Goal: Transaction & Acquisition: Subscribe to service/newsletter

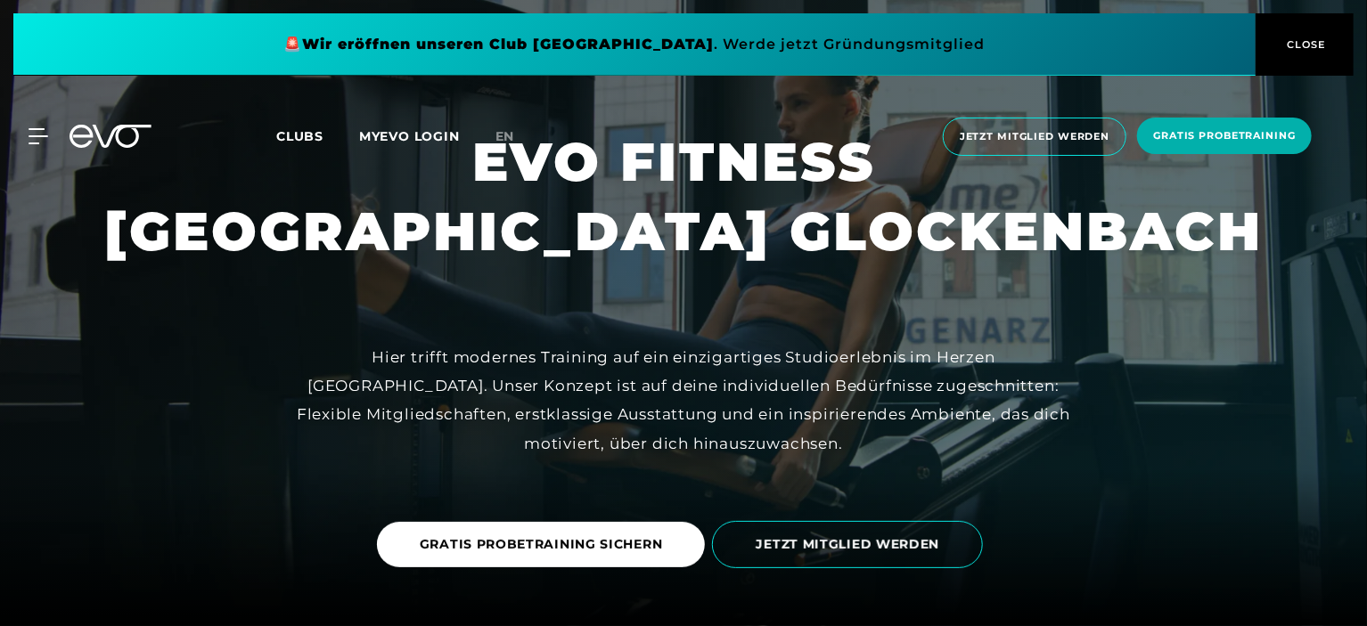
click at [117, 134] on icon at bounding box center [122, 136] width 59 height 23
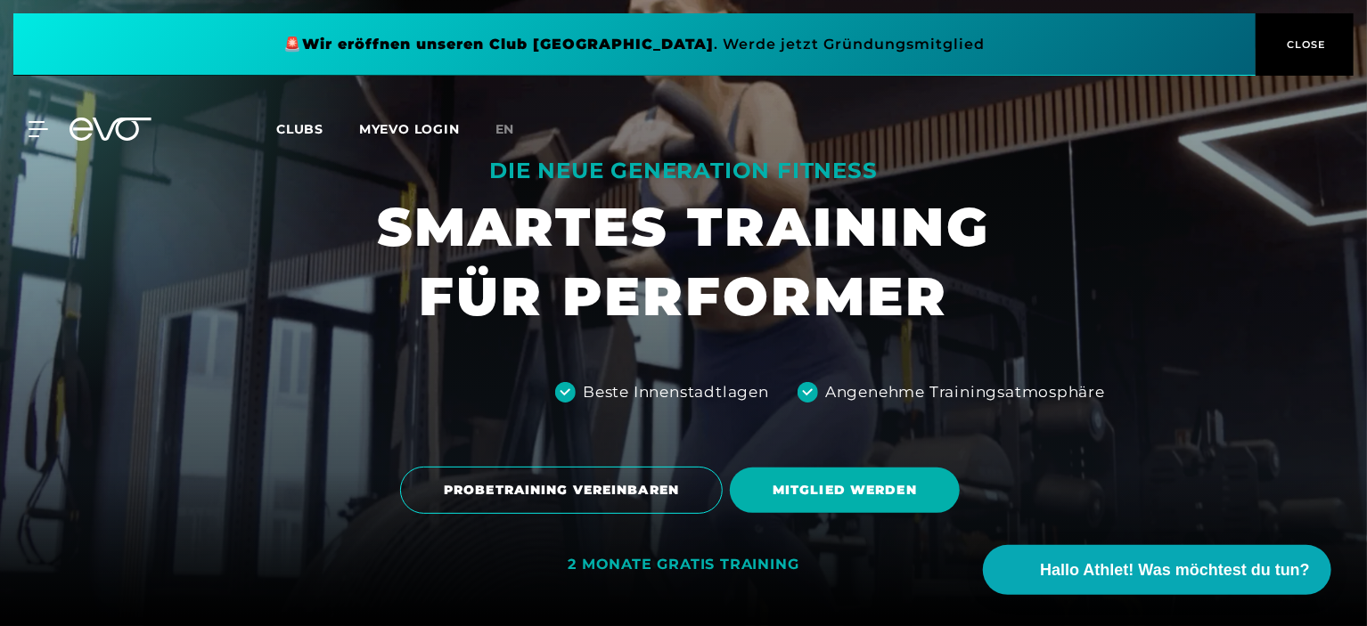
click at [1310, 46] on span "CLOSE" at bounding box center [1305, 45] width 44 height 16
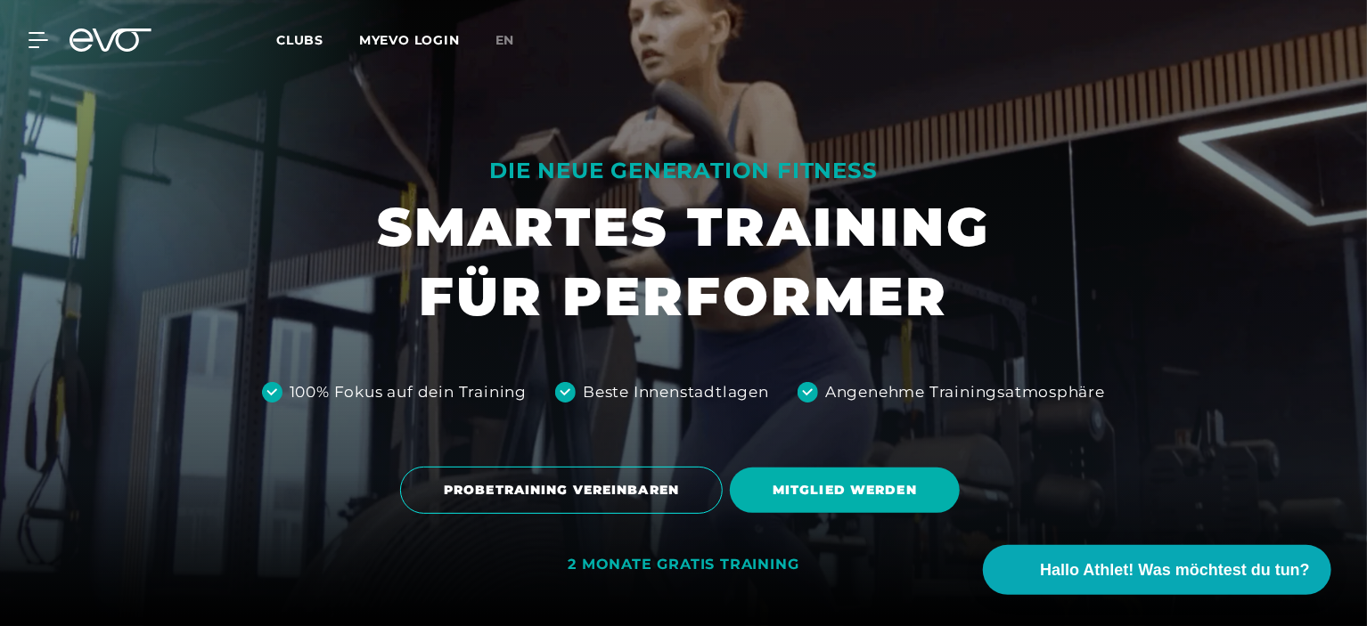
click at [418, 36] on link "MYEVO LOGIN" at bounding box center [409, 40] width 101 height 16
click at [421, 35] on link "MYEVO LOGIN" at bounding box center [409, 40] width 101 height 16
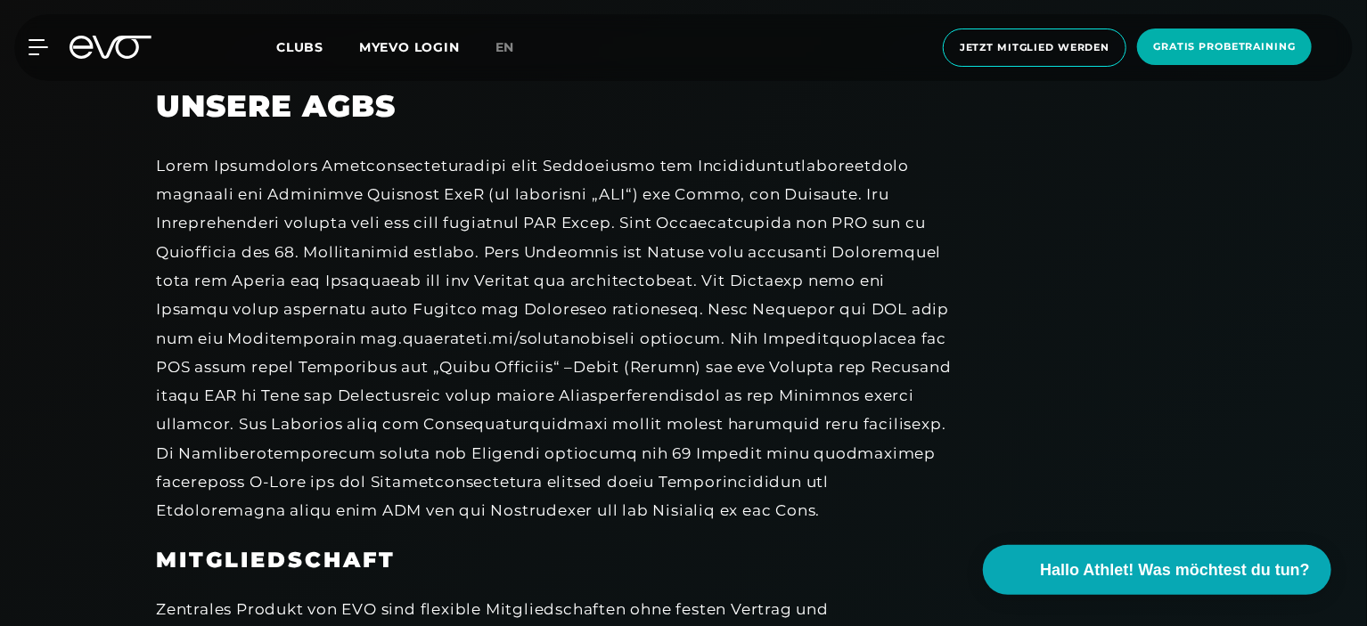
scroll to position [624, 0]
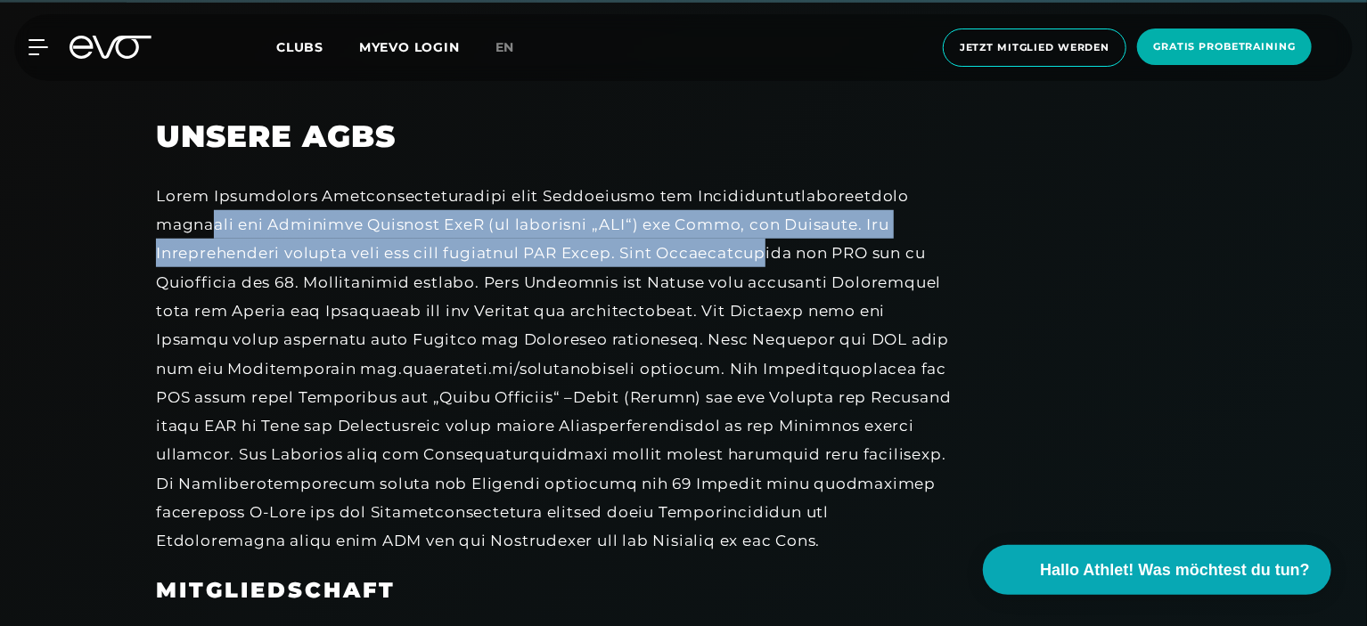
drag, startPoint x: 200, startPoint y: 218, endPoint x: 768, endPoint y: 251, distance: 569.4
click at [768, 251] on div at bounding box center [557, 369] width 802 height 374
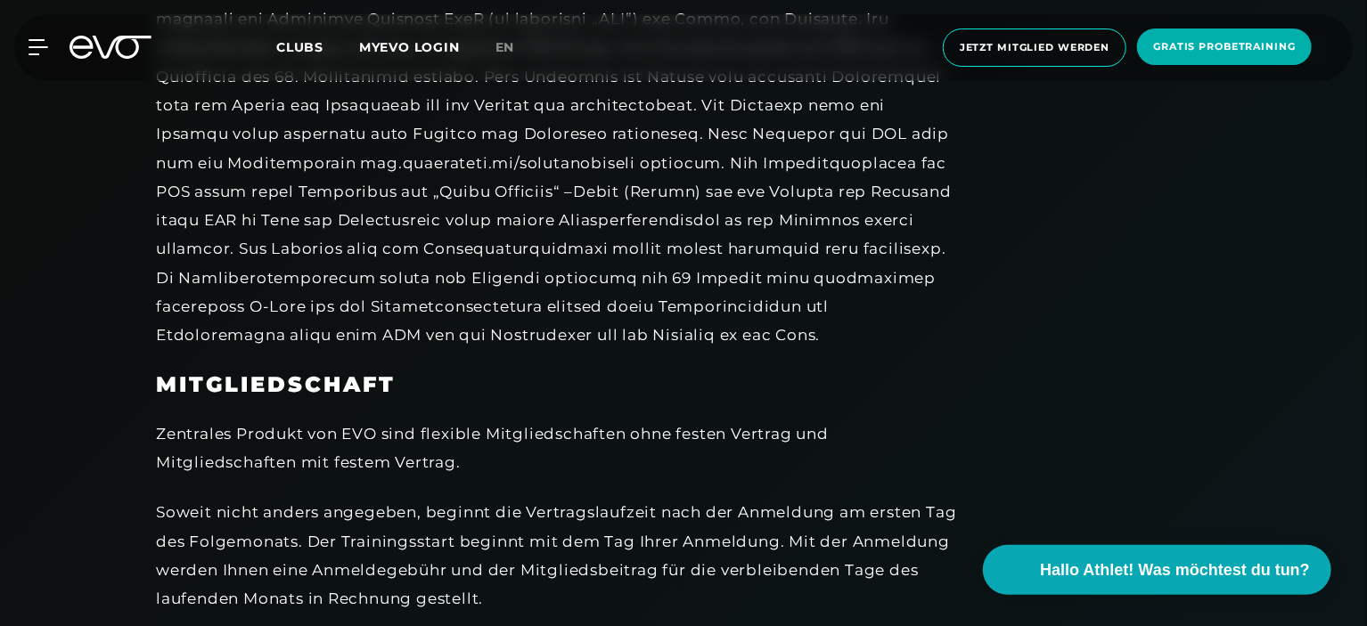
scroll to position [802, 0]
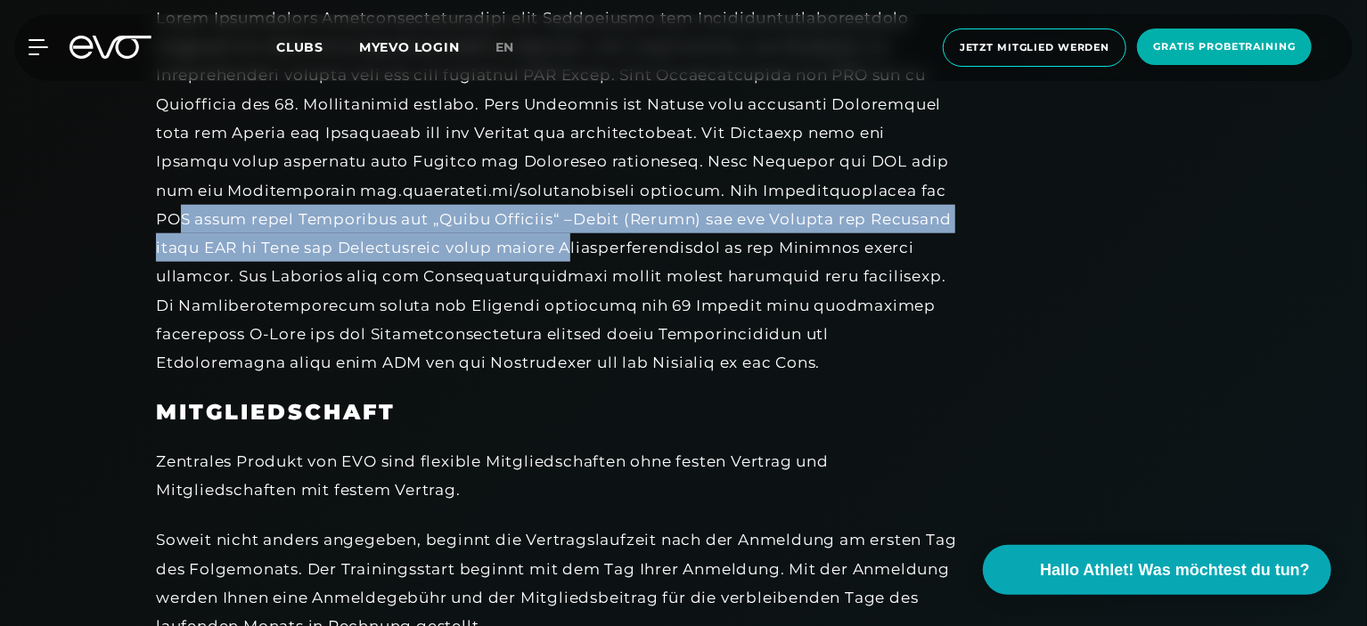
drag, startPoint x: 208, startPoint y: 213, endPoint x: 661, endPoint y: 245, distance: 453.8
click at [661, 245] on div at bounding box center [557, 191] width 802 height 374
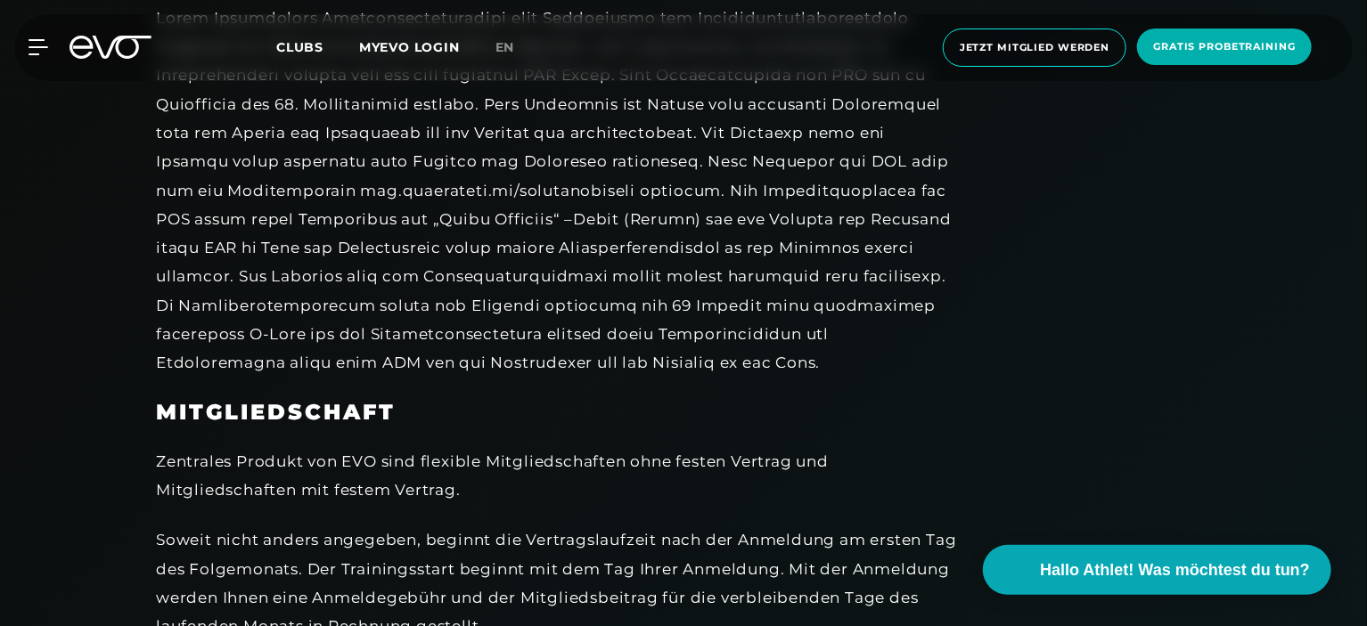
click at [634, 284] on div at bounding box center [557, 191] width 802 height 374
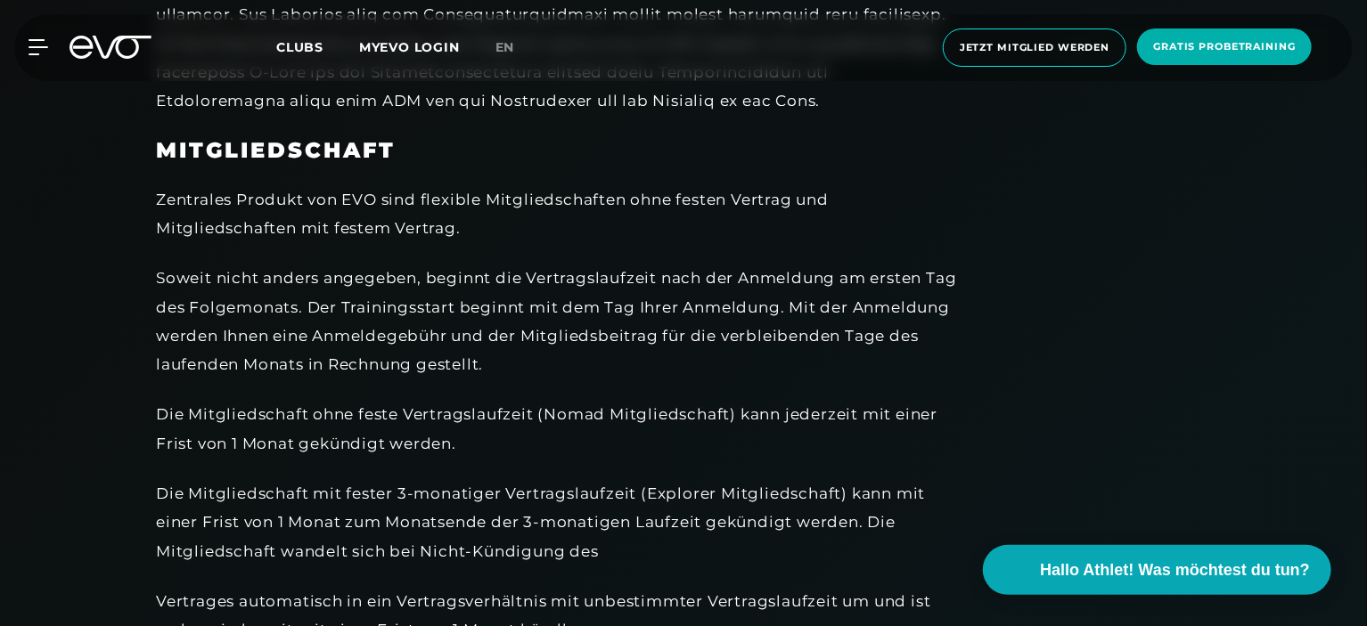
scroll to position [1069, 0]
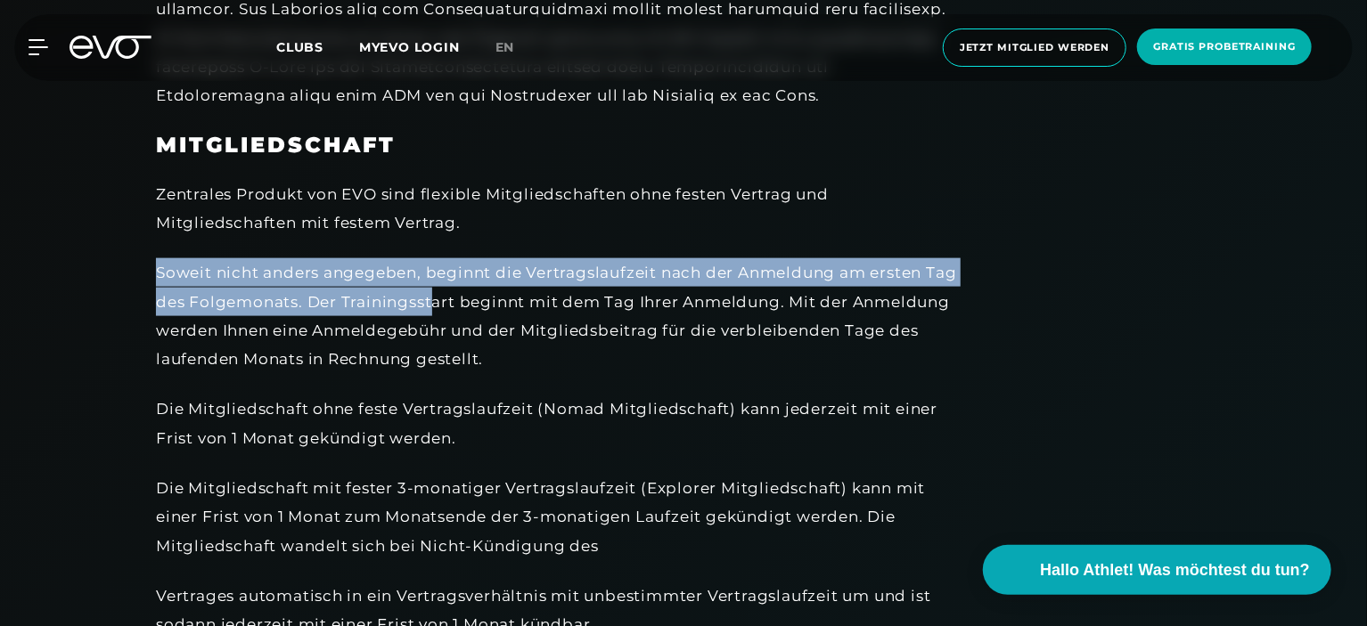
drag, startPoint x: 146, startPoint y: 275, endPoint x: 465, endPoint y: 298, distance: 319.8
click at [465, 298] on div "Soweit nicht anders angegeben, beginnt die Vertragslaufzeit nach der Anmeldung …" at bounding box center [557, 315] width 802 height 115
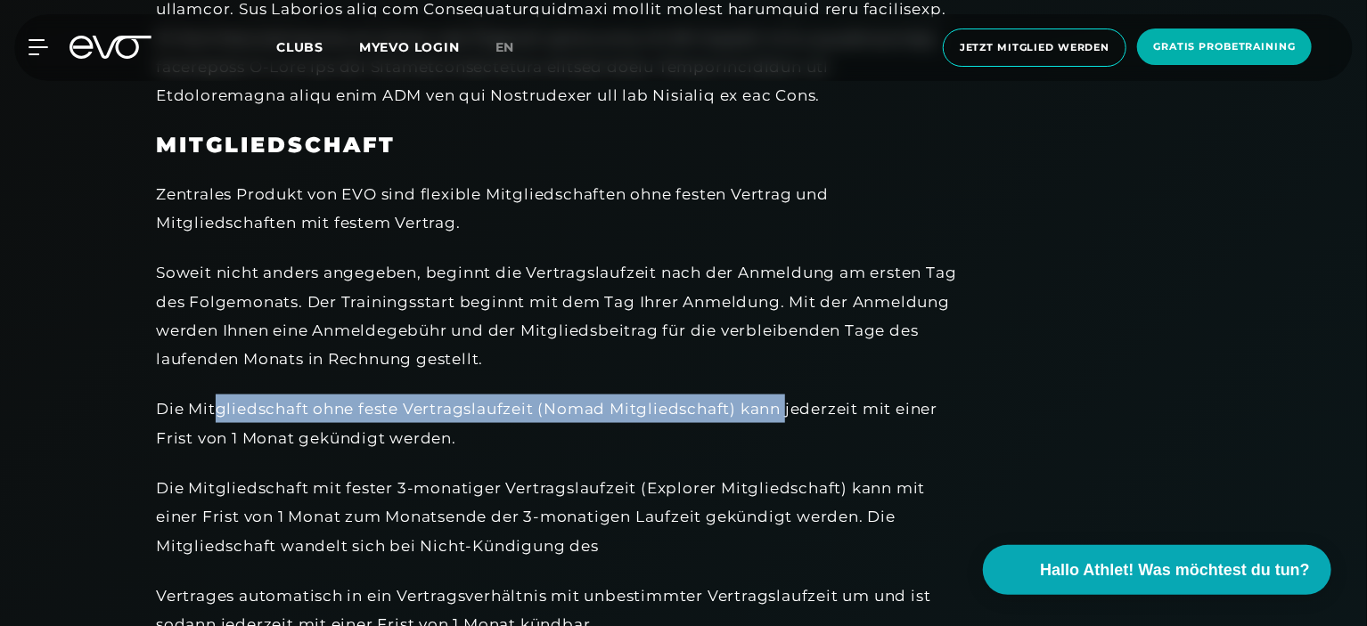
drag, startPoint x: 214, startPoint y: 417, endPoint x: 786, endPoint y: 409, distance: 572.1
click at [786, 409] on div "Die Mitgliedschaft ohne feste Vertragslaufzeit (Nomad Mitgliedschaft) kann jede…" at bounding box center [557, 424] width 802 height 58
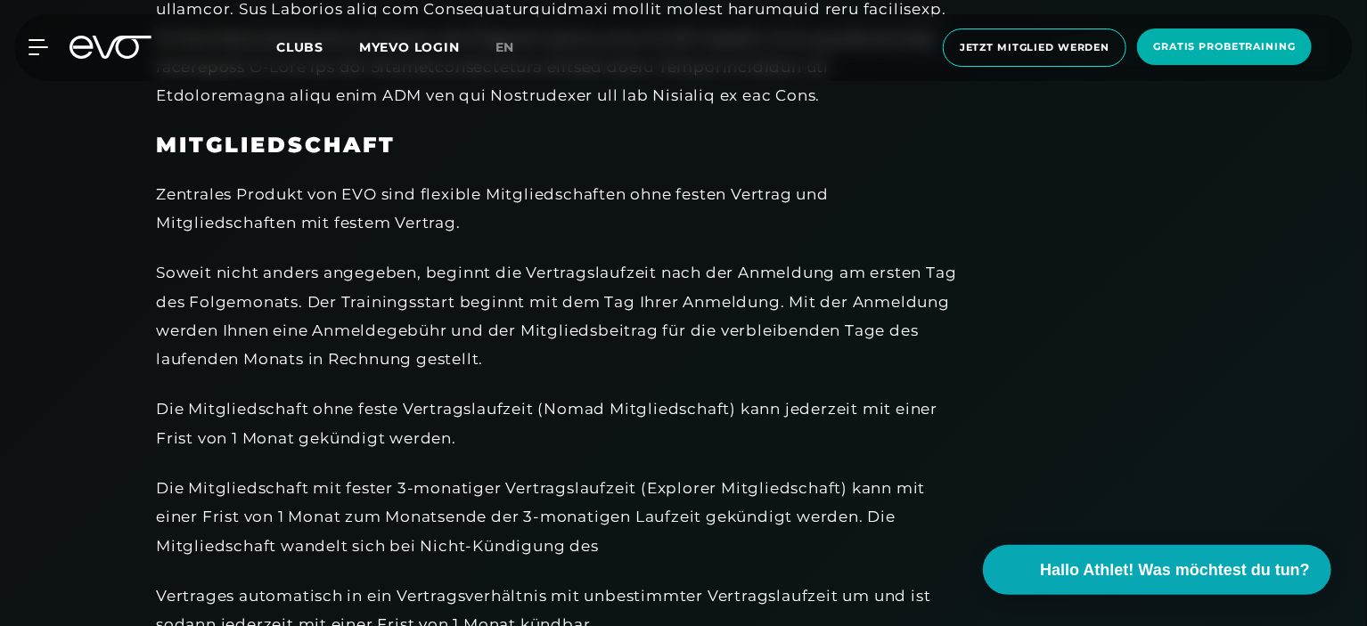
click at [787, 408] on div "Die Mitgliedschaft ohne feste Vertragslaufzeit (Nomad Mitgliedschaft) kann jede…" at bounding box center [557, 424] width 802 height 58
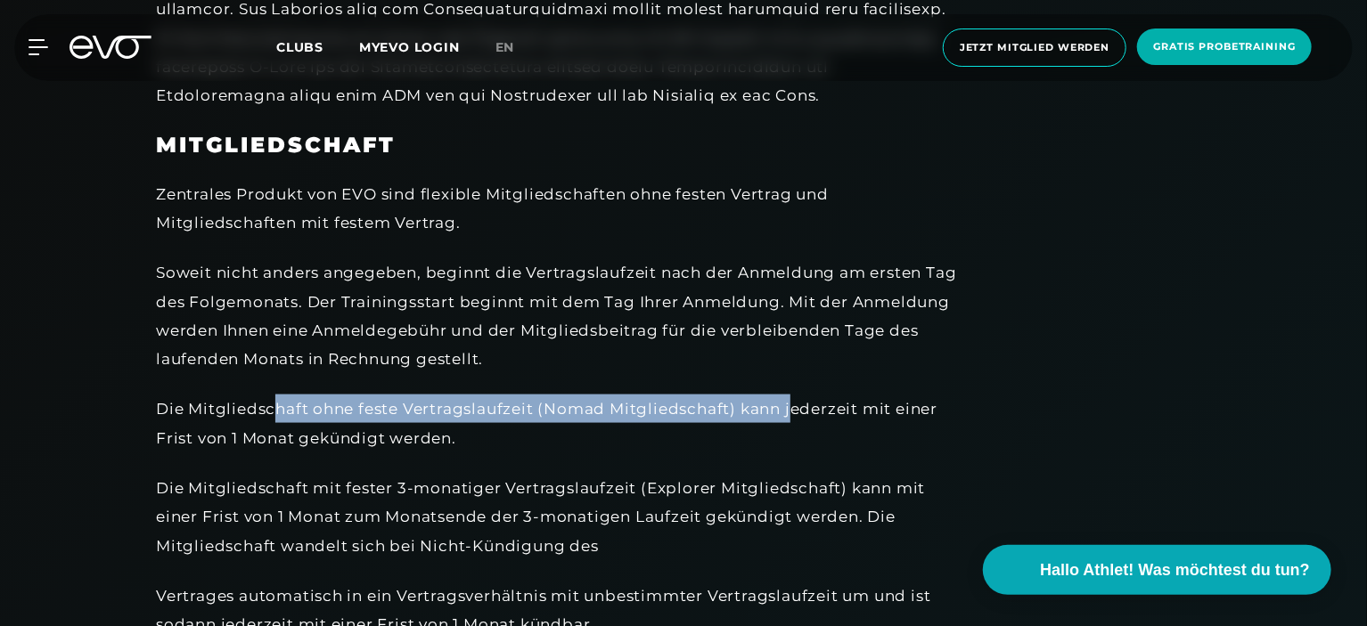
drag, startPoint x: 787, startPoint y: 408, endPoint x: 269, endPoint y: 412, distance: 517.7
click at [269, 412] on div "Die Mitgliedschaft ohne feste Vertragslaufzeit (Nomad Mitgliedschaft) kann jede…" at bounding box center [557, 424] width 802 height 58
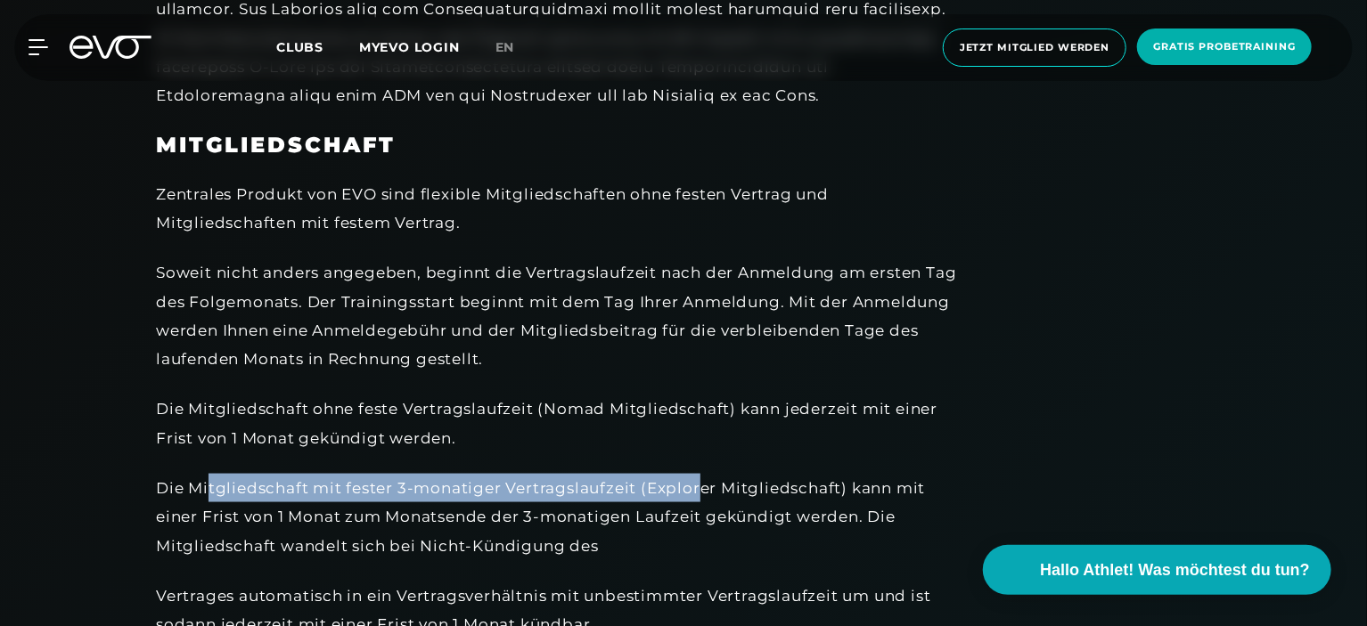
drag, startPoint x: 208, startPoint y: 487, endPoint x: 695, endPoint y: 486, distance: 486.5
click at [695, 486] on div "Die Mitgliedschaft mit fester 3-monatiger Vertragslaufzeit (Explorer Mitgliedsc…" at bounding box center [557, 517] width 802 height 86
drag, startPoint x: 748, startPoint y: 485, endPoint x: 364, endPoint y: 487, distance: 384.9
click at [364, 487] on div "Die Mitgliedschaft mit fester 3-monatiger Vertragslaufzeit (Explorer Mitgliedsc…" at bounding box center [557, 517] width 802 height 86
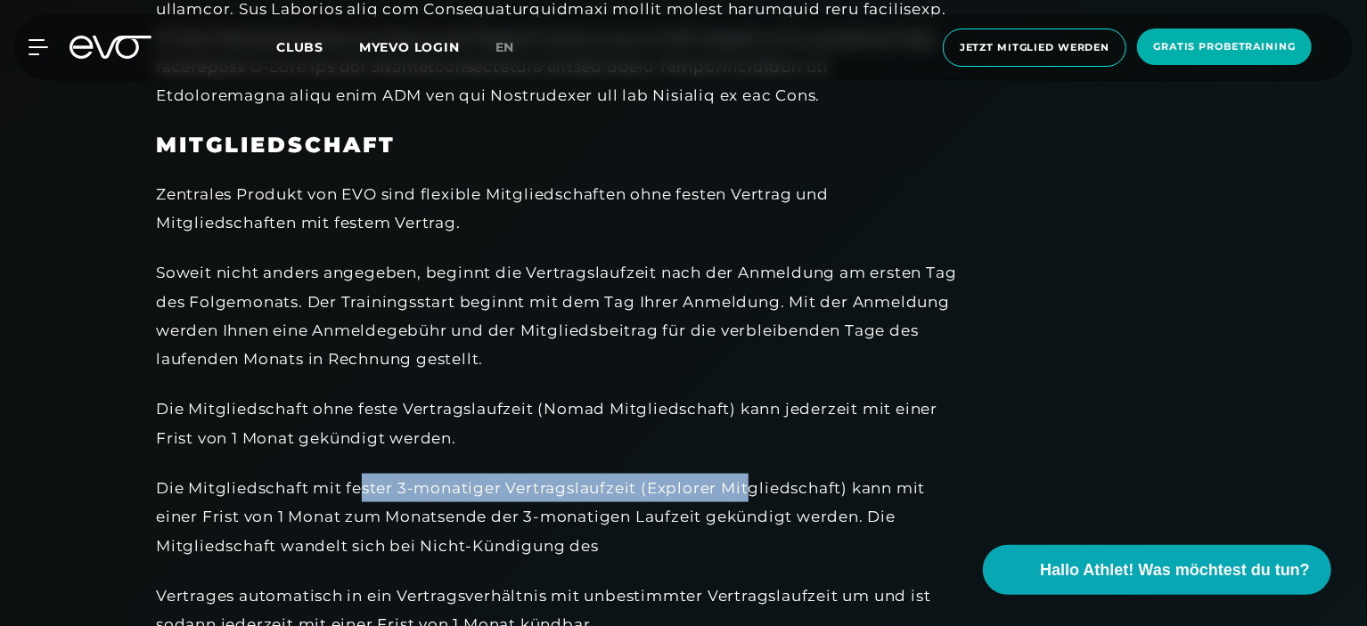
click at [364, 487] on div "Die Mitgliedschaft mit fester 3-monatiger Vertragslaufzeit (Explorer Mitgliedsc…" at bounding box center [557, 517] width 802 height 86
drag, startPoint x: 226, startPoint y: 483, endPoint x: 621, endPoint y: 491, distance: 394.8
click at [621, 491] on div "Die Mitgliedschaft mit fester 3-monatiger Vertragslaufzeit (Explorer Mitgliedsc…" at bounding box center [557, 517] width 802 height 86
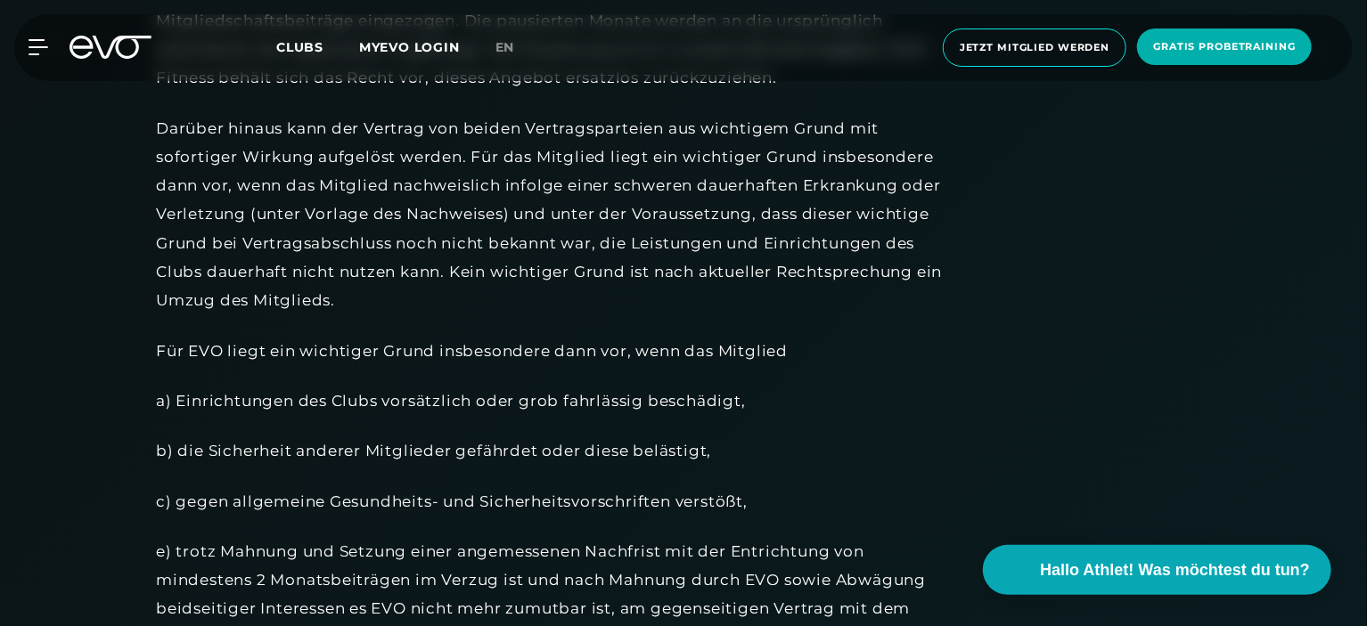
scroll to position [2584, 0]
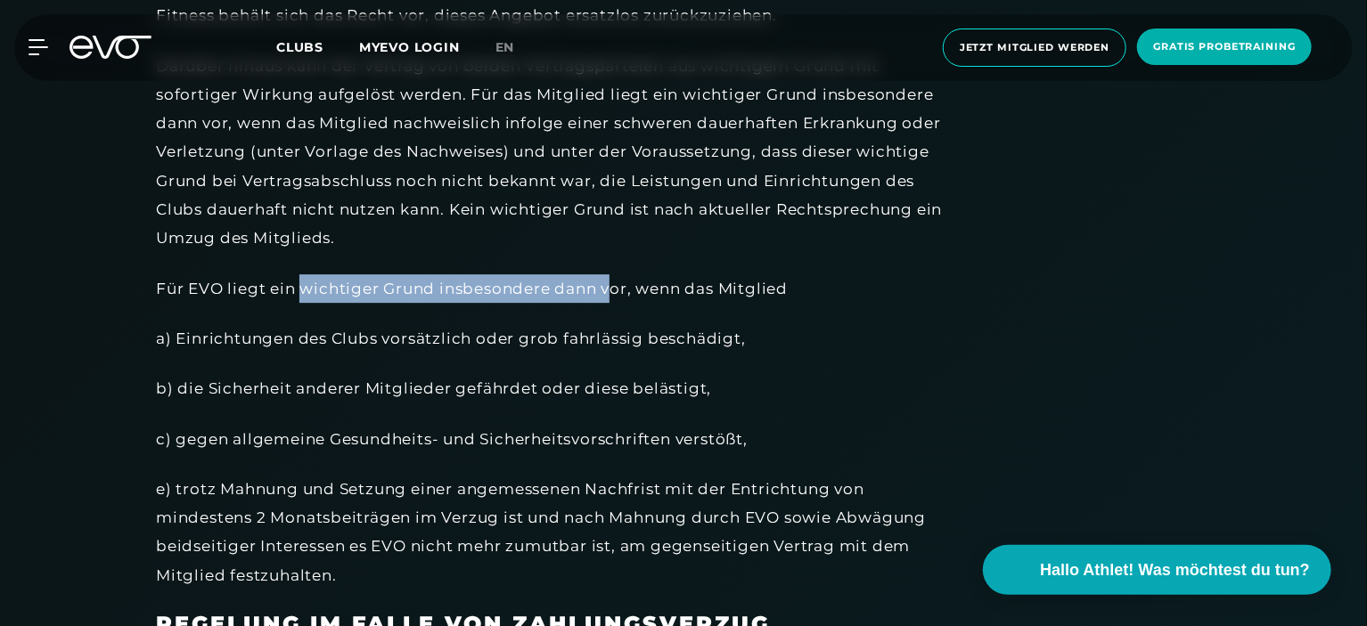
drag, startPoint x: 299, startPoint y: 284, endPoint x: 615, endPoint y: 295, distance: 315.6
click at [615, 295] on div "Für EVO liegt ein wichtiger Grund insbesondere dann vor, wenn das Mitglied" at bounding box center [557, 288] width 802 height 29
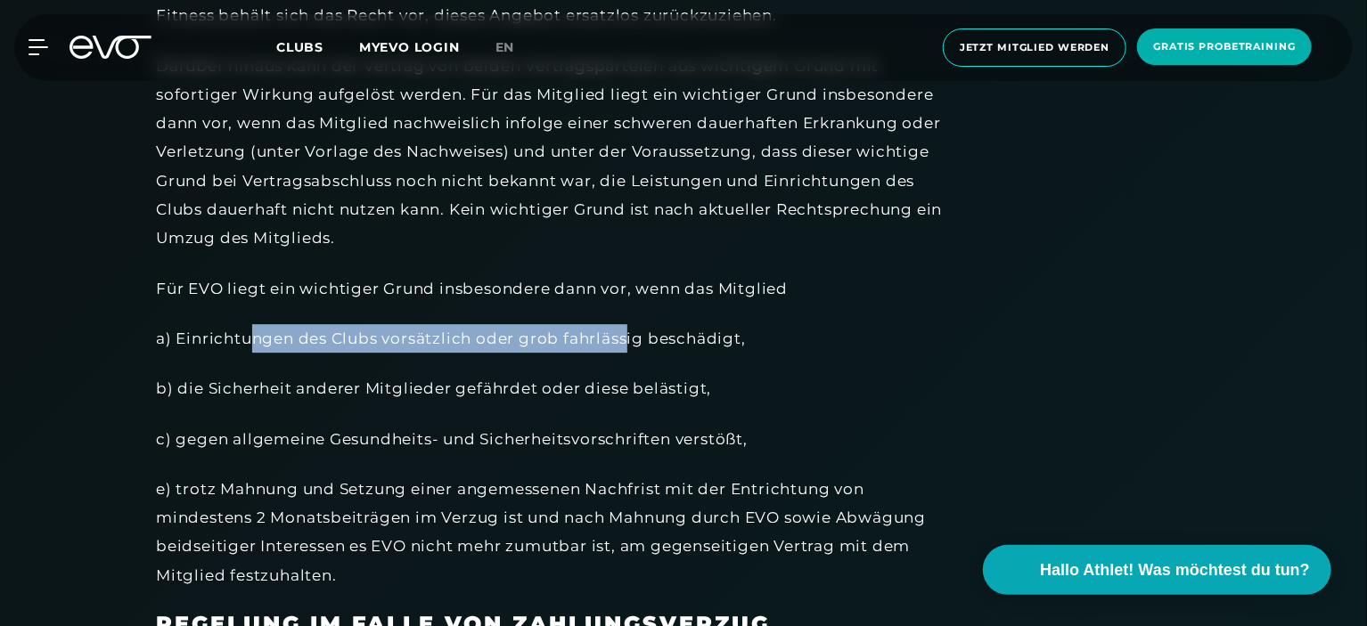
drag, startPoint x: 256, startPoint y: 339, endPoint x: 625, endPoint y: 333, distance: 369.8
click at [625, 333] on div "a) Einrichtungen des Clubs vorsätzlich oder grob fahrlässig beschädigt," at bounding box center [557, 338] width 802 height 29
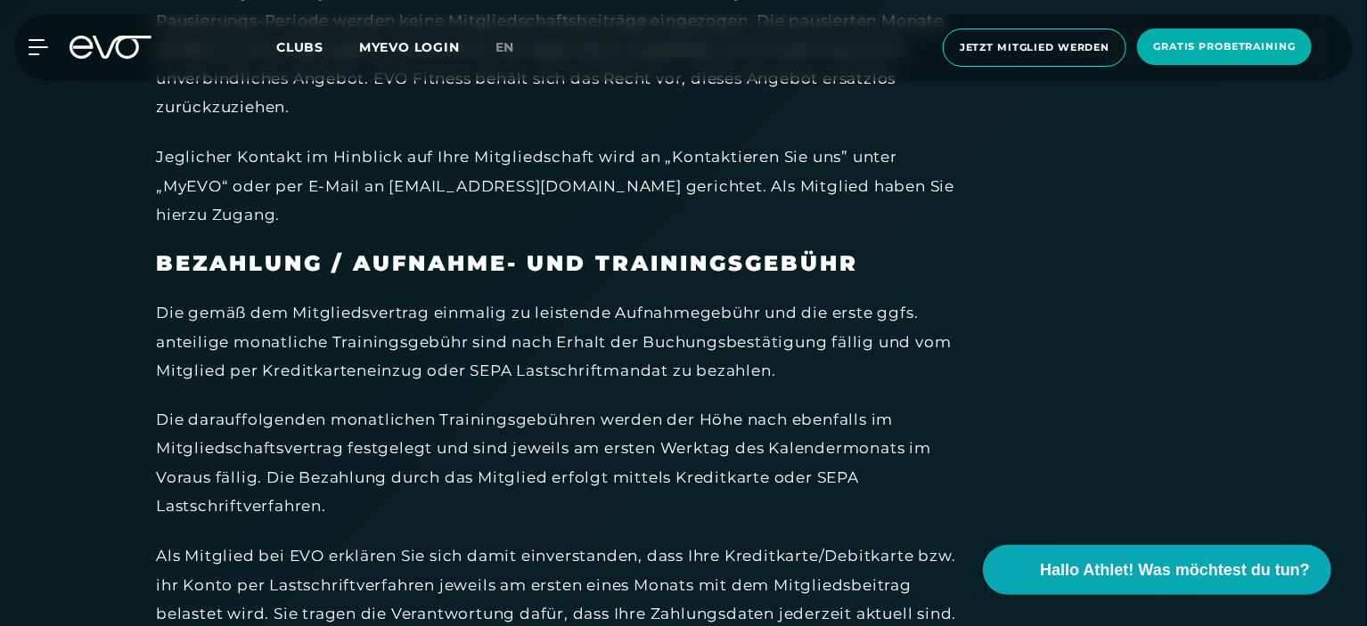
scroll to position [4811, 0]
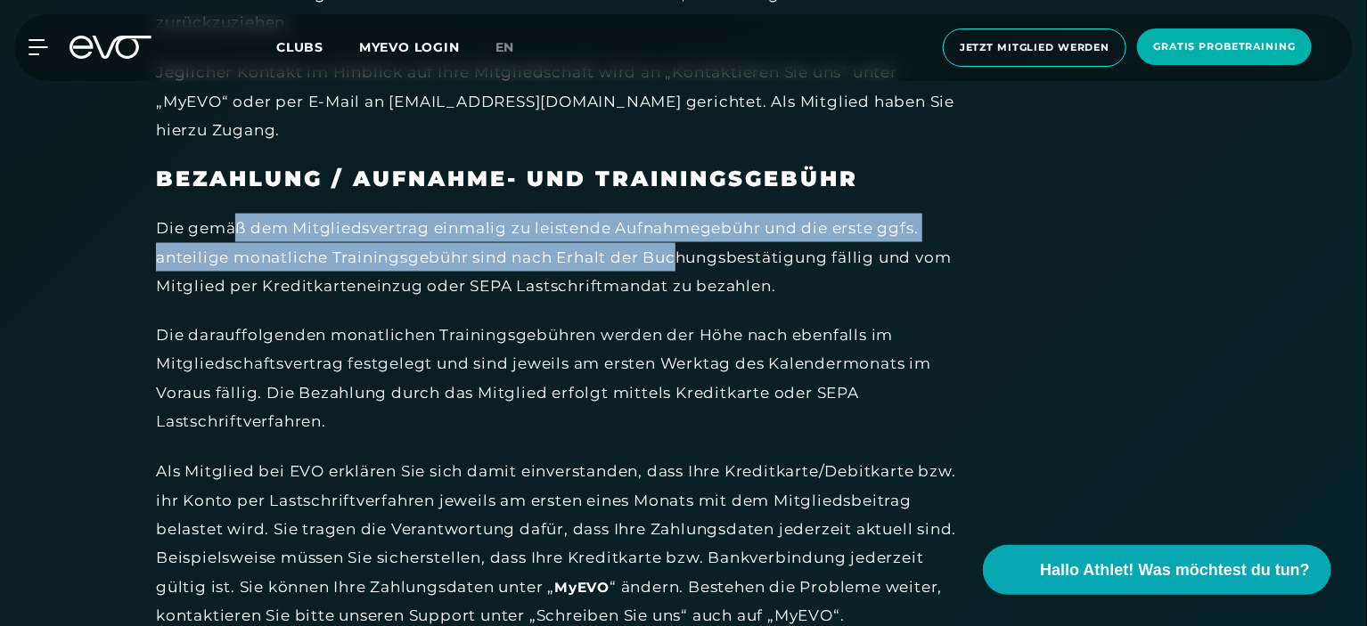
drag, startPoint x: 235, startPoint y: 199, endPoint x: 679, endPoint y: 235, distance: 445.2
click at [679, 235] on div "Die gemäß dem Mitgliedsvertrag einmalig zu leistende Aufnahmegebühr und die ers…" at bounding box center [557, 257] width 802 height 86
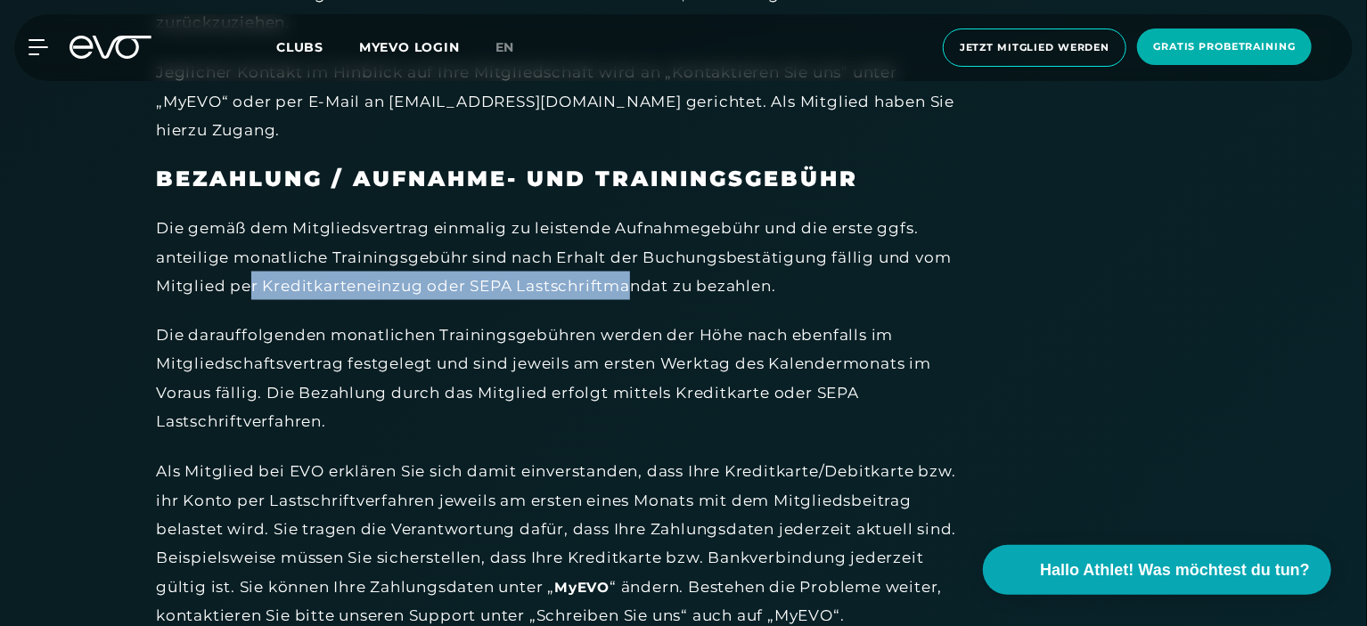
drag, startPoint x: 248, startPoint y: 263, endPoint x: 626, endPoint y: 249, distance: 378.9
click at [626, 249] on div "Die gemäß dem Mitgliedsvertrag einmalig zu leistende Aufnahmegebühr und die ers…" at bounding box center [557, 257] width 802 height 86
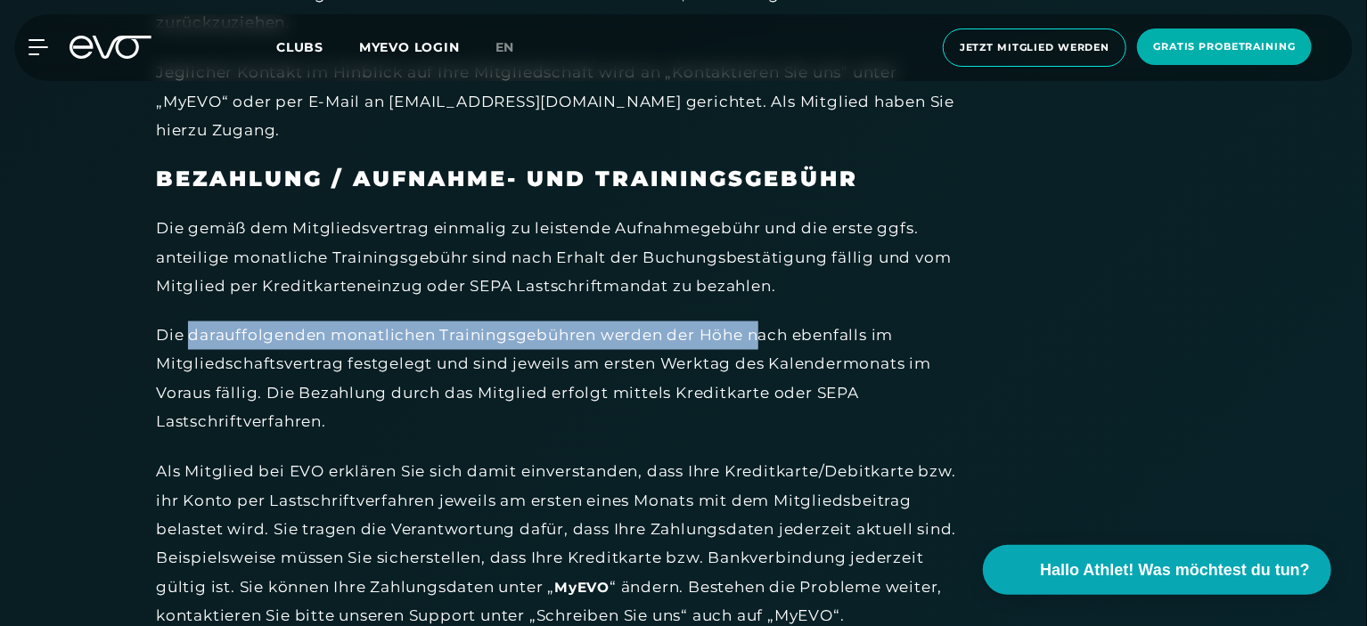
drag, startPoint x: 186, startPoint y: 308, endPoint x: 765, endPoint y: 307, distance: 579.2
click at [765, 322] on div "Die darauffolgenden monatlichen Trainingsgebühren werden der Höhe nach ebenfall…" at bounding box center [557, 379] width 802 height 115
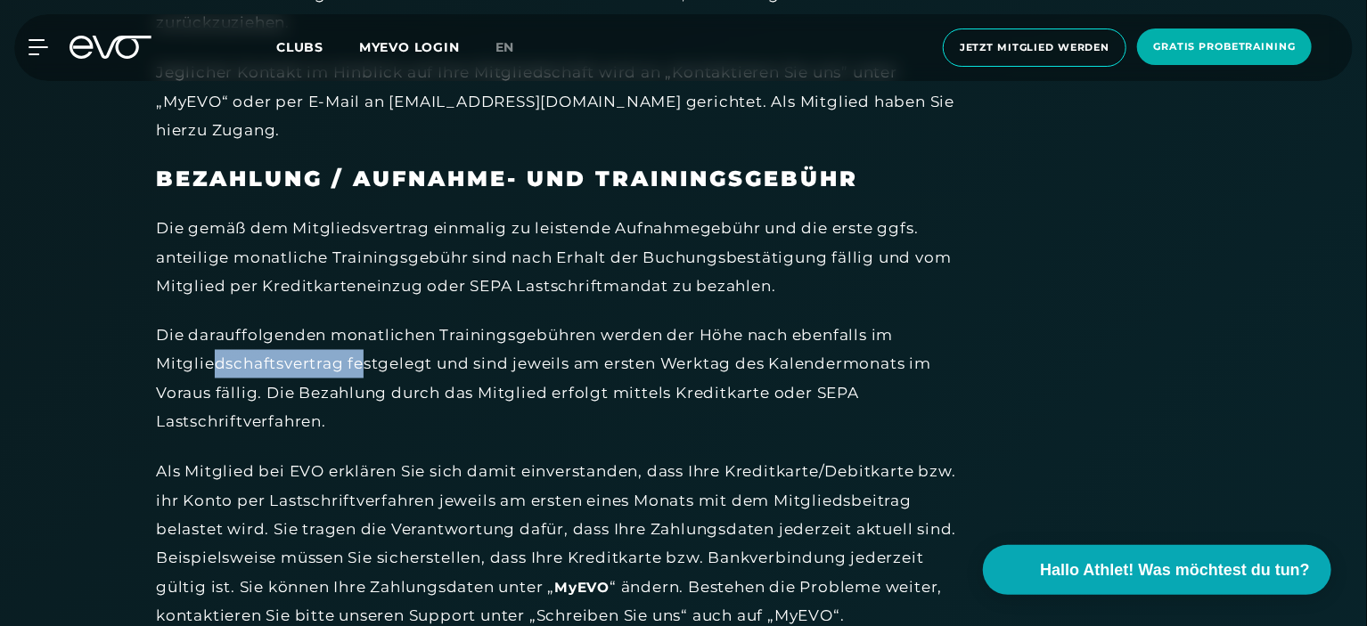
drag, startPoint x: 214, startPoint y: 330, endPoint x: 363, endPoint y: 323, distance: 148.9
click at [363, 323] on div "Die darauffolgenden monatlichen Trainingsgebühren werden der Höhe nach ebenfall…" at bounding box center [557, 379] width 802 height 115
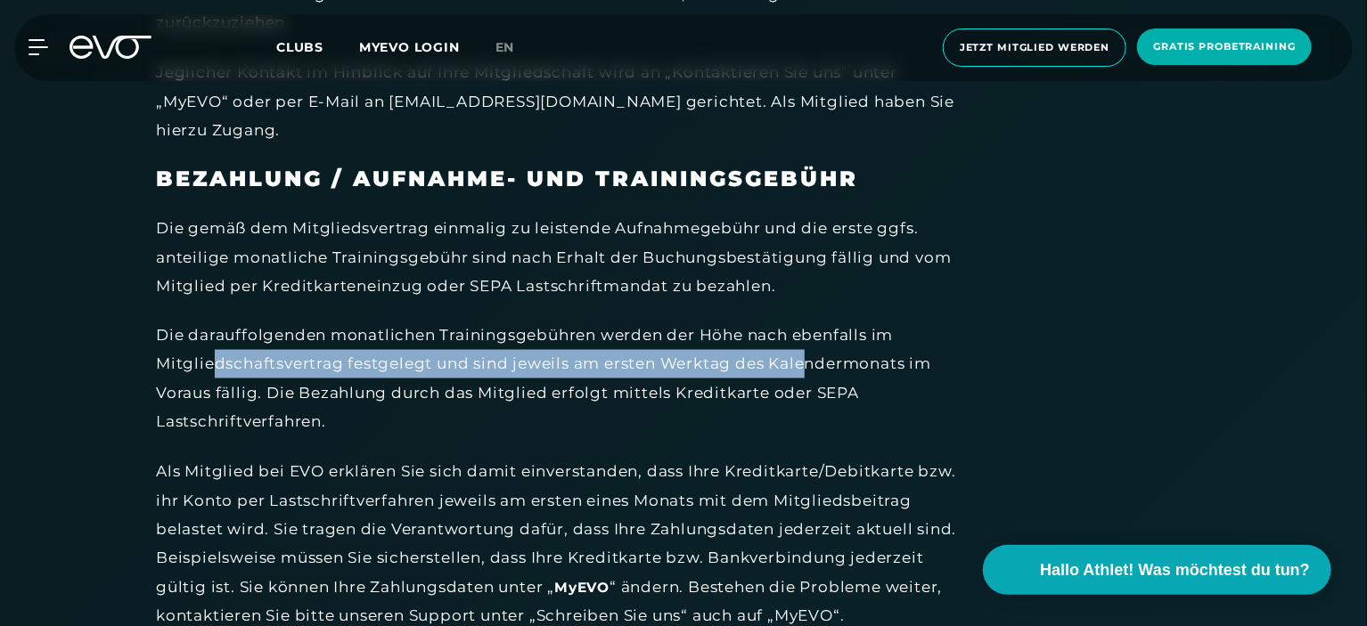
drag, startPoint x: 217, startPoint y: 332, endPoint x: 805, endPoint y: 334, distance: 587.2
click at [805, 334] on div "Die darauffolgenden monatlichen Trainingsgebühren werden der Höhe nach ebenfall…" at bounding box center [557, 379] width 802 height 115
click at [805, 333] on div "Die darauffolgenden monatlichen Trainingsgebühren werden der Höhe nach ebenfall…" at bounding box center [557, 379] width 802 height 115
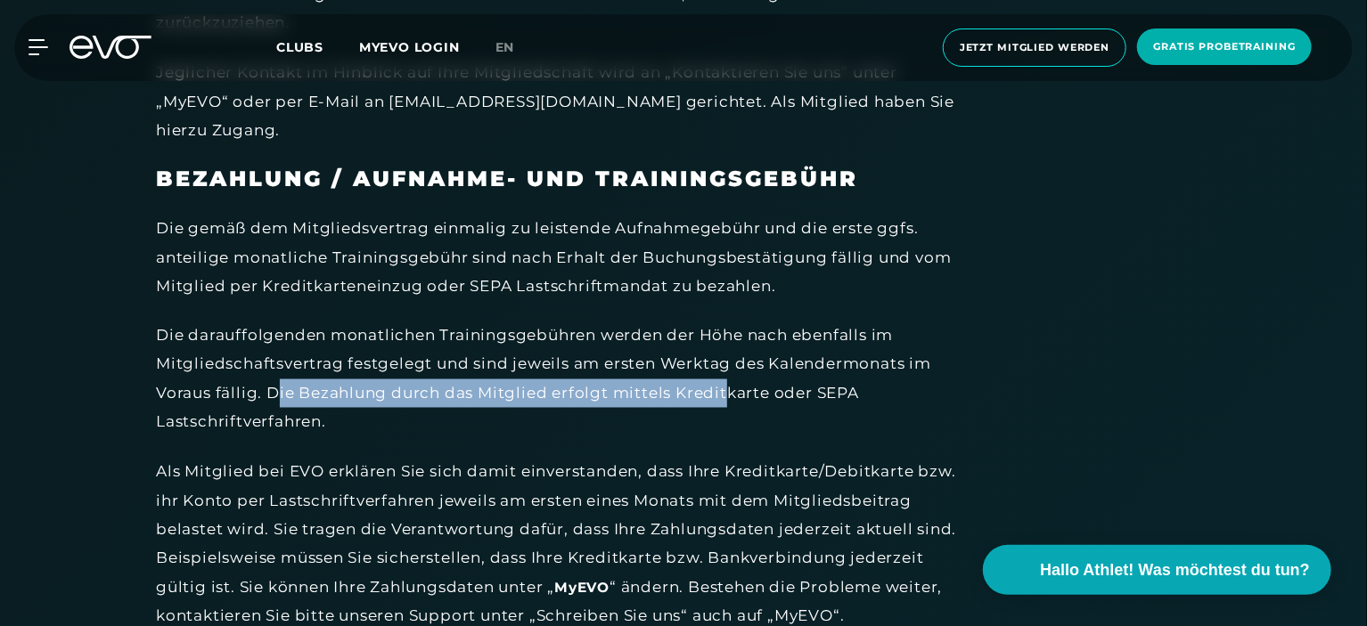
drag, startPoint x: 273, startPoint y: 359, endPoint x: 727, endPoint y: 364, distance: 454.4
click at [727, 364] on div "Die darauffolgenden monatlichen Trainingsgebühren werden der Höhe nach ebenfall…" at bounding box center [557, 379] width 802 height 115
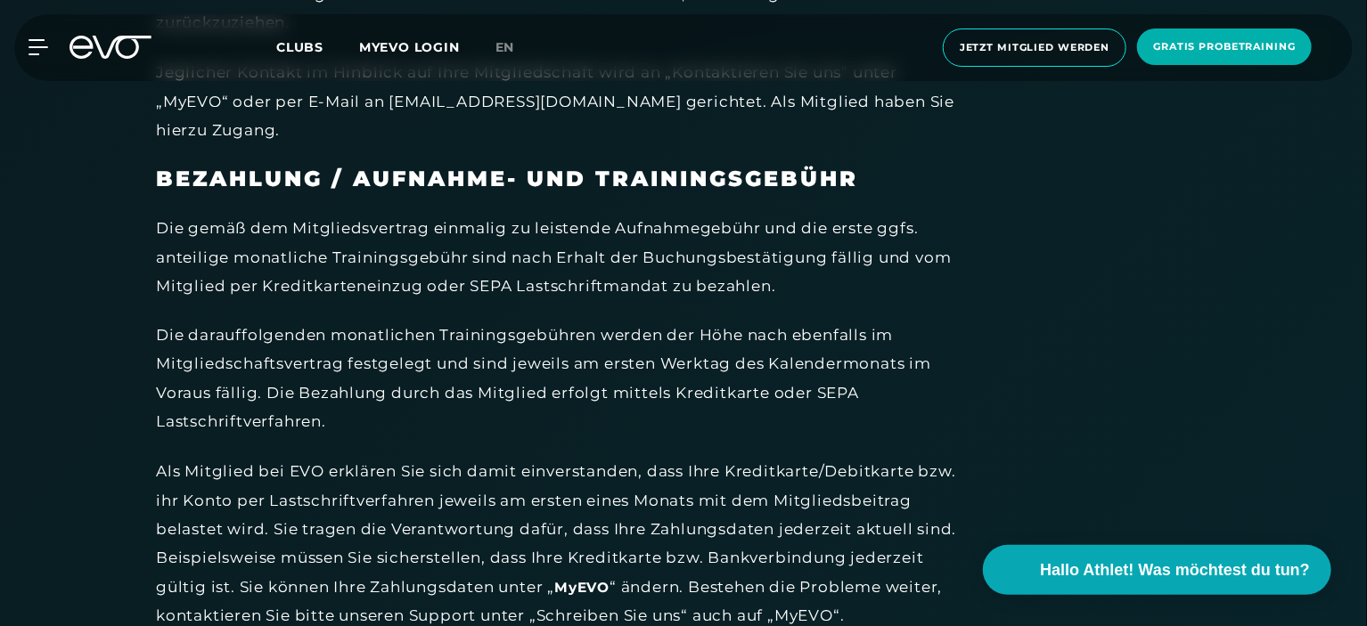
click at [737, 356] on div "Die darauffolgenden monatlichen Trainingsgebühren werden der Höhe nach ebenfall…" at bounding box center [557, 379] width 802 height 115
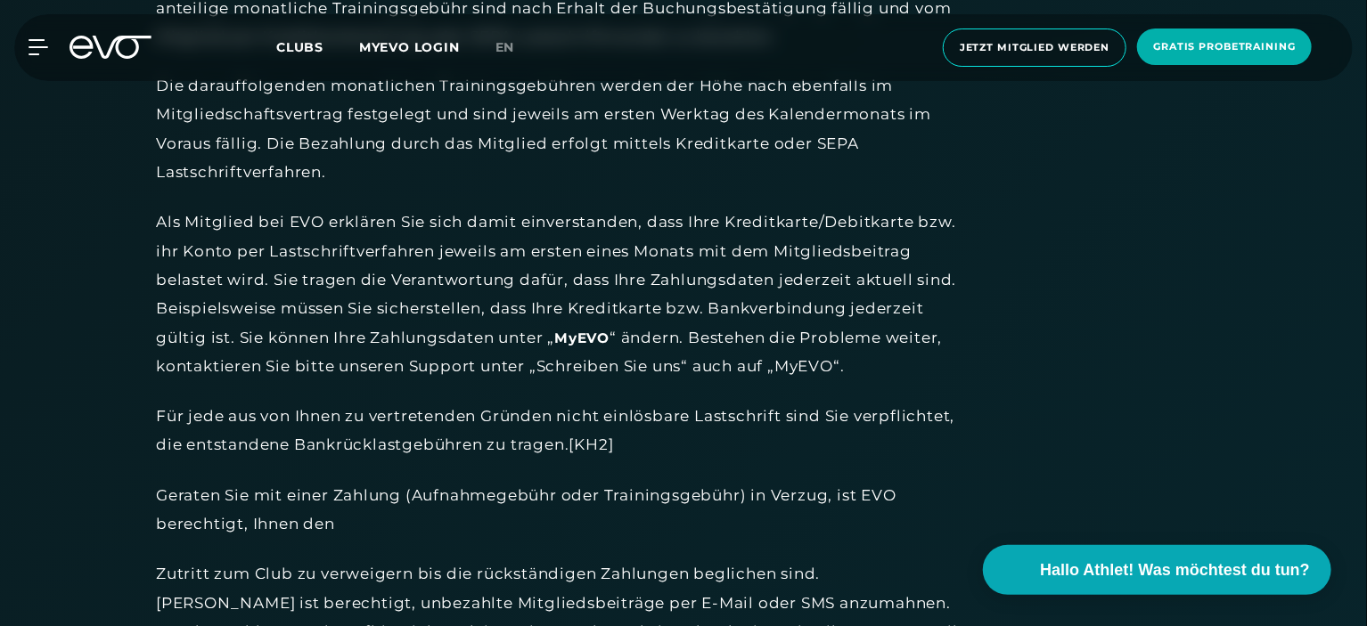
scroll to position [5079, 0]
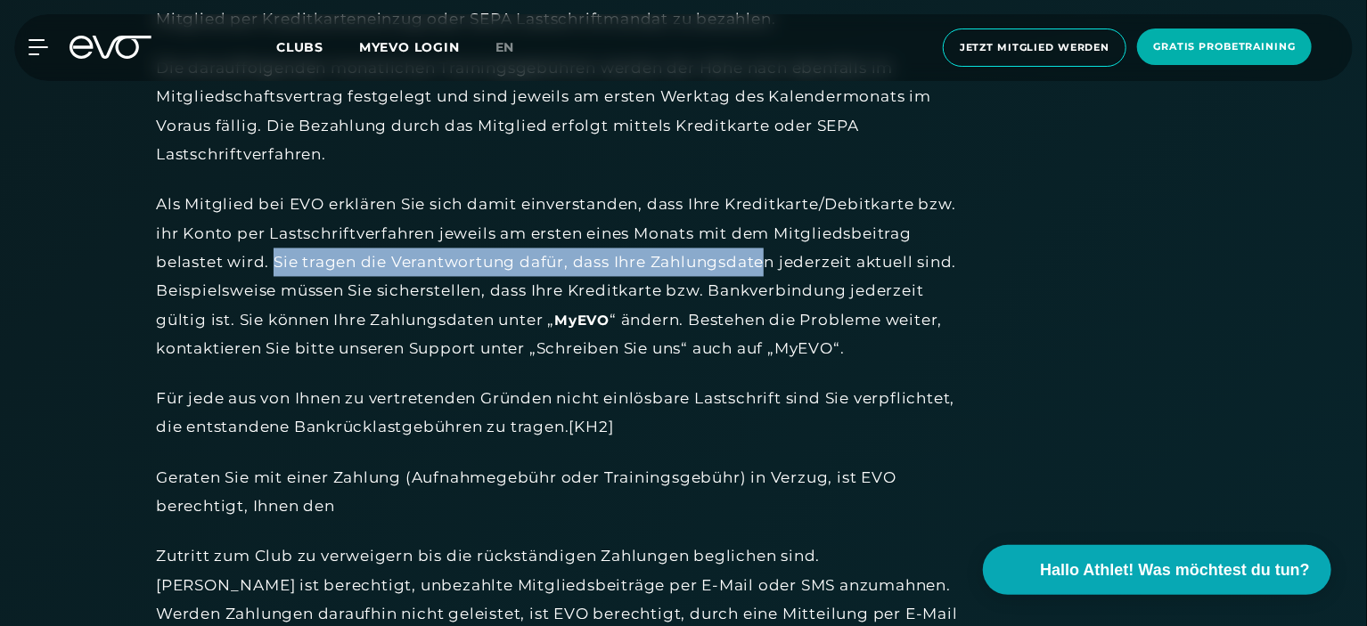
drag, startPoint x: 276, startPoint y: 230, endPoint x: 765, endPoint y: 231, distance: 489.2
click at [765, 231] on div "Als Mitglied bei EVO erklären Sie sich damit einverstanden, dass Ihre Kreditkar…" at bounding box center [557, 277] width 802 height 173
drag, startPoint x: 772, startPoint y: 234, endPoint x: 266, endPoint y: 234, distance: 507.0
click at [266, 234] on div "Als Mitglied bei EVO erklären Sie sich damit einverstanden, dass Ihre Kreditkar…" at bounding box center [557, 277] width 802 height 173
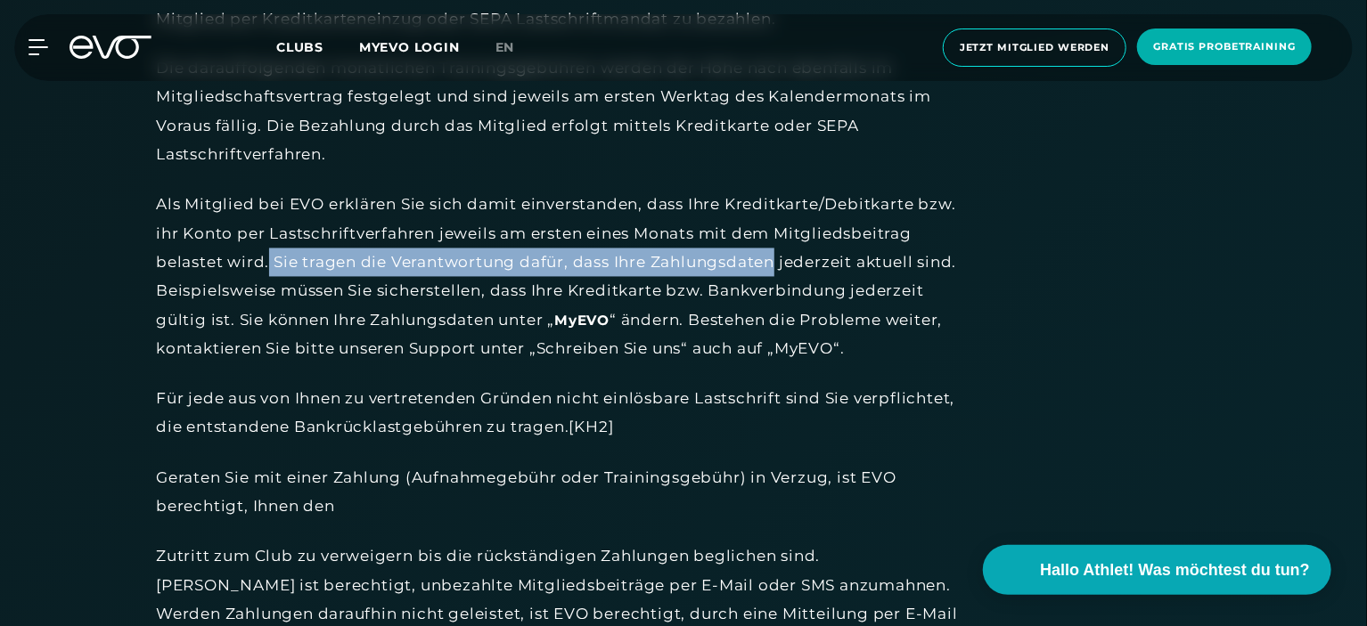
click at [266, 234] on div "Als Mitglied bei EVO erklären Sie sich damit einverstanden, dass Ihre Kreditkar…" at bounding box center [557, 277] width 802 height 173
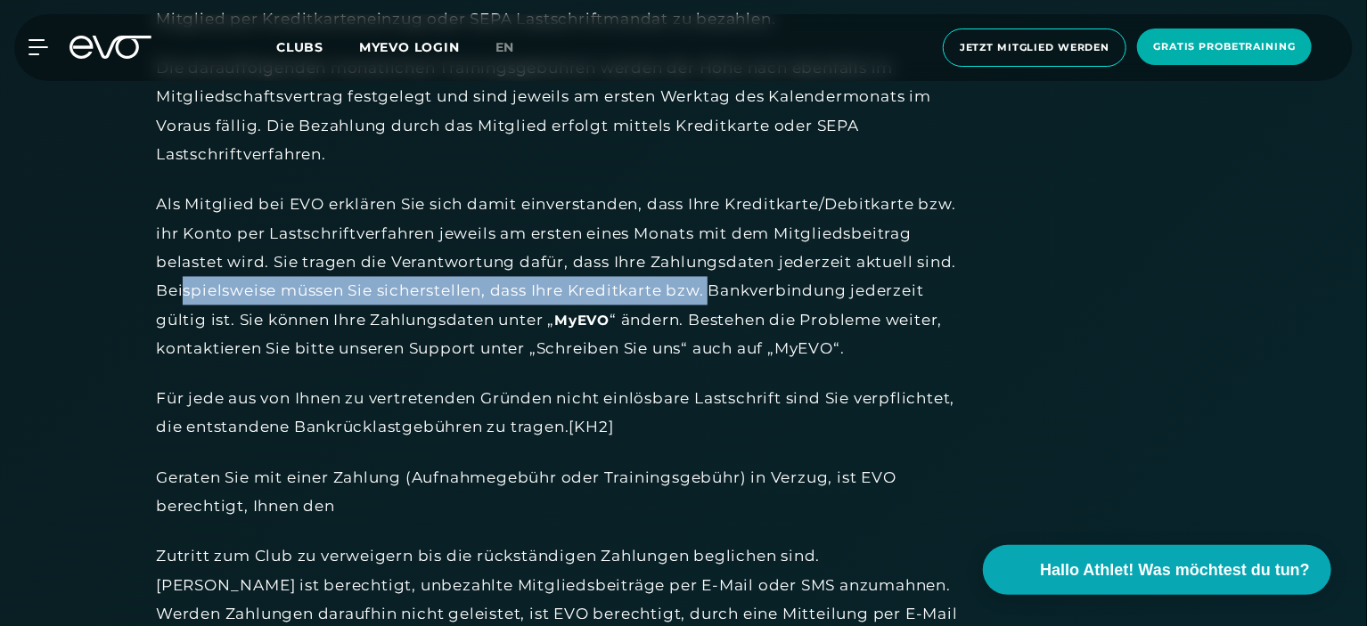
drag, startPoint x: 226, startPoint y: 275, endPoint x: 756, endPoint y: 265, distance: 530.3
click at [756, 265] on div "Als Mitglied bei EVO erklären Sie sich damit einverstanden, dass Ihre Kreditkar…" at bounding box center [557, 277] width 802 height 173
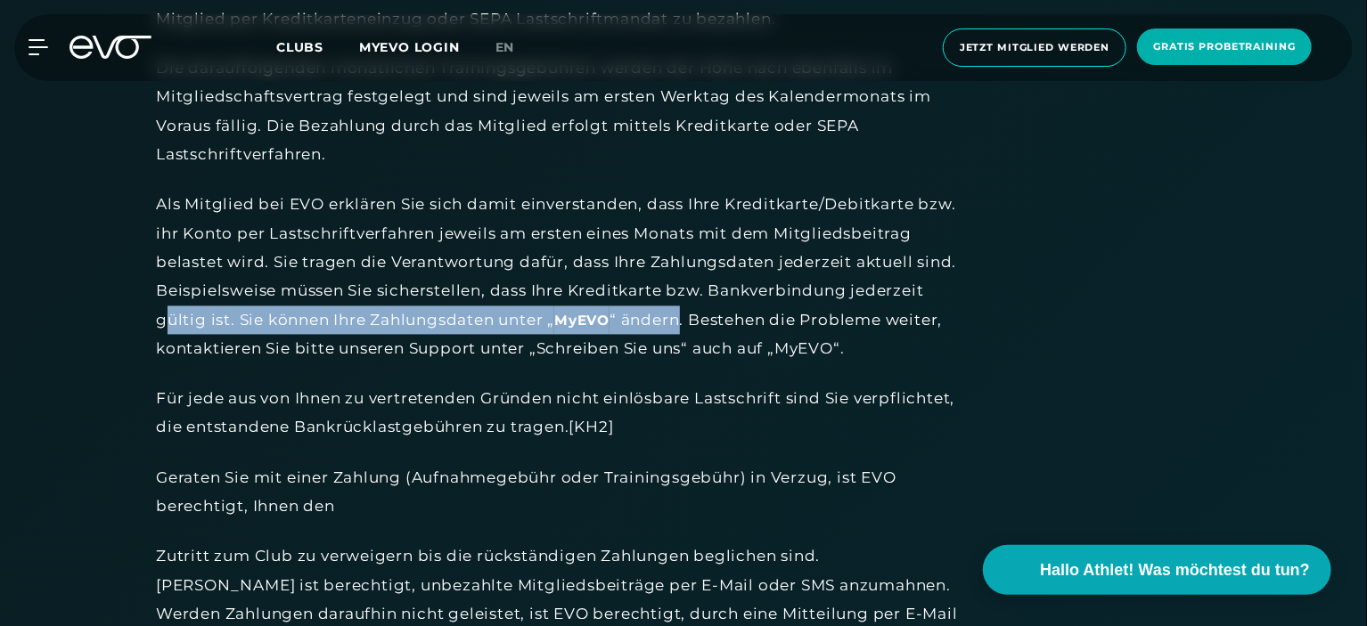
drag, startPoint x: 249, startPoint y: 291, endPoint x: 761, endPoint y: 291, distance: 512.3
click at [761, 291] on div "Als Mitglied bei EVO erklären Sie sich damit einverstanden, dass Ihre Kreditkar…" at bounding box center [557, 277] width 802 height 173
drag, startPoint x: 803, startPoint y: 292, endPoint x: 356, endPoint y: 284, distance: 446.5
click at [356, 284] on div "Als Mitglied bei EVO erklären Sie sich damit einverstanden, dass Ihre Kreditkar…" at bounding box center [557, 277] width 802 height 173
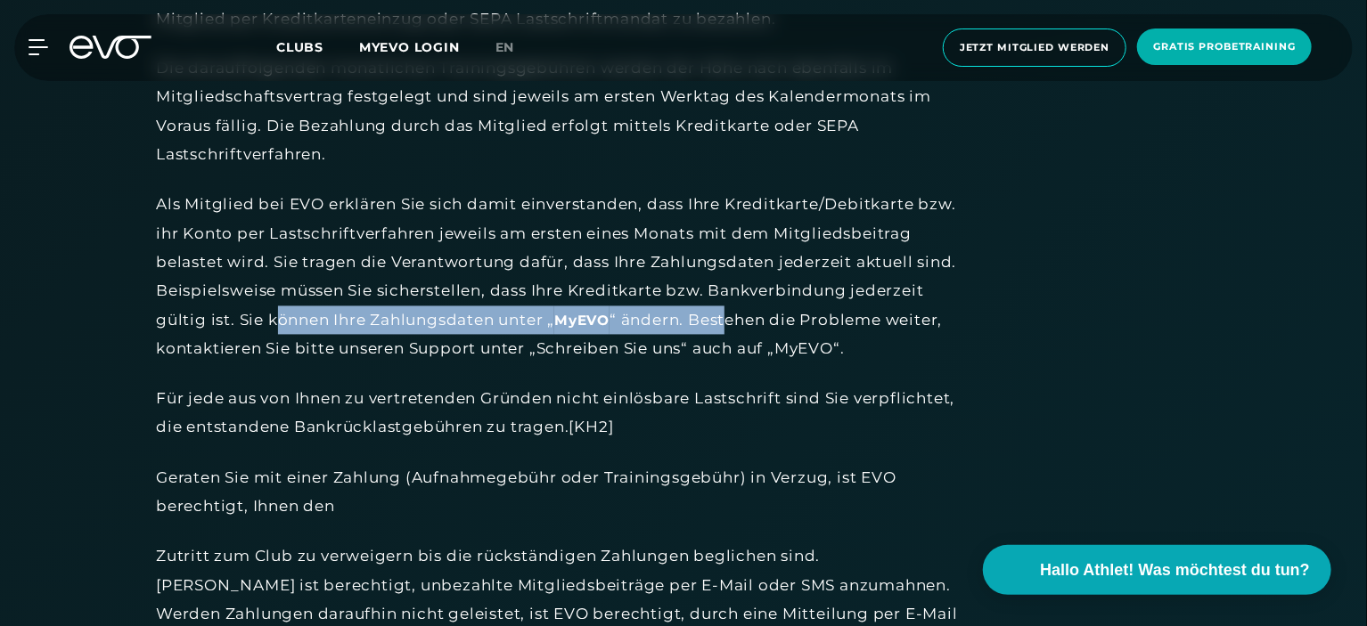
click at [356, 284] on div "Als Mitglied bei EVO erklären Sie sich damit einverstanden, dass Ihre Kreditkar…" at bounding box center [557, 277] width 802 height 173
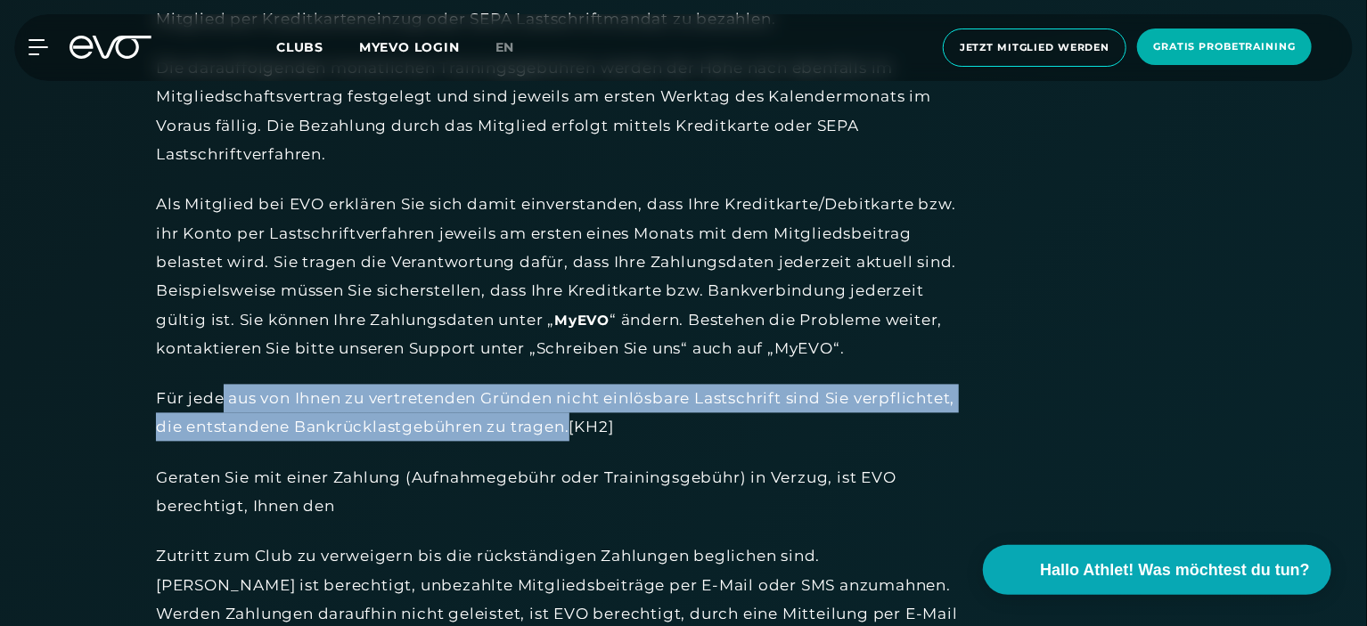
drag, startPoint x: 221, startPoint y: 396, endPoint x: 674, endPoint y: 425, distance: 453.6
click at [674, 425] on div "Für jede aus von Ihnen zu vertretenden Gründen nicht einlösbare Lastschrift sin…" at bounding box center [557, 414] width 802 height 58
drag, startPoint x: 707, startPoint y: 425, endPoint x: 248, endPoint y: 404, distance: 460.3
click at [248, 404] on div "Für jede aus von Ihnen zu vertretenden Gründen nicht einlösbare Lastschrift sin…" at bounding box center [557, 414] width 802 height 58
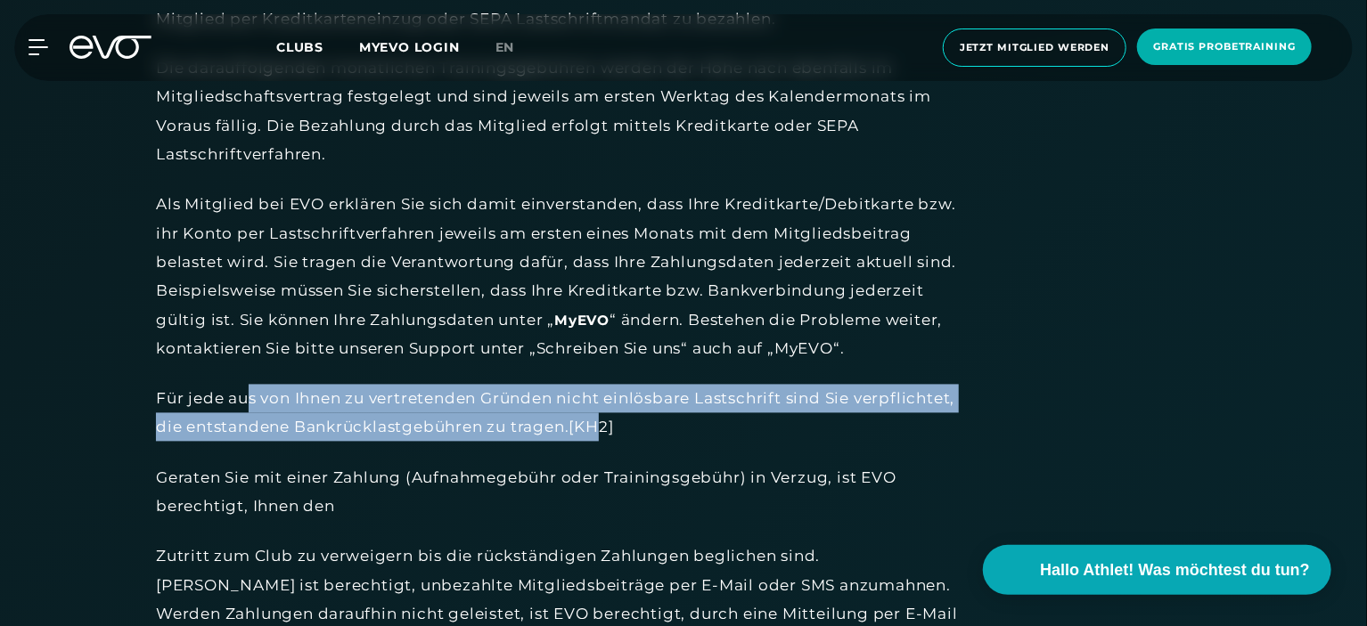
click at [248, 404] on div "Für jede aus von Ihnen zu vertretenden Gründen nicht einlösbare Lastschrift sin…" at bounding box center [557, 414] width 802 height 58
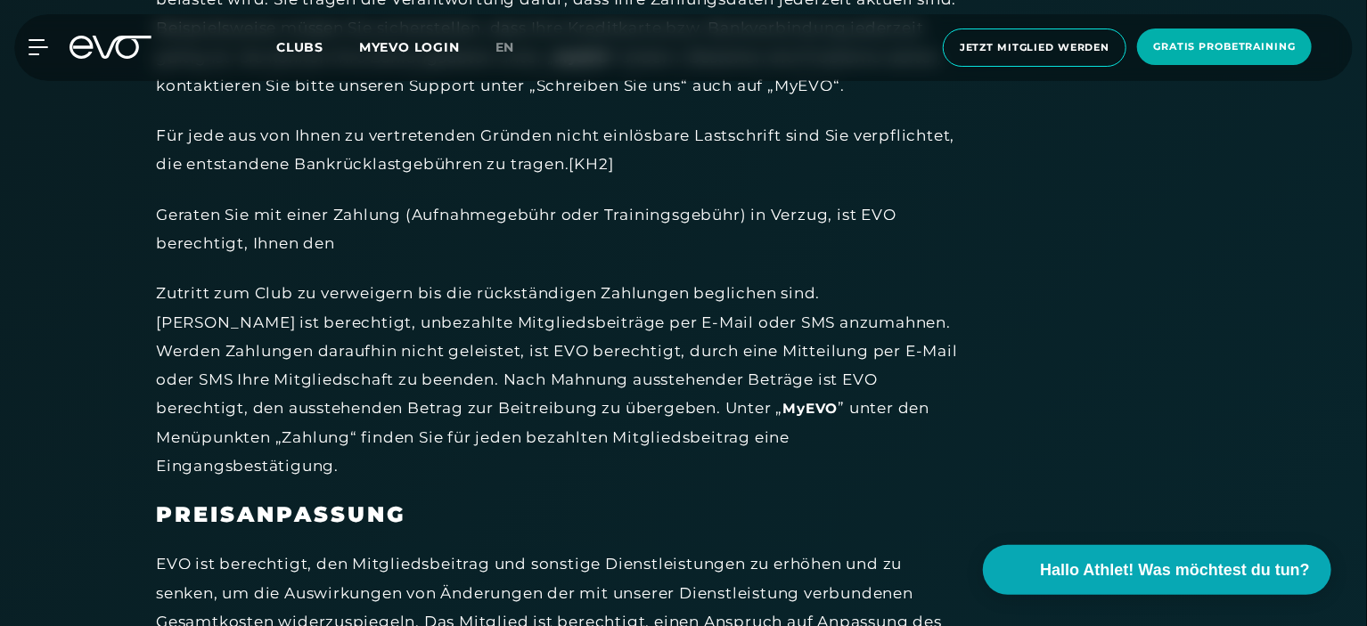
scroll to position [5346, 0]
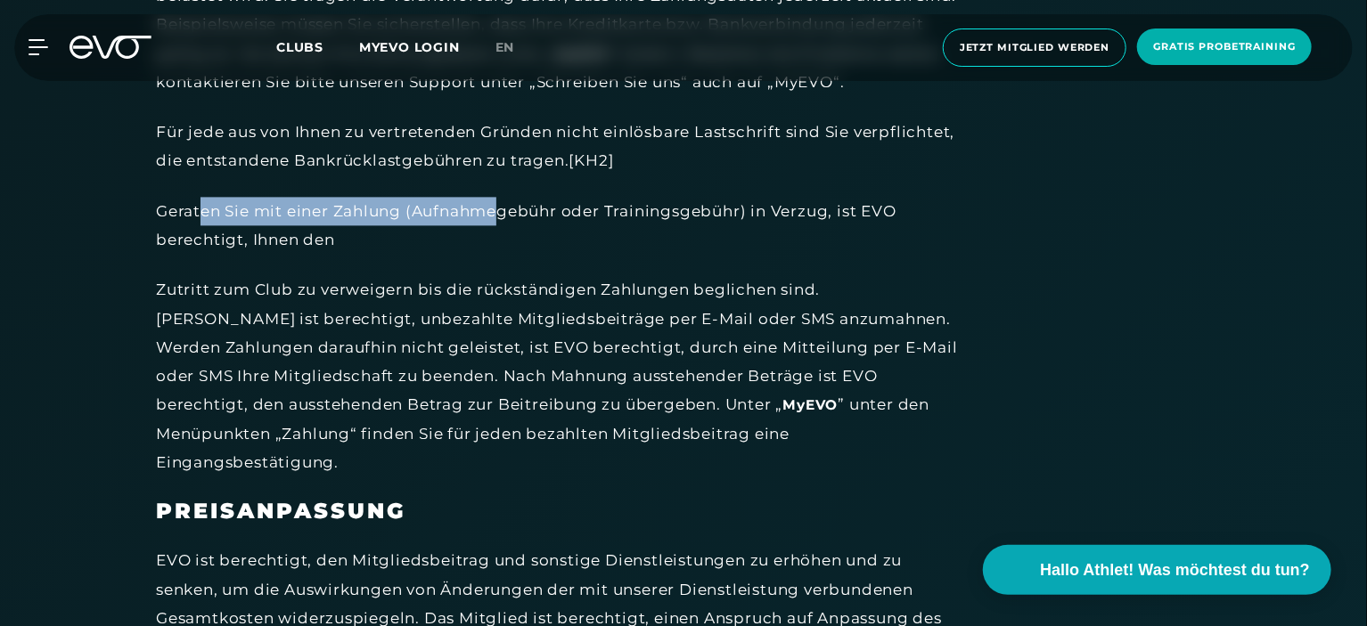
drag, startPoint x: 205, startPoint y: 211, endPoint x: 505, endPoint y: 200, distance: 300.5
click at [505, 200] on div "Geraten Sie mit einer Zahlung (Aufnahmegebühr oder Trainingsgebühr) in Verzug, …" at bounding box center [557, 226] width 802 height 58
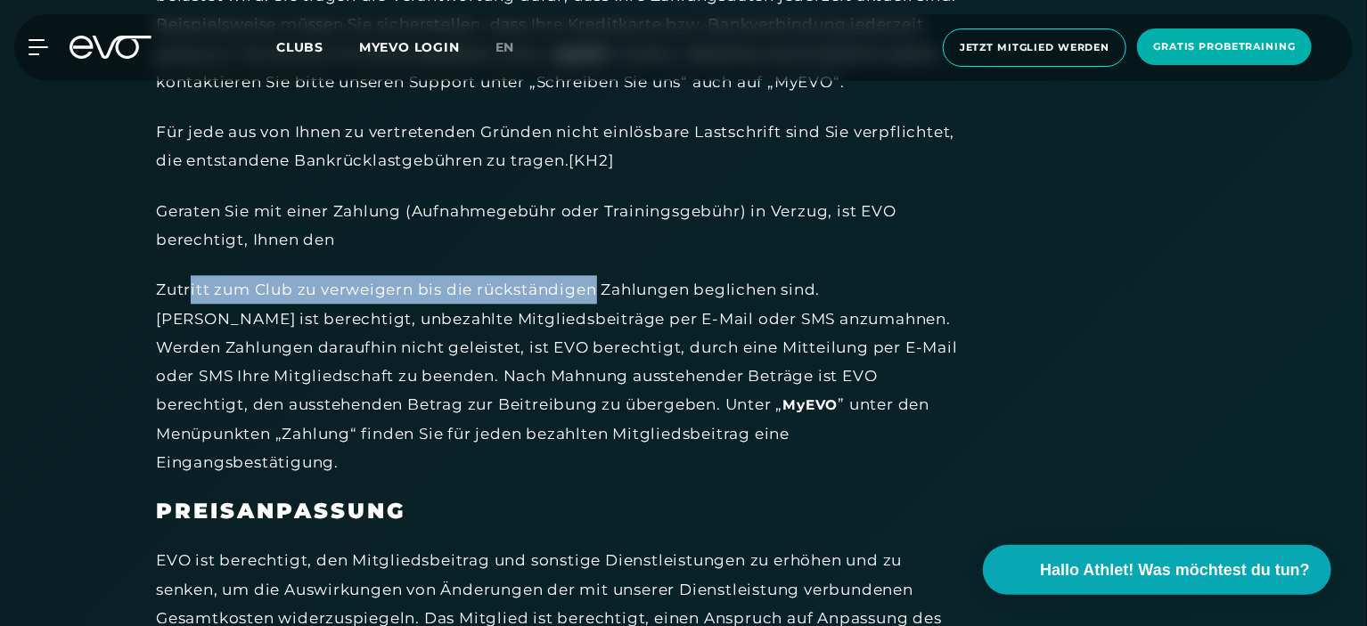
drag, startPoint x: 189, startPoint y: 281, endPoint x: 595, endPoint y: 272, distance: 406.4
drag, startPoint x: 321, startPoint y: 285, endPoint x: 642, endPoint y: 297, distance: 321.9
click at [642, 297] on div "Zutritt zum Club zu verweigern bis die rückständigen Zahlungen beglichen sind. …" at bounding box center [557, 375] width 802 height 201
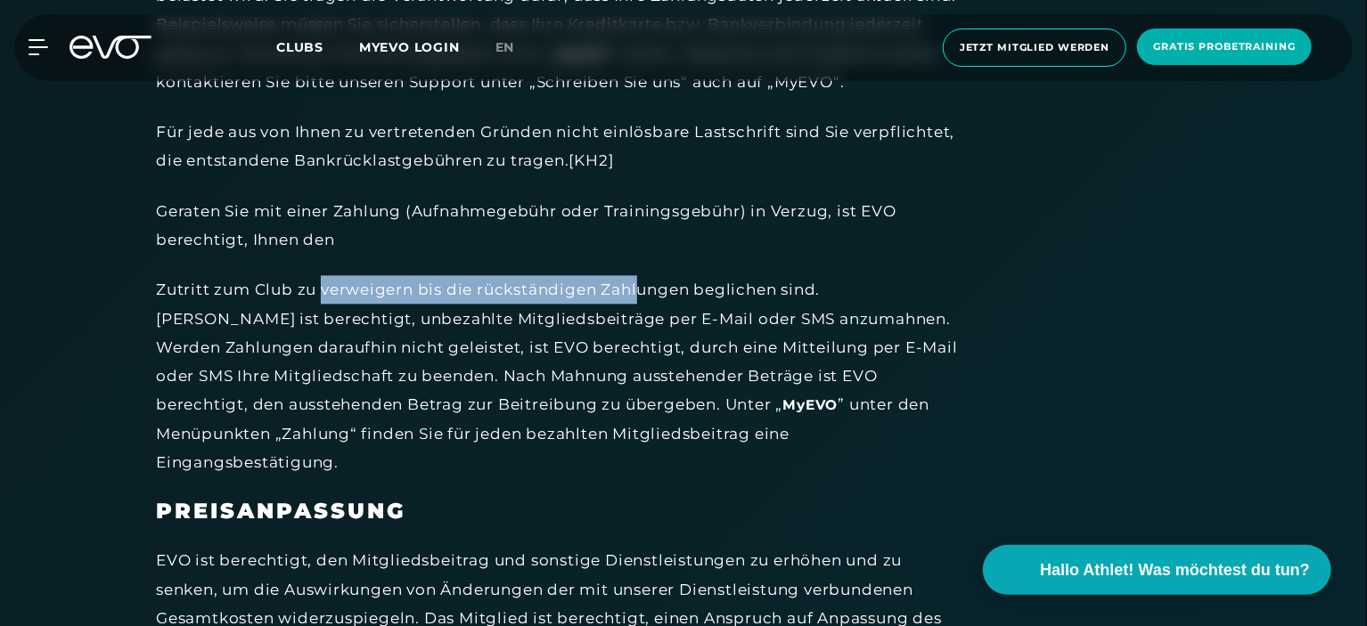
click at [642, 297] on div "Zutritt zum Club zu verweigern bis die rückständigen Zahlungen beglichen sind. …" at bounding box center [557, 375] width 802 height 201
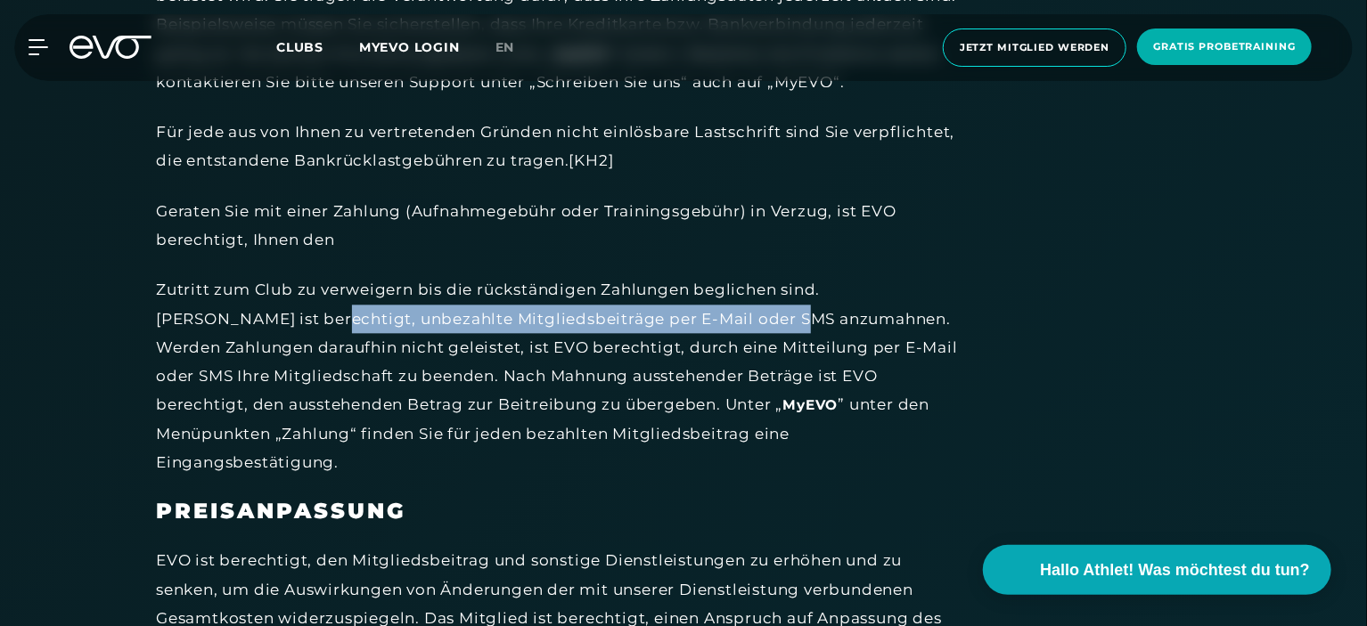
drag, startPoint x: 318, startPoint y: 327, endPoint x: 747, endPoint y: 323, distance: 428.6
click at [747, 323] on div "Zutritt zum Club zu verweigern bis die rückständigen Zahlungen beglichen sind. …" at bounding box center [557, 375] width 802 height 201
drag, startPoint x: 775, startPoint y: 323, endPoint x: 345, endPoint y: 321, distance: 430.4
click at [345, 321] on div "Zutritt zum Club zu verweigern bis die rückständigen Zahlungen beglichen sind. …" at bounding box center [557, 375] width 802 height 201
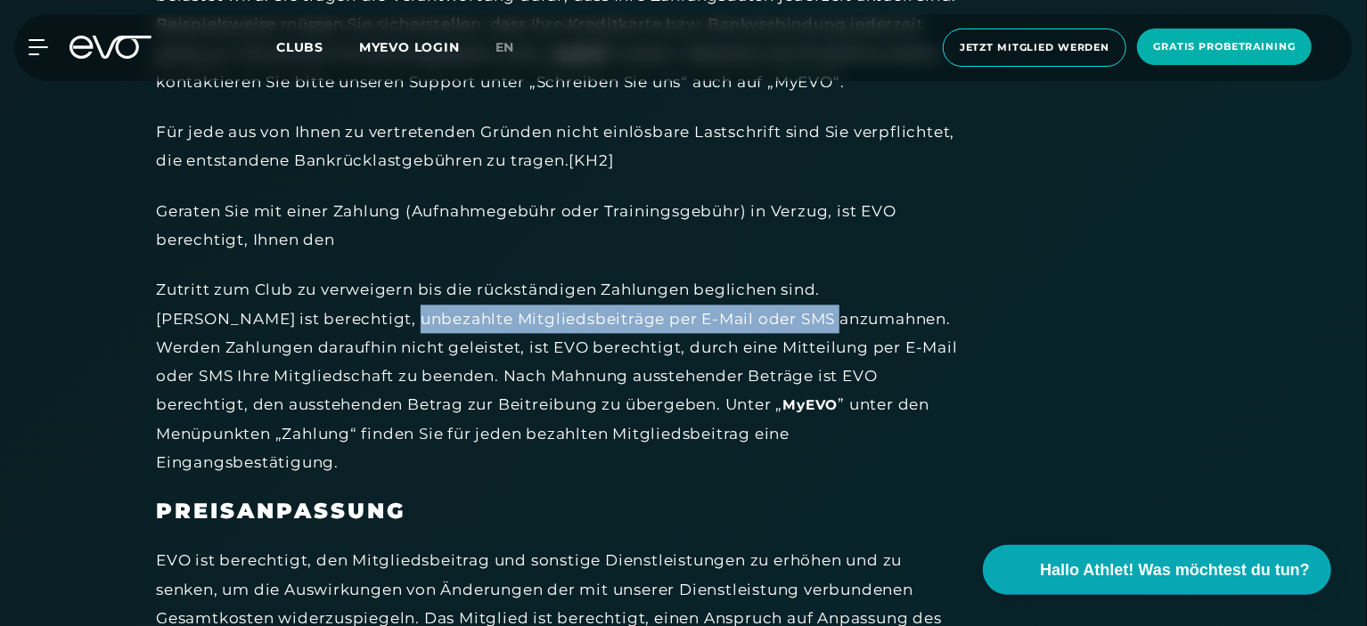
click at [345, 321] on div "Zutritt zum Club zu verweigern bis die rückständigen Zahlungen beglichen sind. …" at bounding box center [557, 375] width 802 height 201
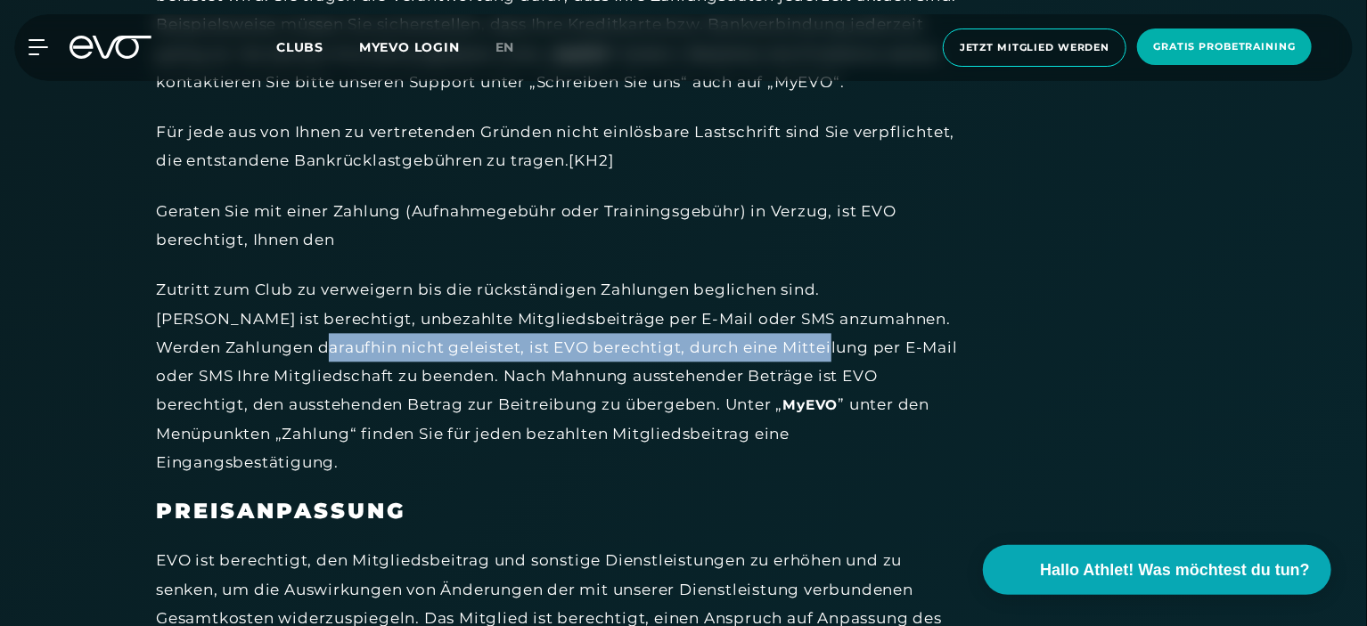
drag, startPoint x: 253, startPoint y: 352, endPoint x: 756, endPoint y: 348, distance: 502.5
click at [756, 348] on div "Zutritt zum Club zu verweigern bis die rückständigen Zahlungen beglichen sind. …" at bounding box center [557, 375] width 802 height 201
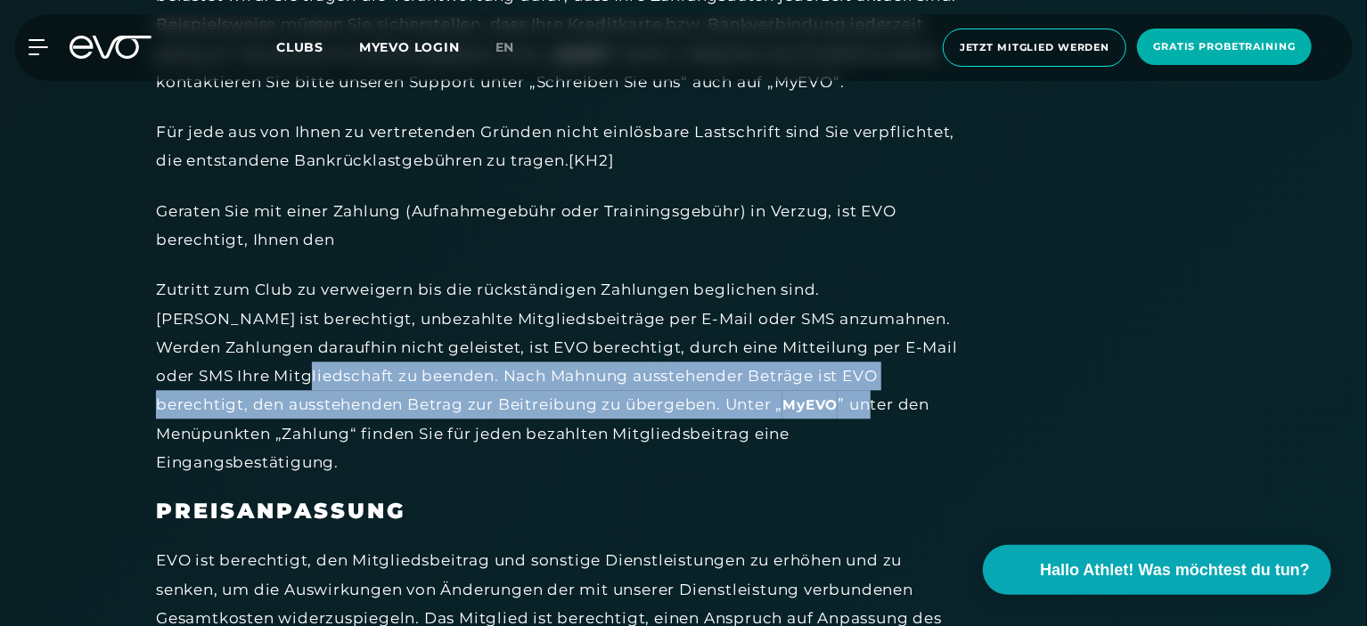
drag, startPoint x: 273, startPoint y: 368, endPoint x: 739, endPoint y: 405, distance: 467.5
click at [739, 405] on div "Zutritt zum Club zu verweigern bis die rückständigen Zahlungen beglichen sind. …" at bounding box center [557, 375] width 802 height 201
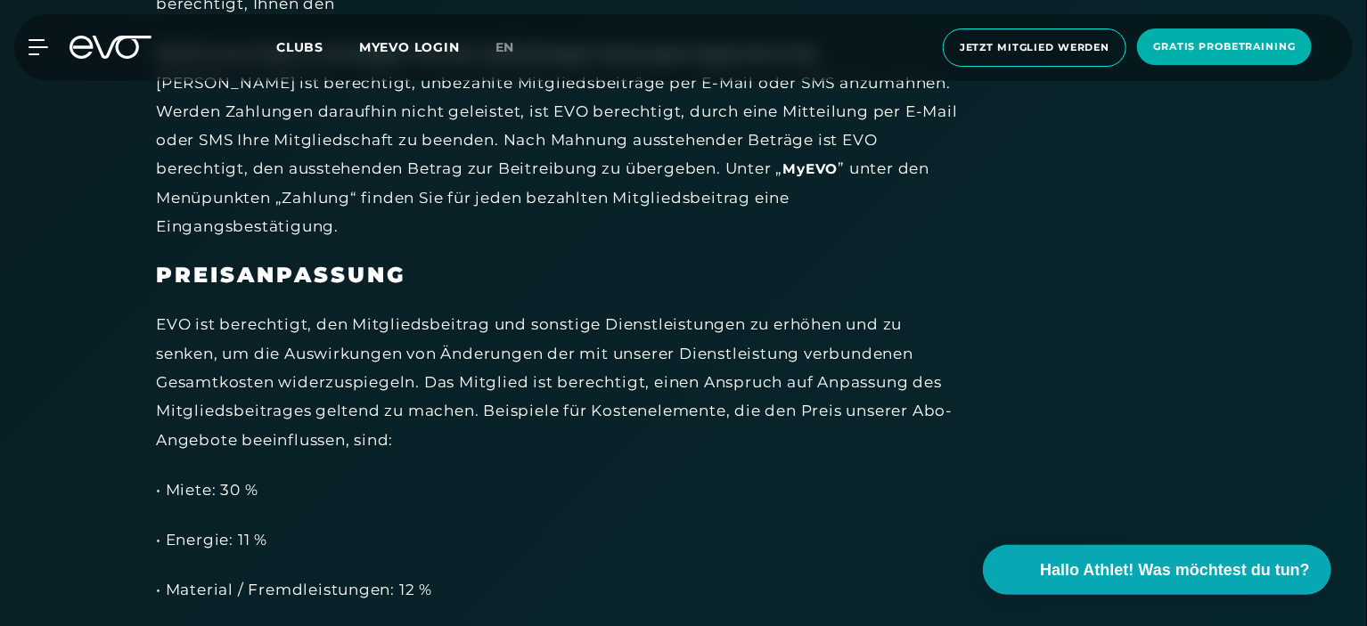
scroll to position [5613, 0]
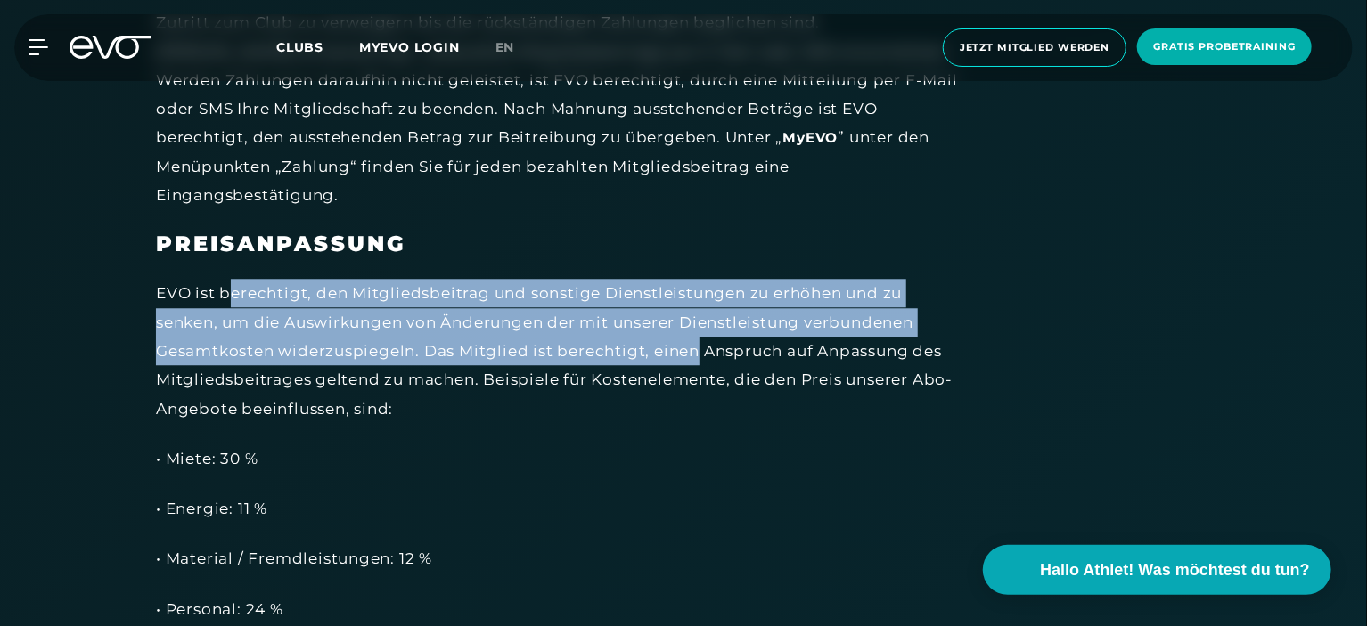
drag, startPoint x: 233, startPoint y: 266, endPoint x: 697, endPoint y: 317, distance: 466.2
click at [697, 317] on div "EVO ist berechtigt, den Mitgliedsbeitrag und sonstige Dienstleistungen zu erhöh…" at bounding box center [557, 350] width 802 height 143
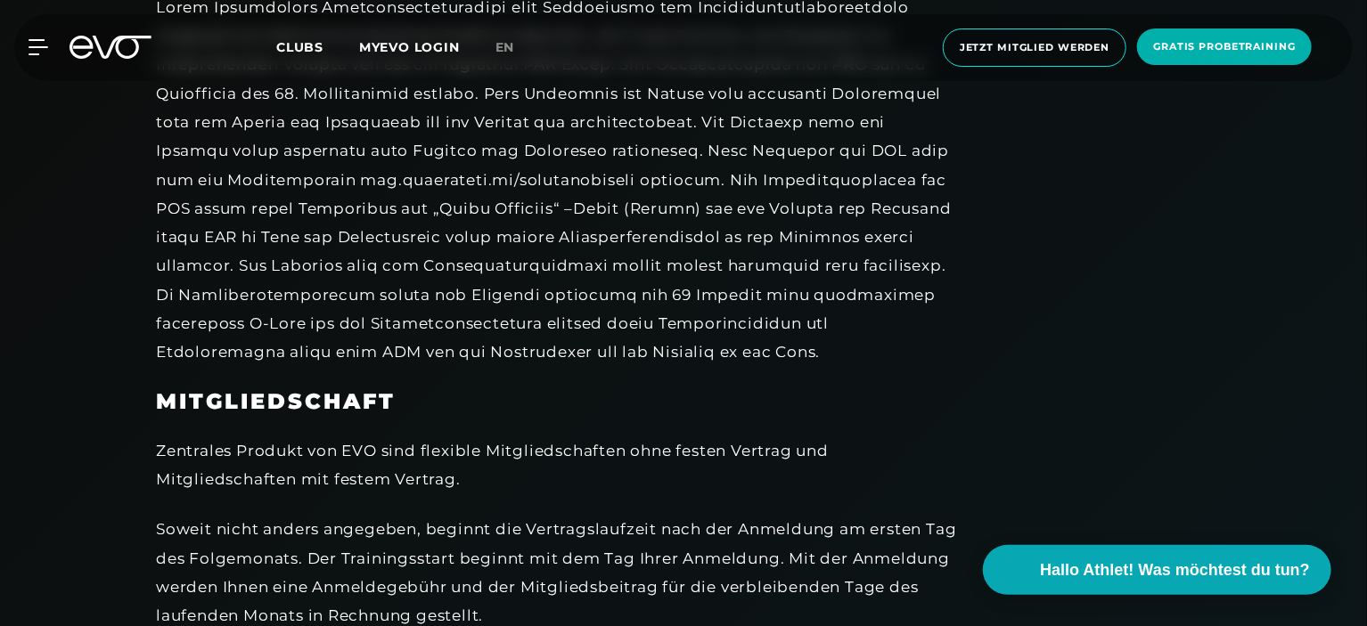
scroll to position [446, 0]
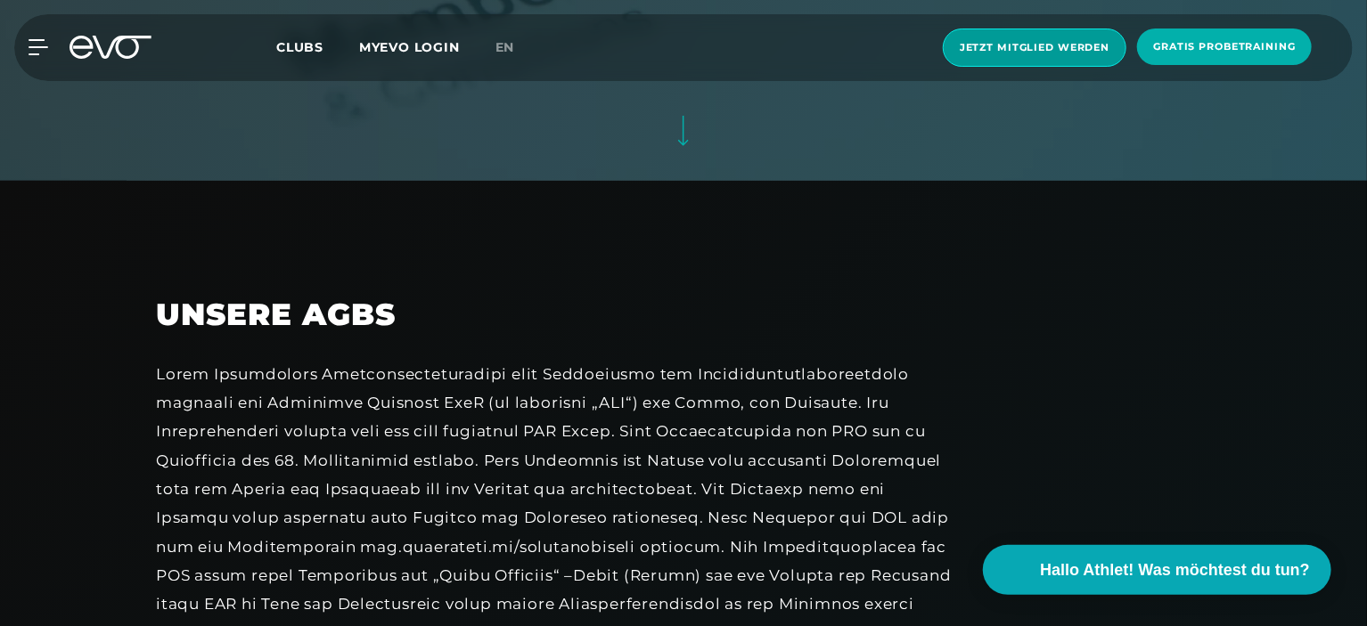
click at [1048, 38] on span "Jetzt Mitglied werden" at bounding box center [1035, 48] width 184 height 38
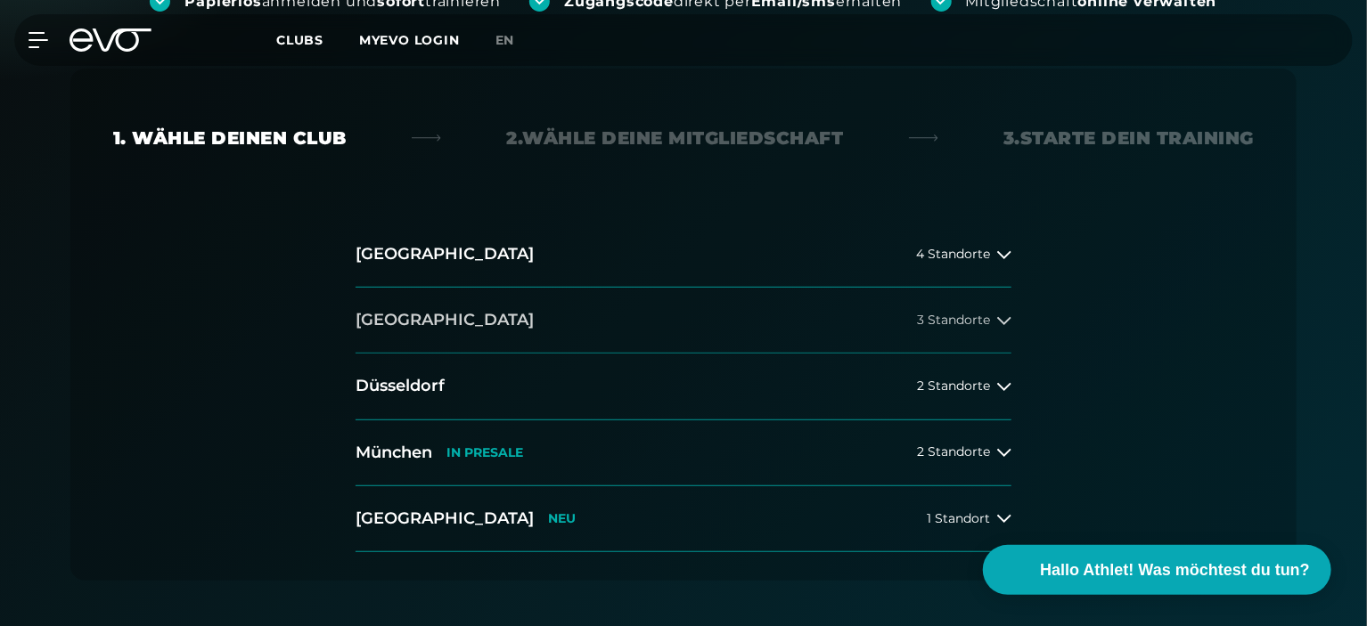
scroll to position [356, 0]
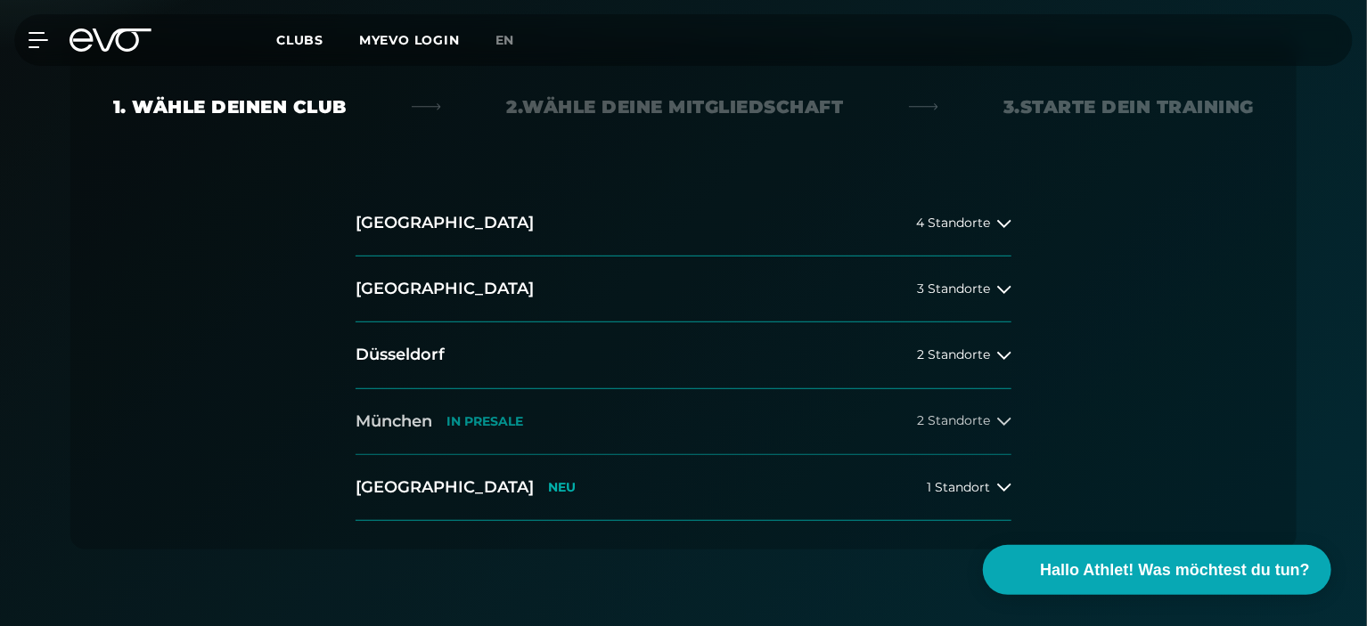
click at [462, 420] on p "IN PRESALE" at bounding box center [484, 421] width 77 height 15
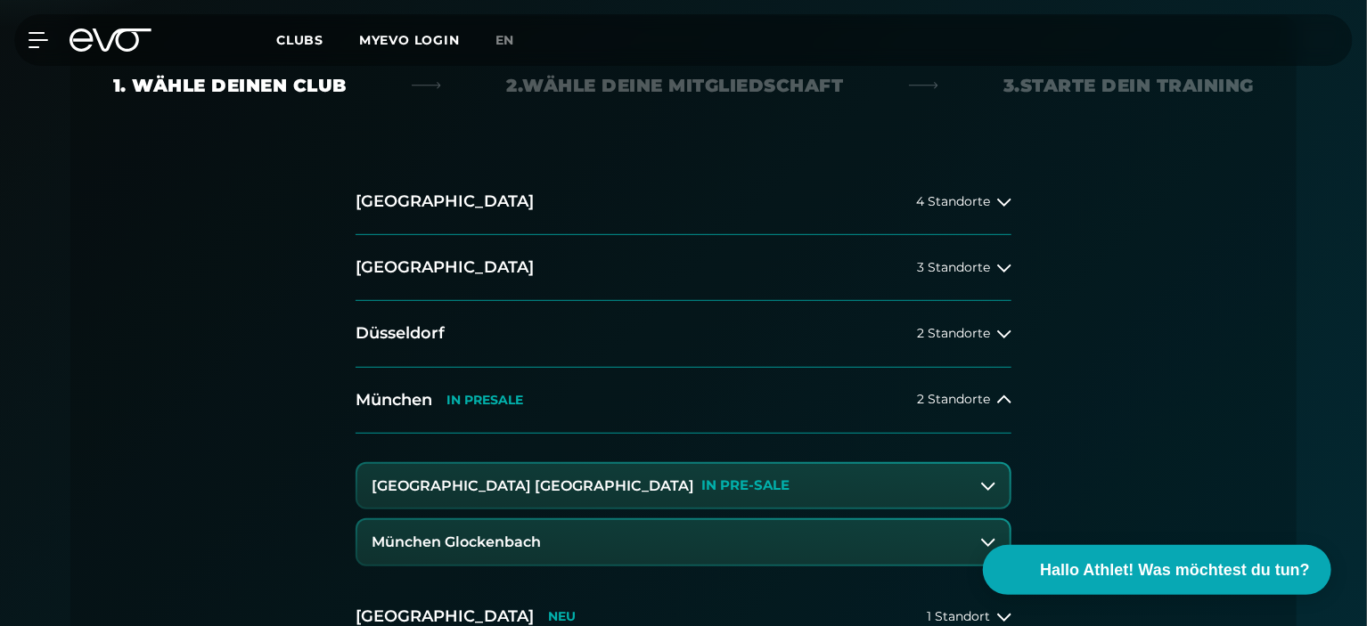
scroll to position [446, 0]
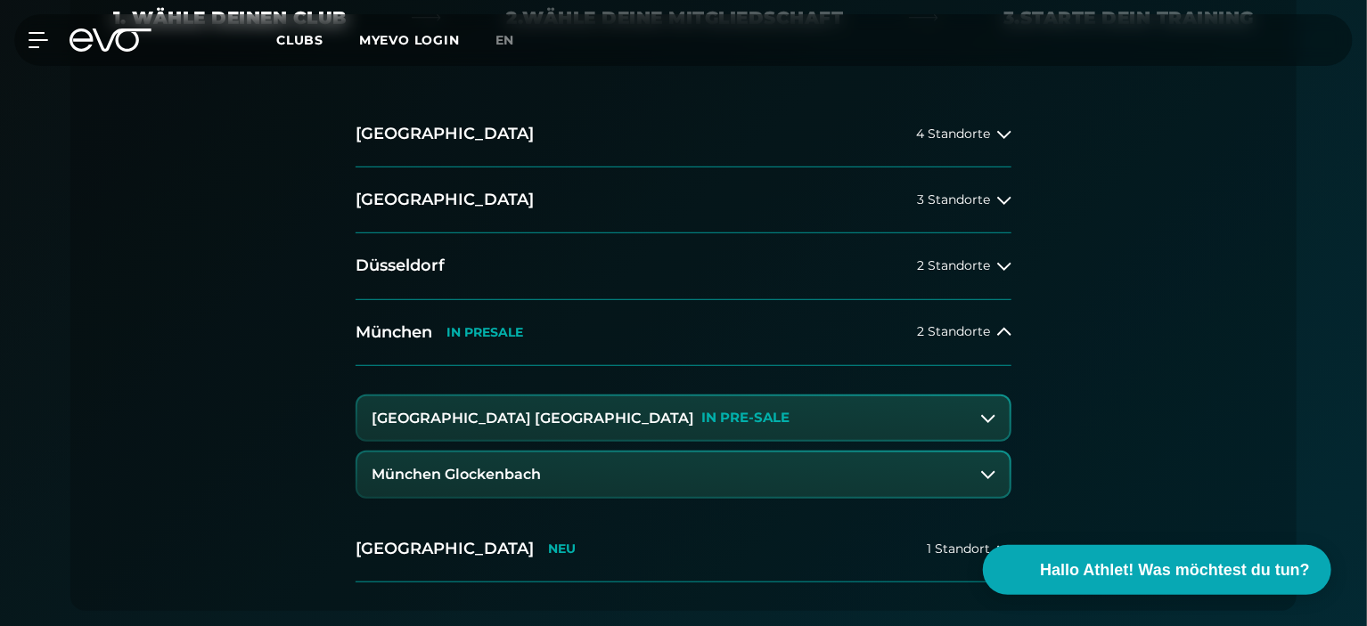
click at [577, 407] on button "München Maxvorstadt IN PRE-SALE" at bounding box center [683, 418] width 652 height 45
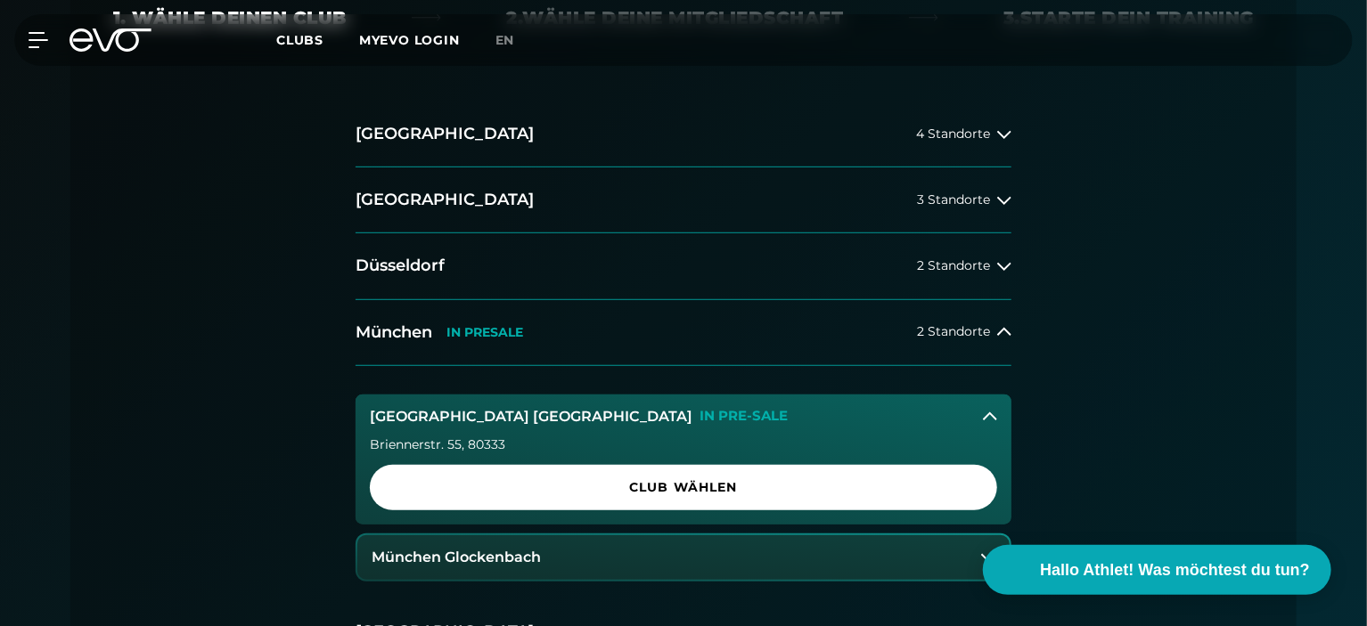
click at [661, 477] on span "Club wählen" at bounding box center [683, 487] width 627 height 45
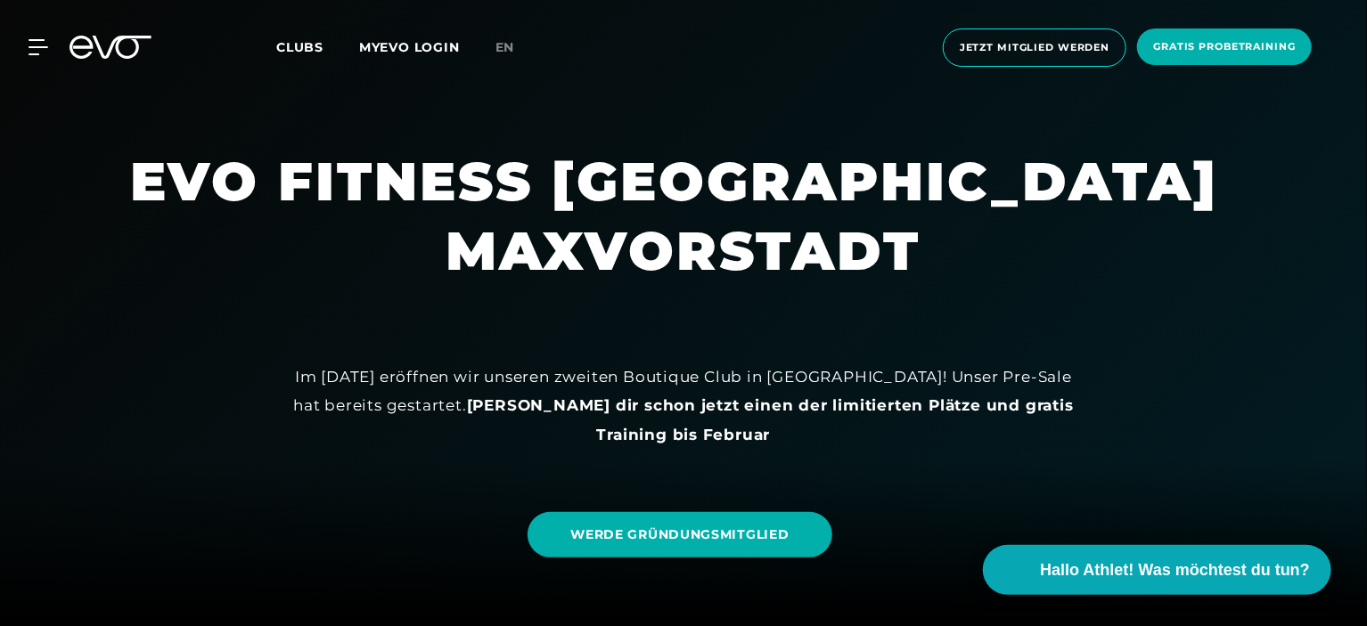
scroll to position [89, 0]
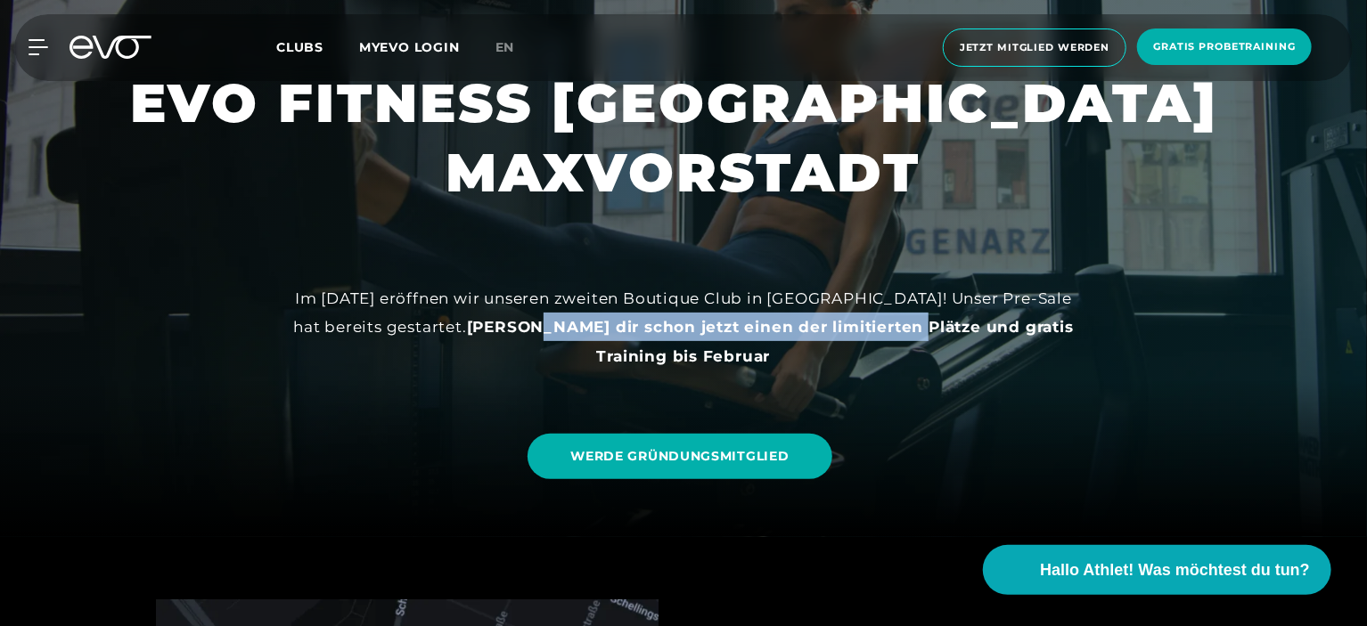
drag, startPoint x: 501, startPoint y: 323, endPoint x: 871, endPoint y: 338, distance: 370.9
click at [871, 338] on div "Im November 2025 eröffnen wir unseren zweiten Boutique Club in München! Unser P…" at bounding box center [683, 327] width 802 height 86
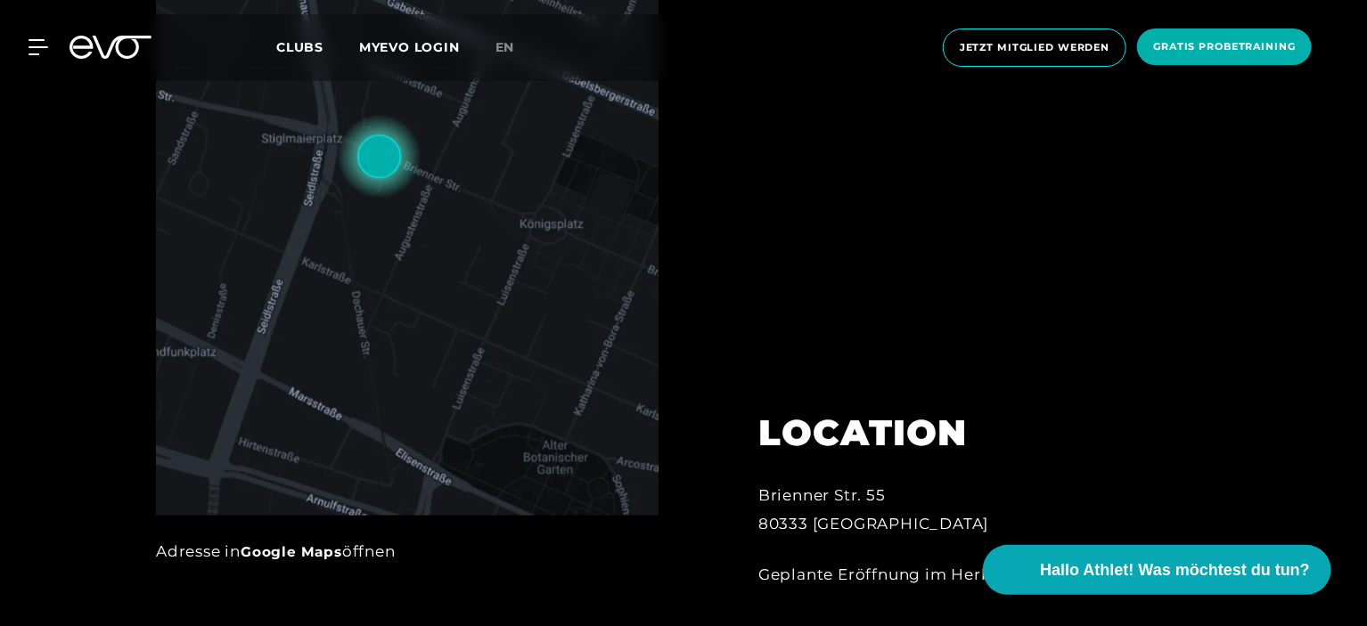
scroll to position [980, 0]
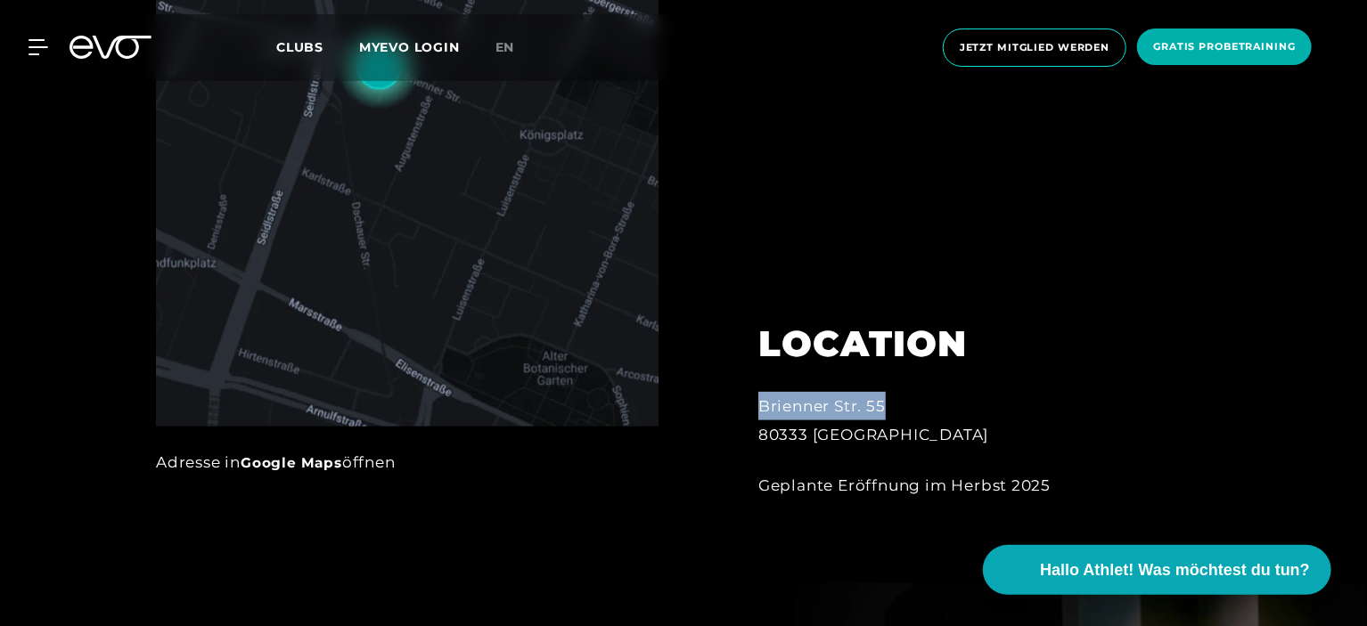
drag, startPoint x: 920, startPoint y: 413, endPoint x: 746, endPoint y: 404, distance: 174.0
click at [746, 404] on div "LOCATION Brienner Str. 55 80333 München Geplante Eröffnung im Herbst 2025" at bounding box center [954, 399] width 442 height 243
copy div "Brienner Str. 55"
click at [695, 284] on div at bounding box center [708, 115] width 50 height 813
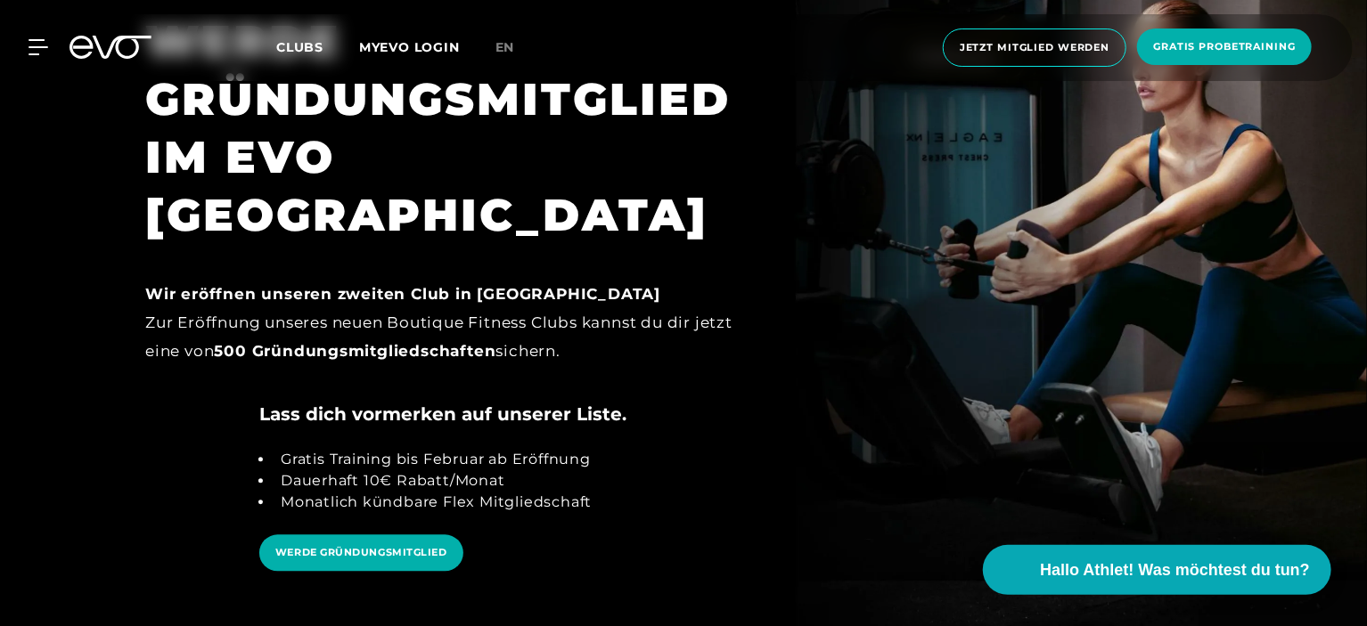
scroll to position [1782, 0]
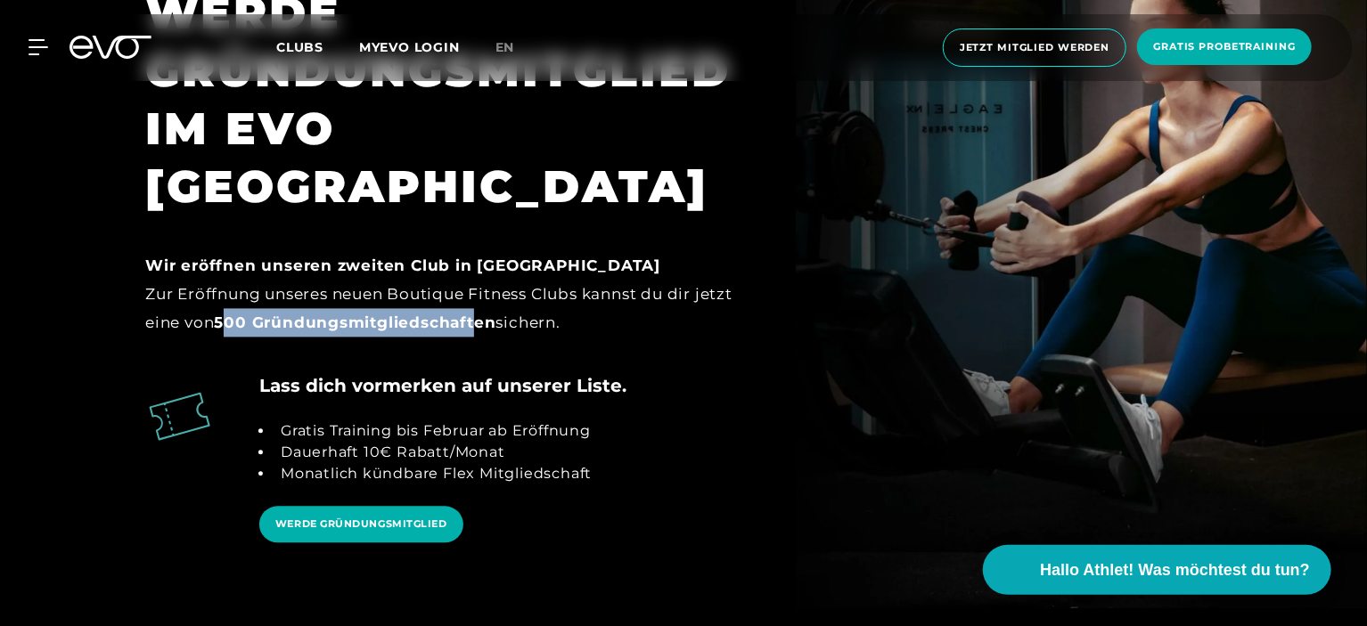
drag, startPoint x: 273, startPoint y: 258, endPoint x: 475, endPoint y: 256, distance: 202.3
click at [475, 314] on strong "500 Gründungsmitgliedschaften" at bounding box center [355, 323] width 282 height 18
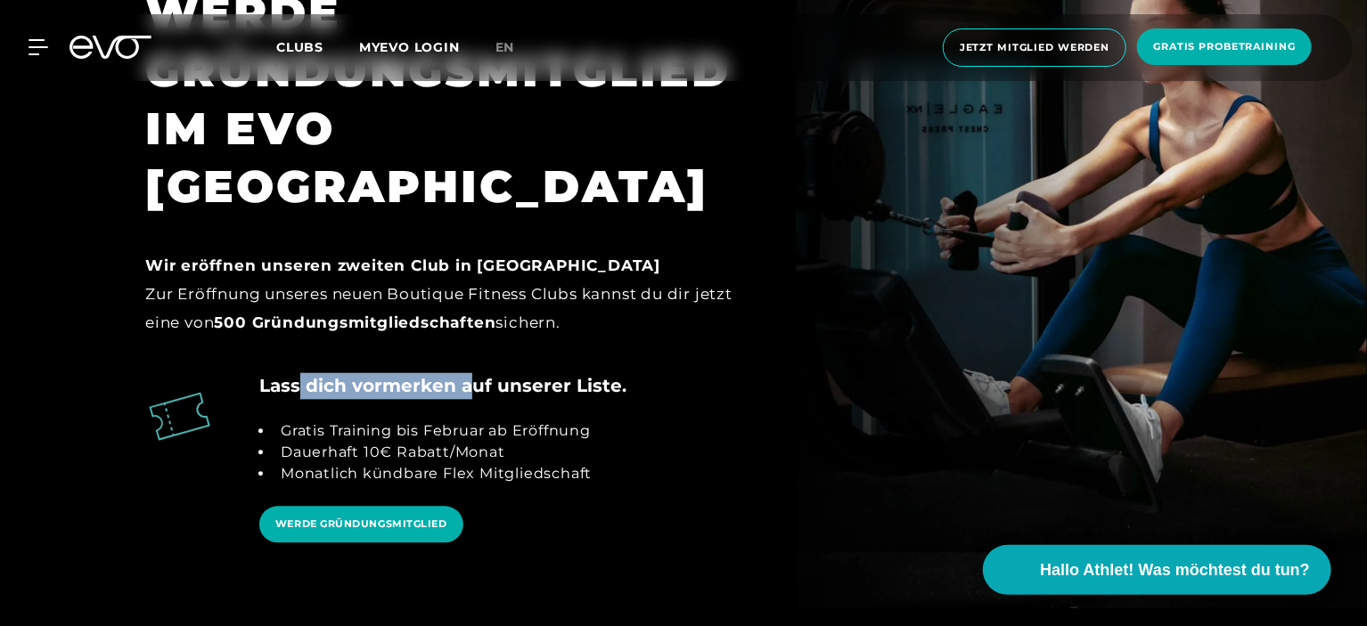
drag, startPoint x: 321, startPoint y: 325, endPoint x: 468, endPoint y: 327, distance: 147.0
click at [468, 372] on h4 "Lass dich vormerken auf unserer Liste." at bounding box center [442, 385] width 367 height 27
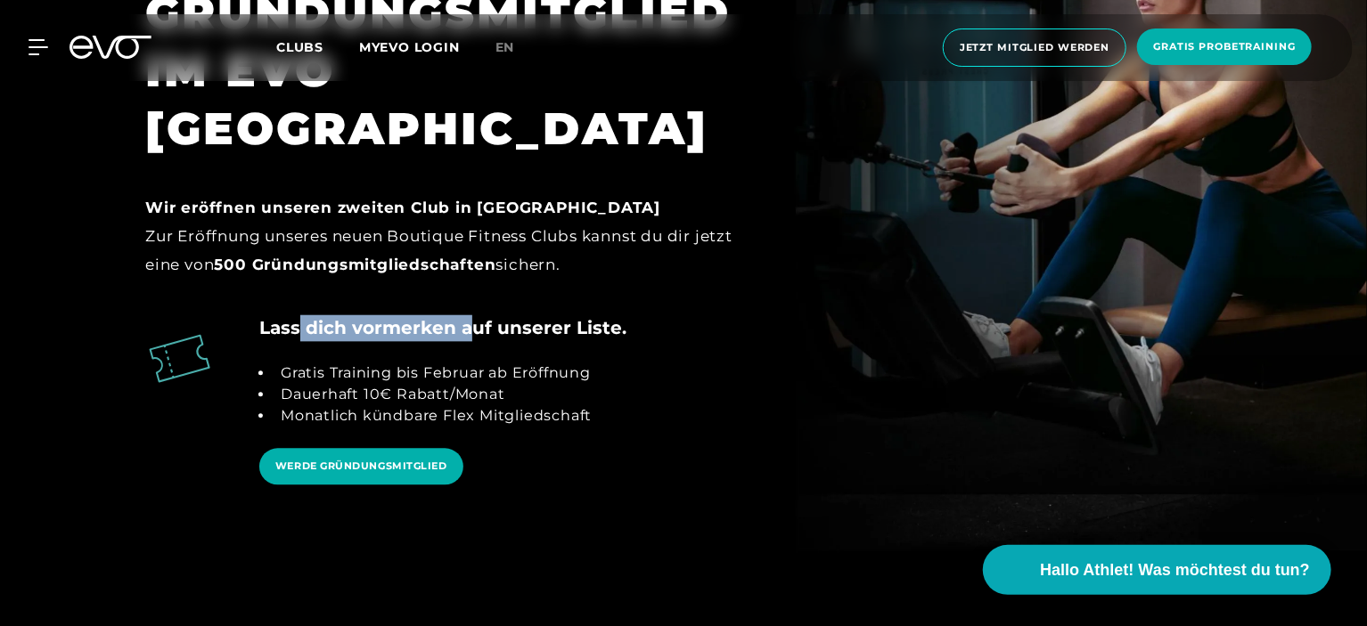
scroll to position [1871, 0]
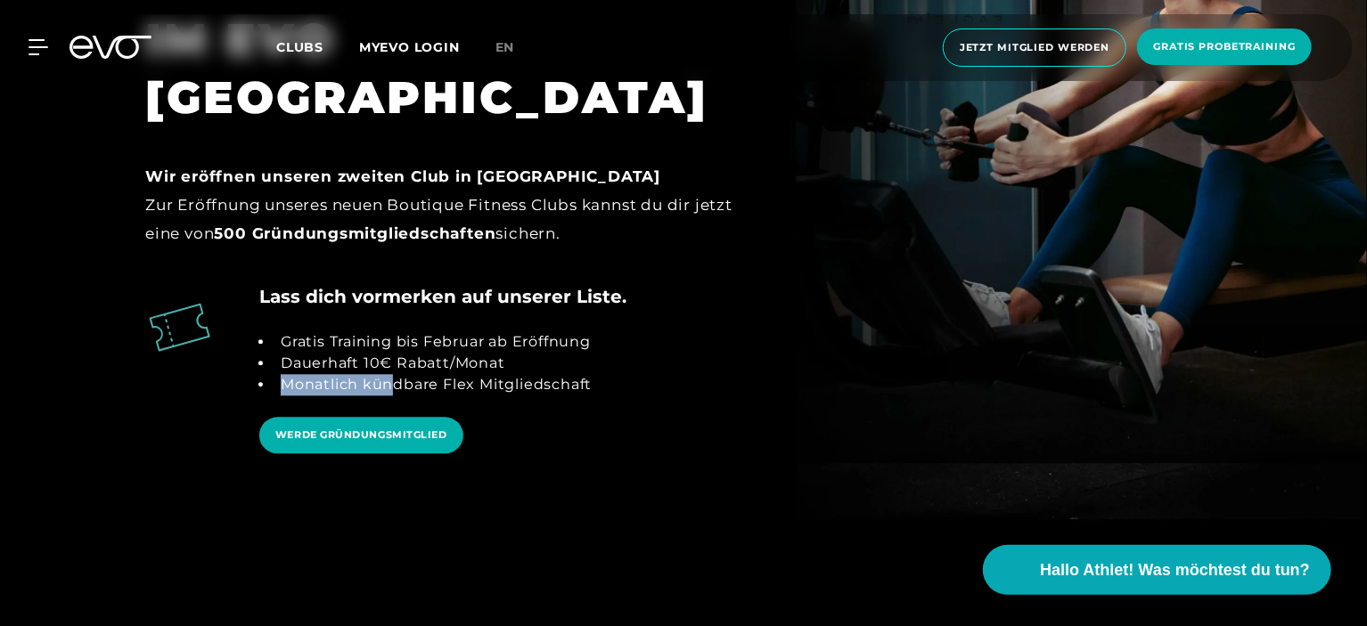
drag, startPoint x: 392, startPoint y: 324, endPoint x: 532, endPoint y: 315, distance: 140.2
click at [532, 331] on ul "Gratis Training bis Februar ab Eröffnung Dauerhaft 10€ Rabatt/Monat Monatlich k…" at bounding box center [425, 363] width 332 height 64
click at [532, 353] on li "Dauerhaft 10€ Rabatt/Monat" at bounding box center [433, 363] width 318 height 21
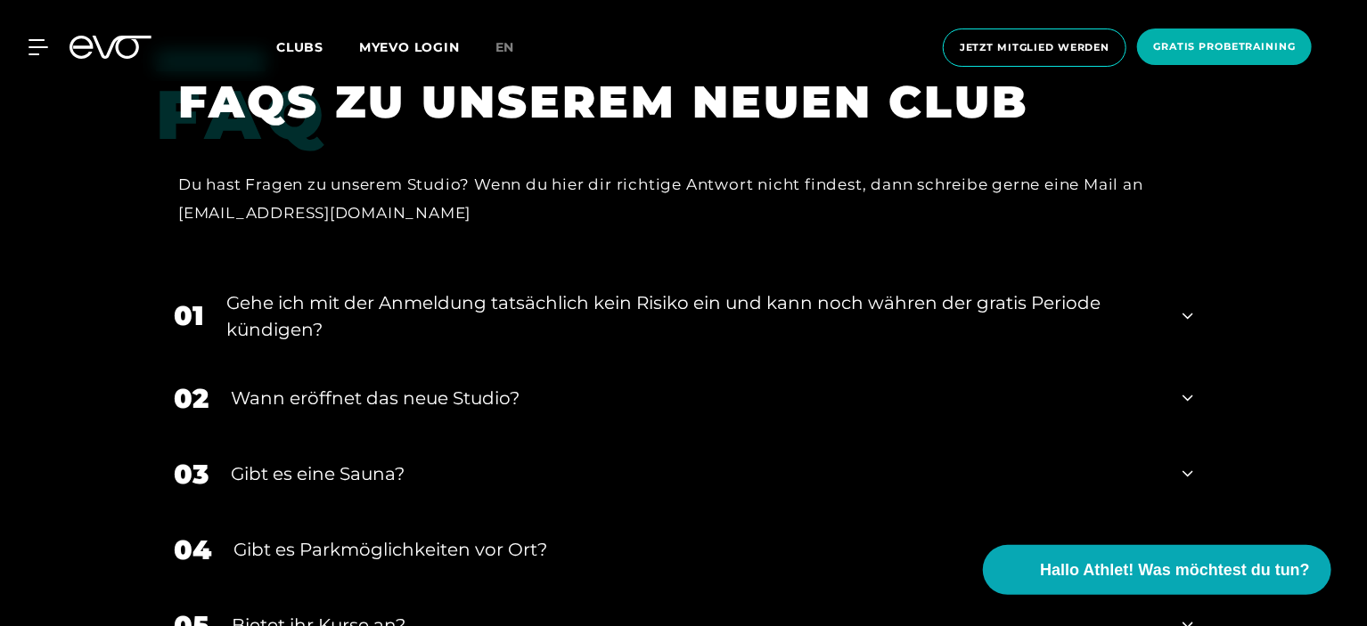
scroll to position [3475, 0]
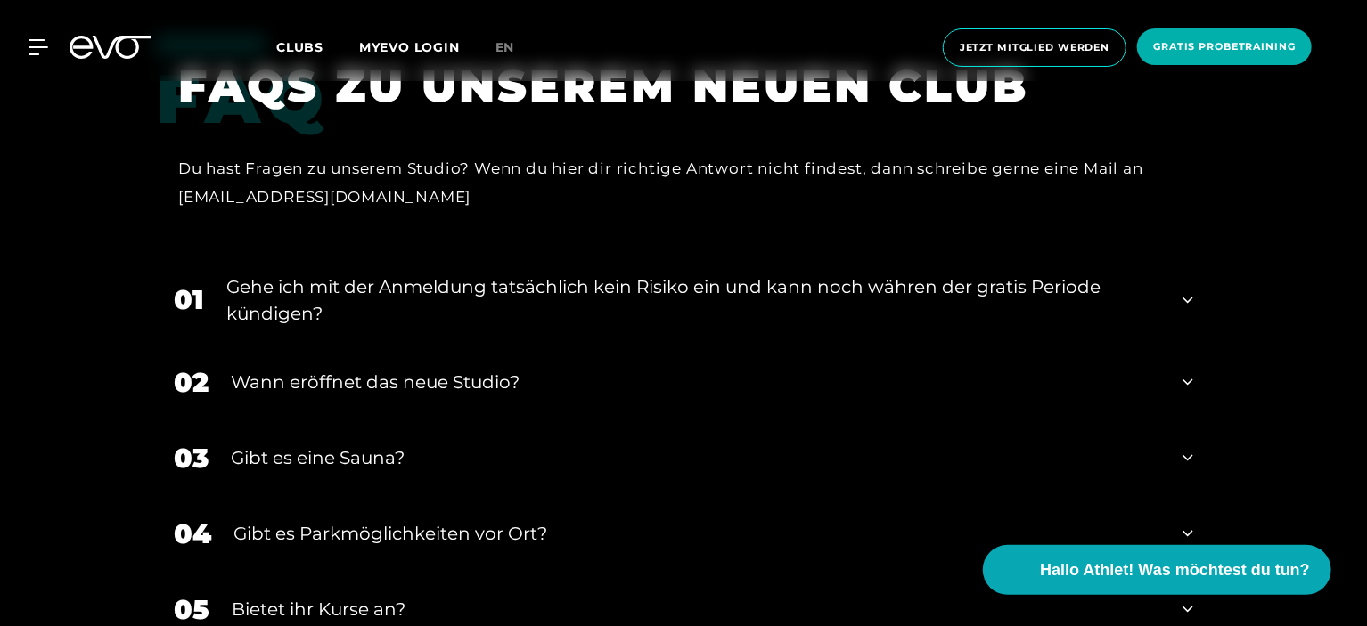
click at [544, 345] on div "02 Wann eröffnet das neue Studio?" at bounding box center [683, 383] width 1055 height 76
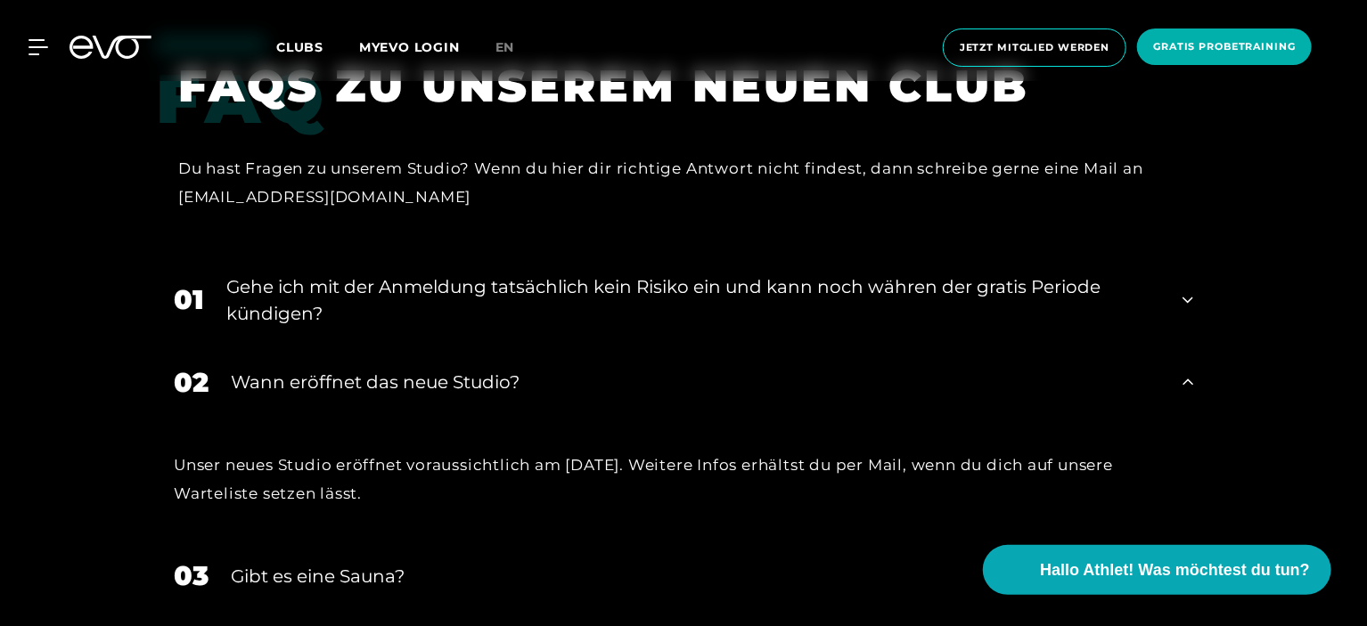
click at [538, 369] on div "Wann eröffnet das neue Studio?" at bounding box center [695, 382] width 929 height 27
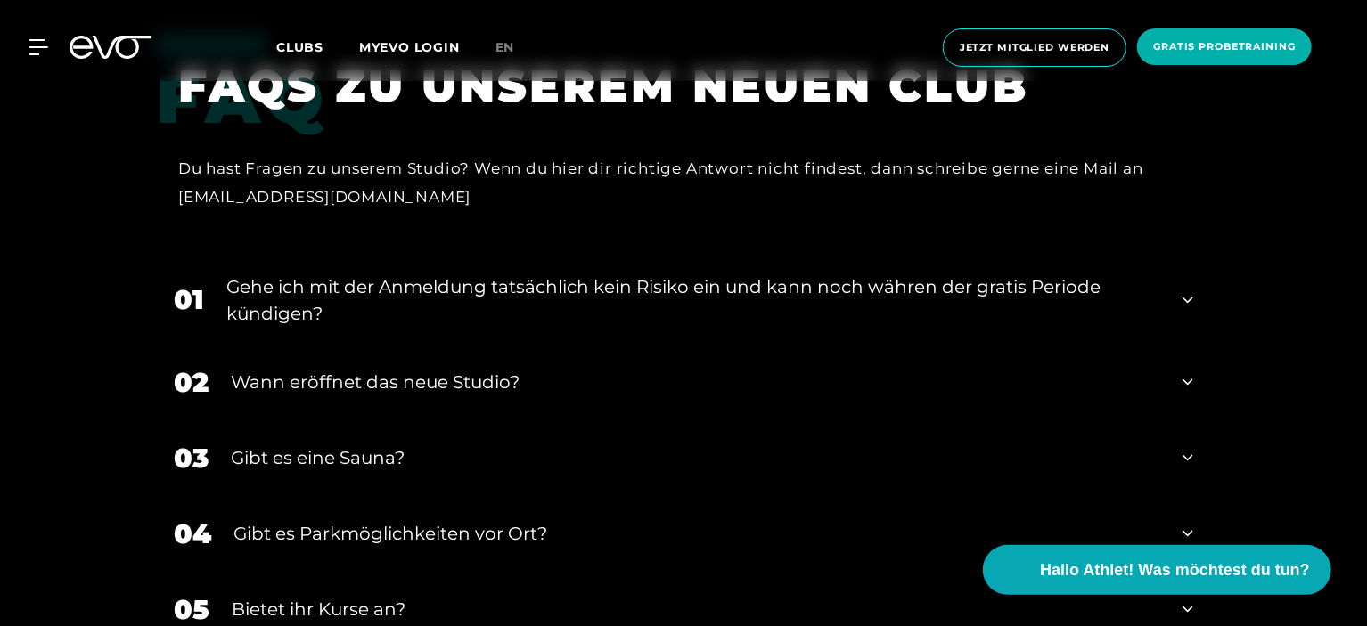
click at [568, 274] on div "Gehe ich mit der Anmeldung tatsächlich kein Risiko ein und kann noch währen der…" at bounding box center [693, 300] width 934 height 53
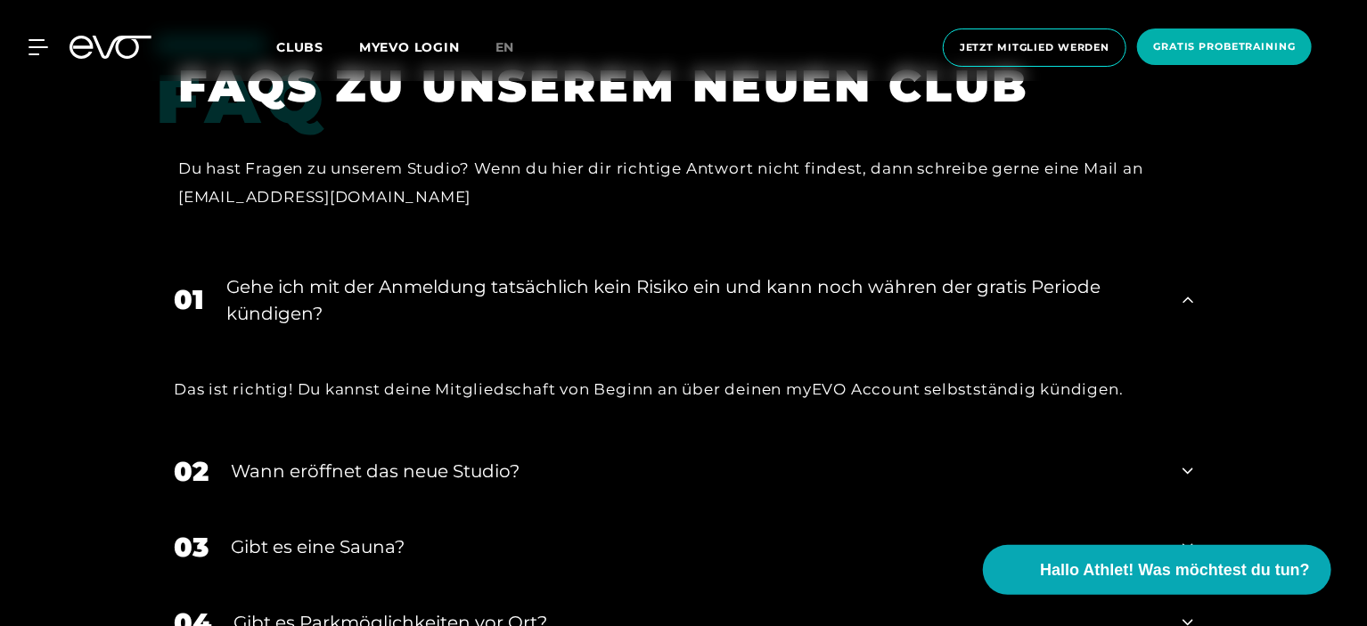
click at [614, 274] on div "Gehe ich mit der Anmeldung tatsächlich kein Risiko ein und kann noch währen der…" at bounding box center [693, 300] width 934 height 53
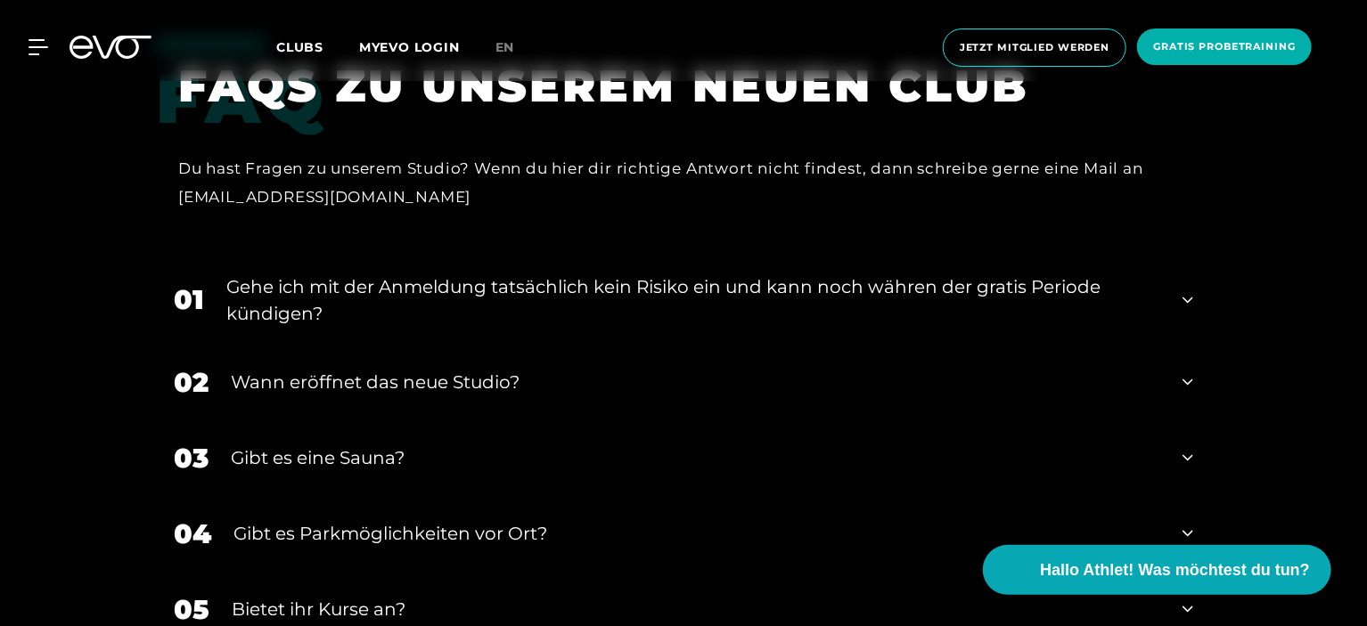
click at [614, 274] on div "Gehe ich mit der Anmeldung tatsächlich kein Risiko ein und kann noch währen der…" at bounding box center [693, 300] width 934 height 53
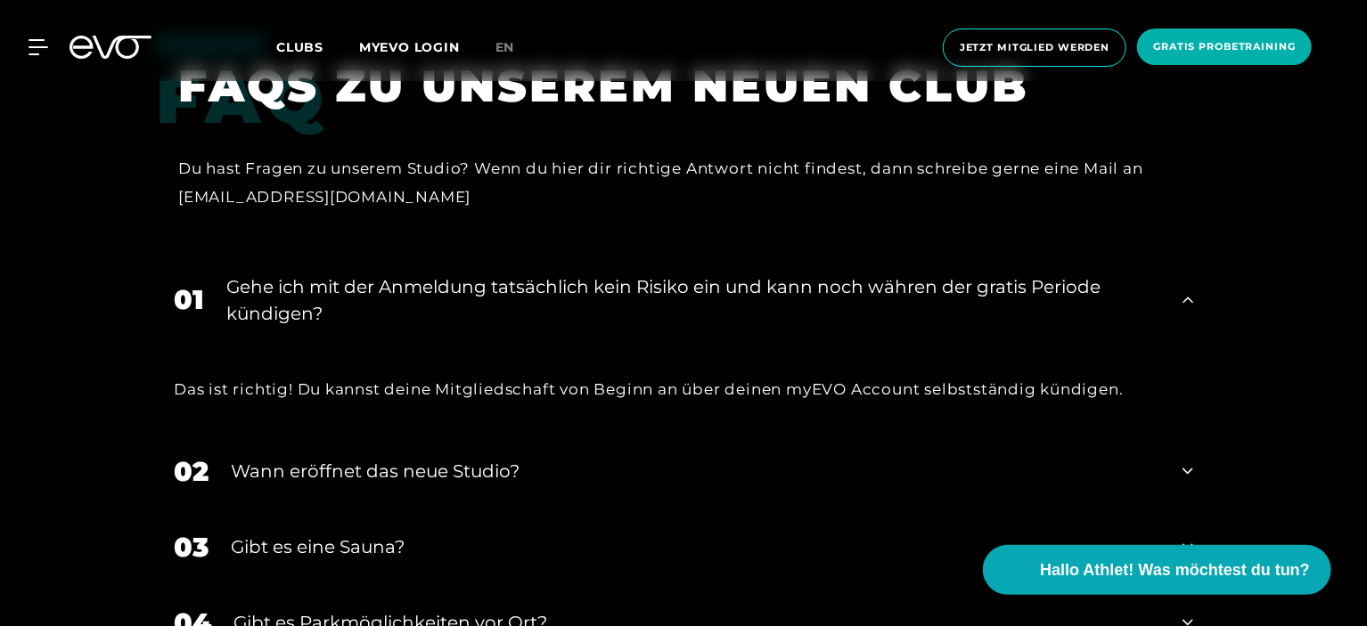
click at [691, 274] on div "Gehe ich mit der Anmeldung tatsächlich kein Risiko ein und kann noch währen der…" at bounding box center [693, 300] width 934 height 53
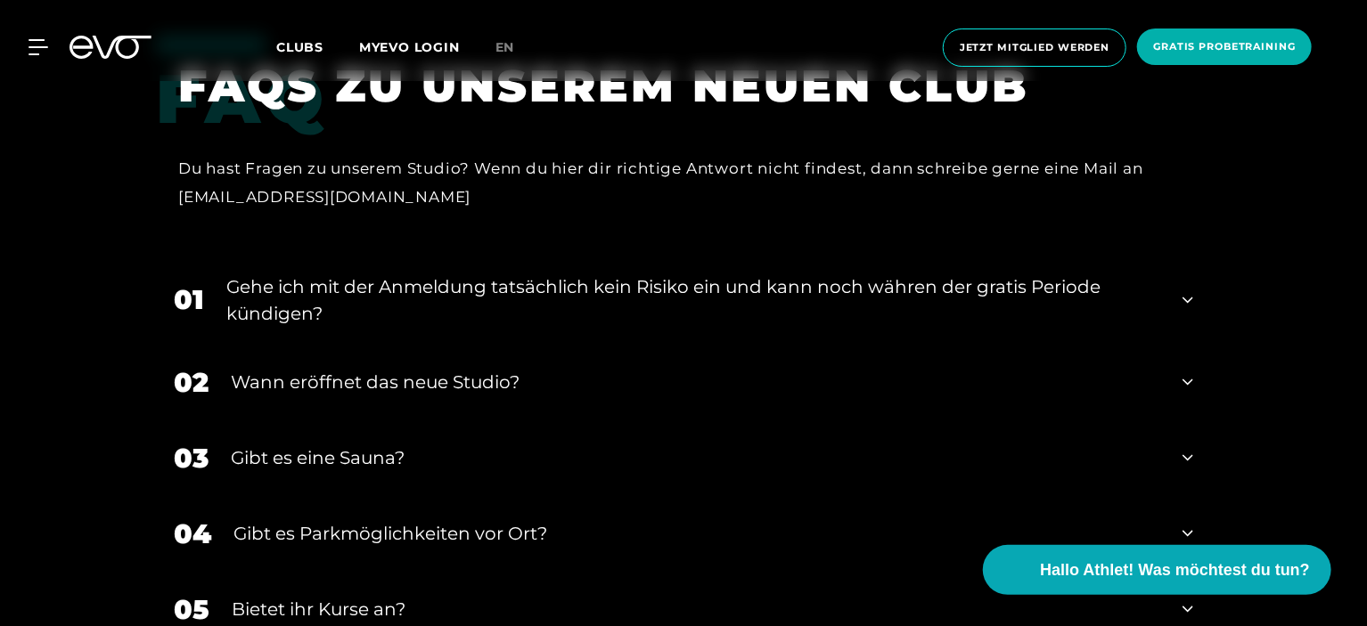
click at [559, 369] on div "Wann eröffnet das neue Studio?" at bounding box center [695, 382] width 929 height 27
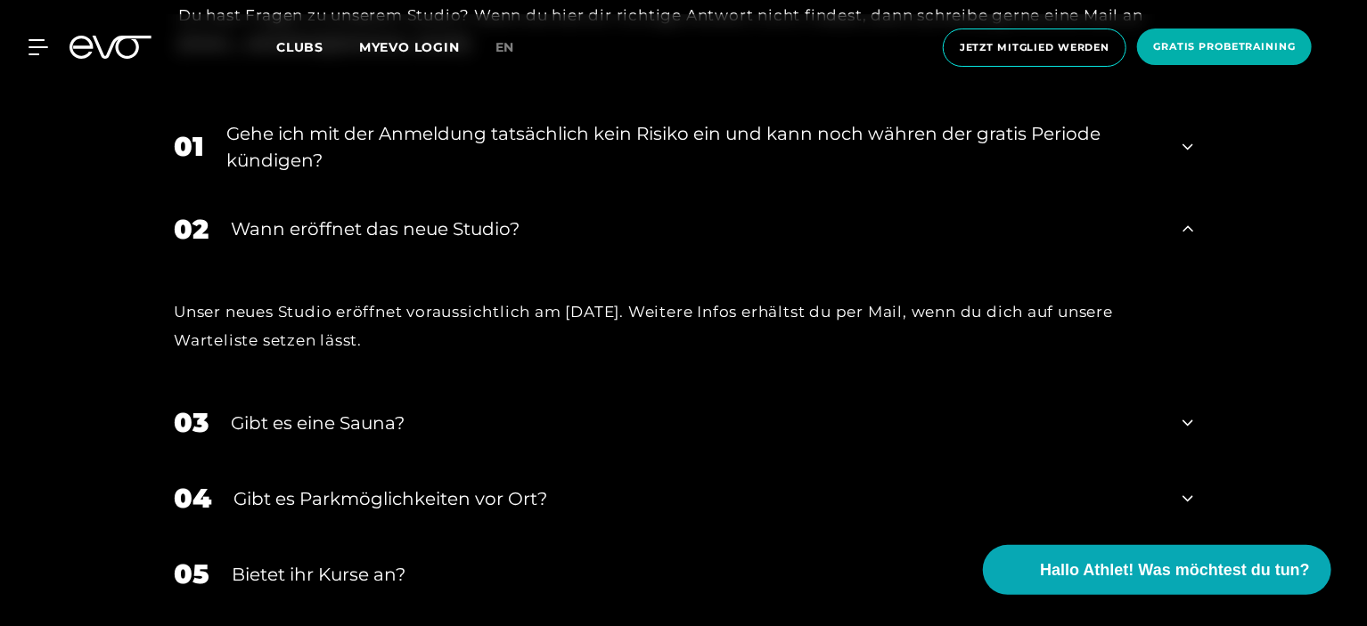
scroll to position [3653, 0]
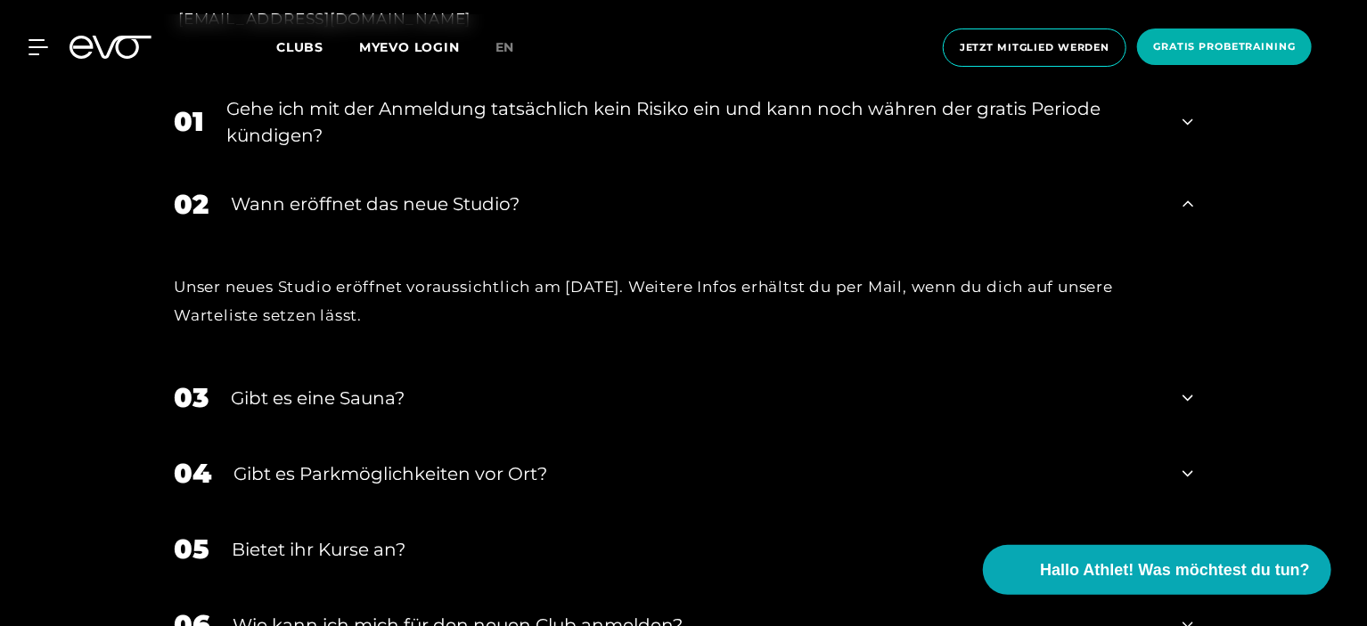
click at [446, 360] on div "03 Gibt es eine Sauna?" at bounding box center [683, 398] width 1055 height 76
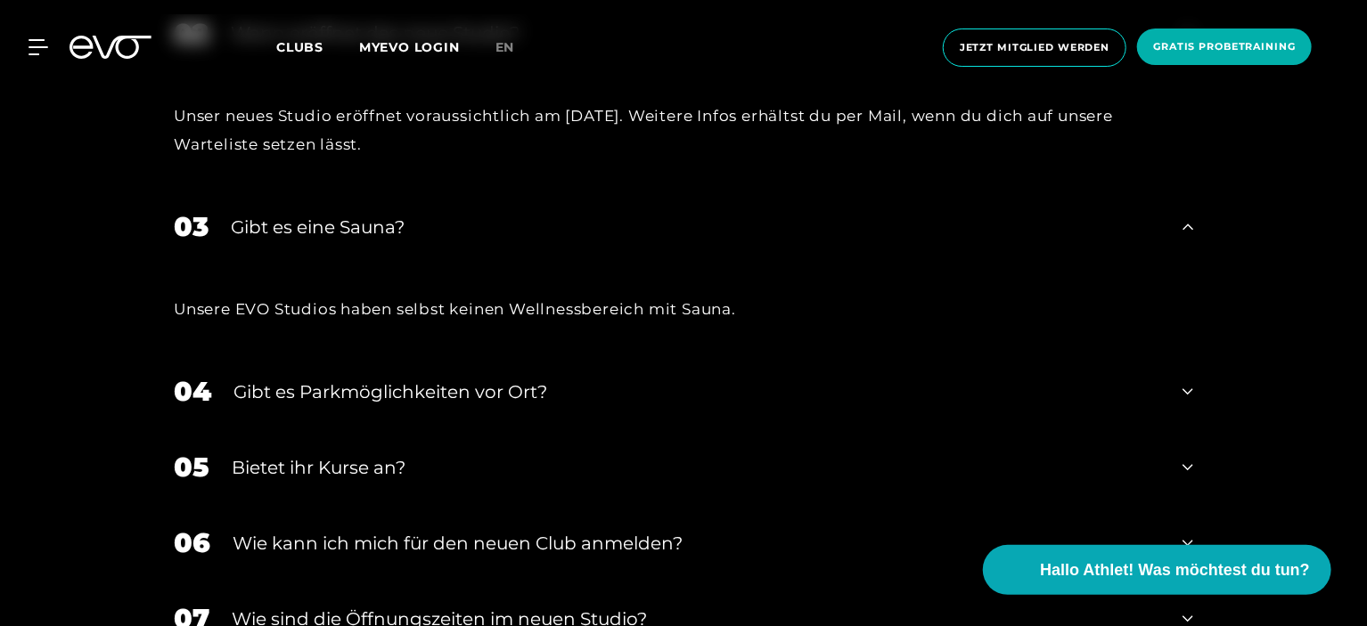
scroll to position [3831, 0]
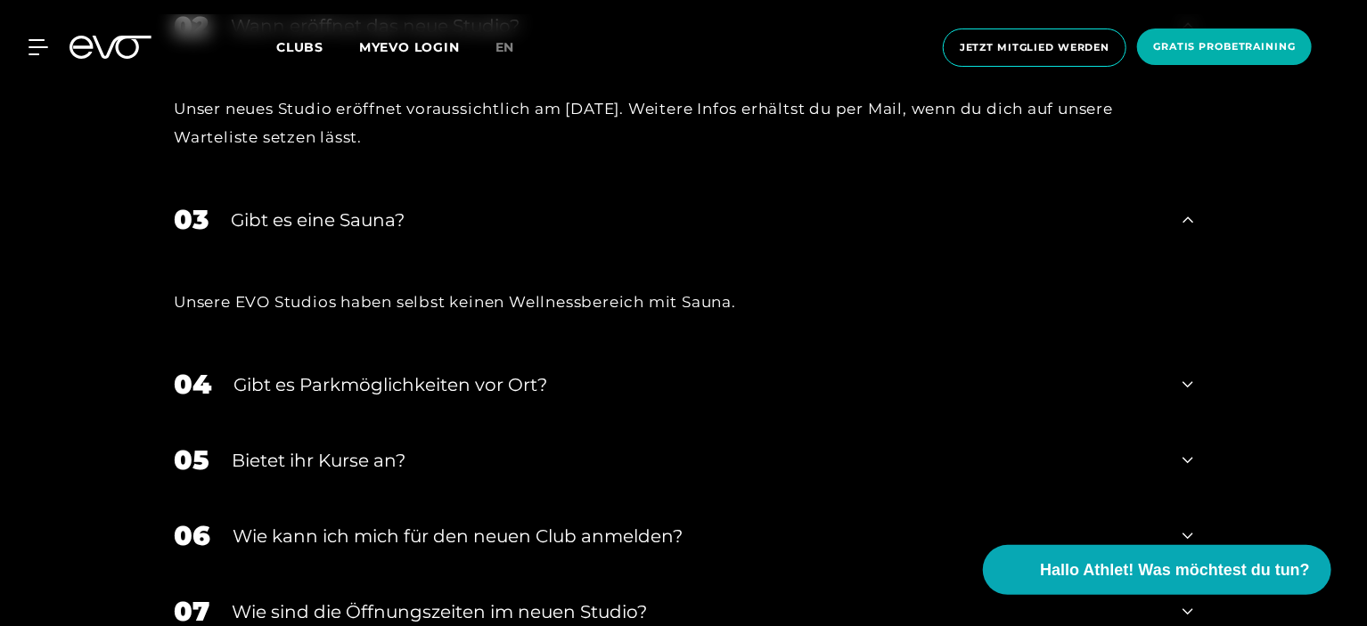
click at [565, 372] on div "Gibt es Parkmöglichkeiten vor Ort?" at bounding box center [696, 385] width 927 height 27
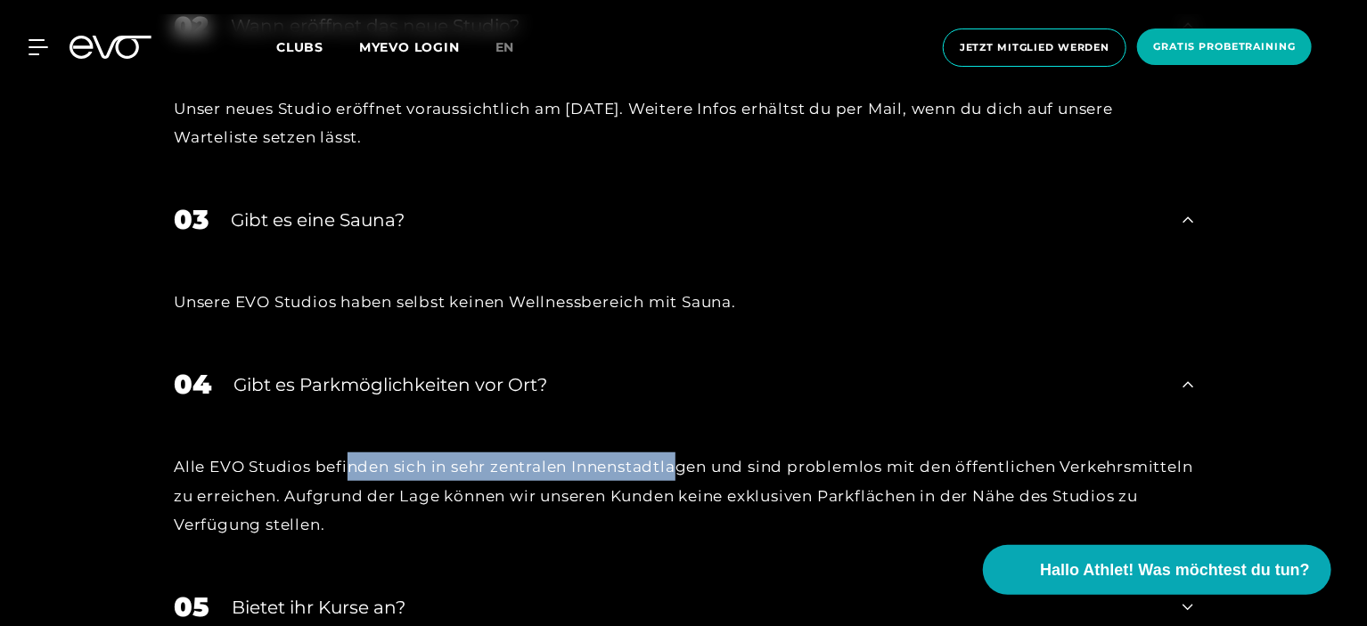
drag, startPoint x: 349, startPoint y: 395, endPoint x: 690, endPoint y: 390, distance: 340.4
click at [690, 453] on div "Alle EVO Studios befinden sich in sehr zentralen Innenstadtlagen und sind probl…" at bounding box center [683, 496] width 1019 height 86
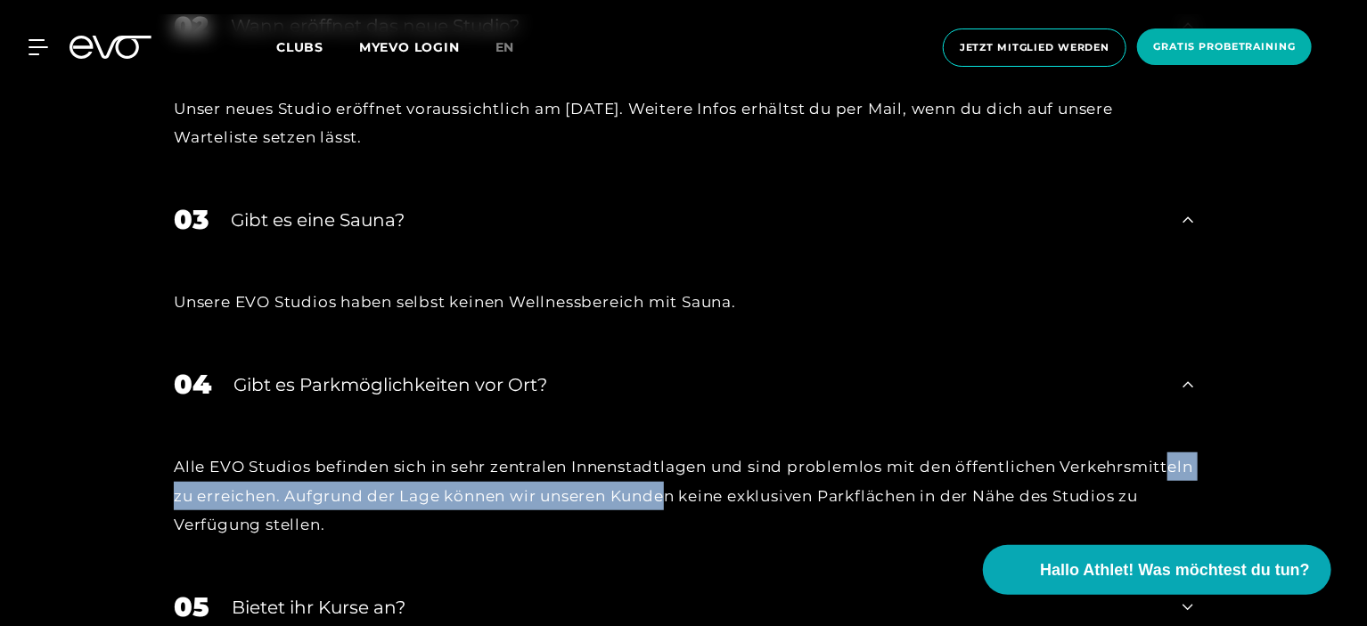
drag, startPoint x: 281, startPoint y: 417, endPoint x: 809, endPoint y: 413, distance: 528.4
click at [809, 453] on div "Alle EVO Studios befinden sich in sehr zentralen Innenstadtlagen und sind probl…" at bounding box center [683, 496] width 1019 height 86
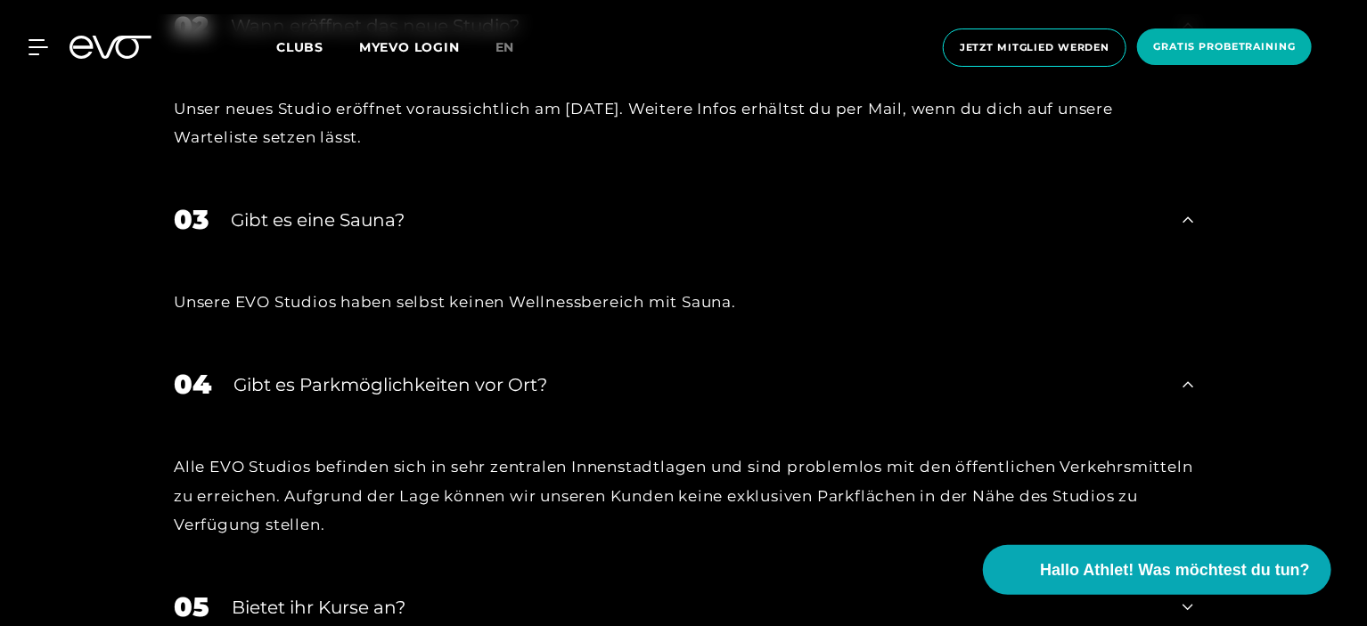
scroll to position [4010, 0]
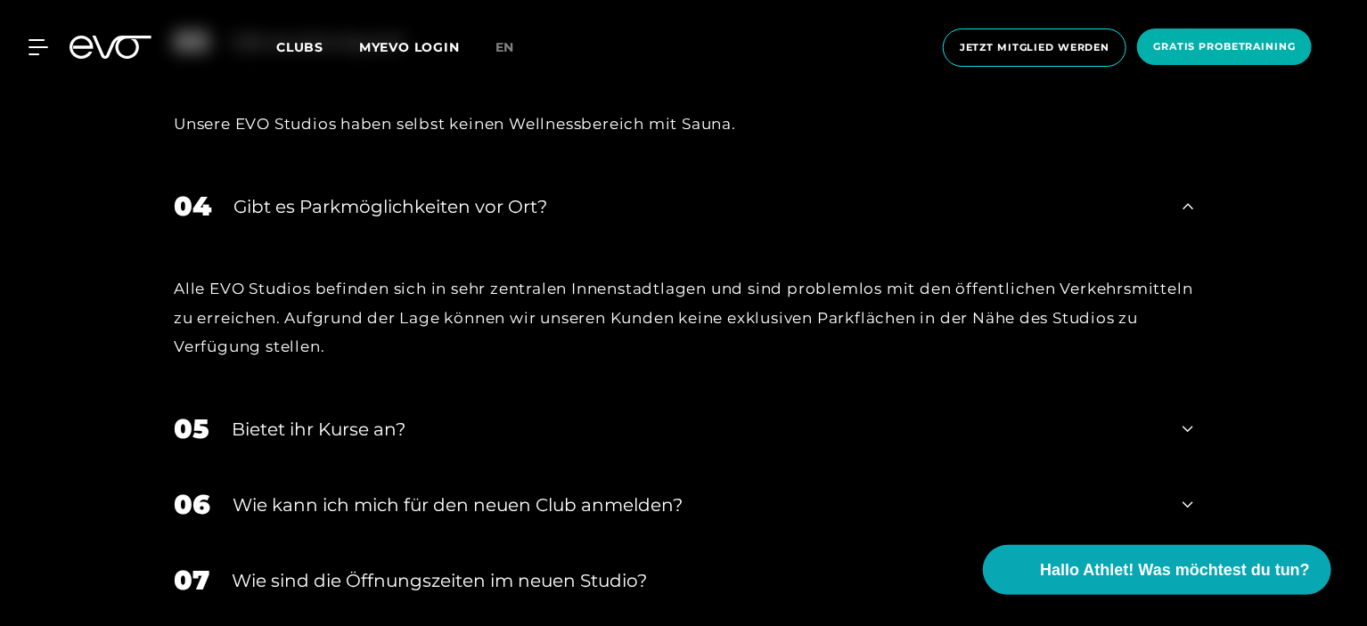
click at [346, 416] on div "Bietet ihr Kurse an?" at bounding box center [696, 429] width 928 height 27
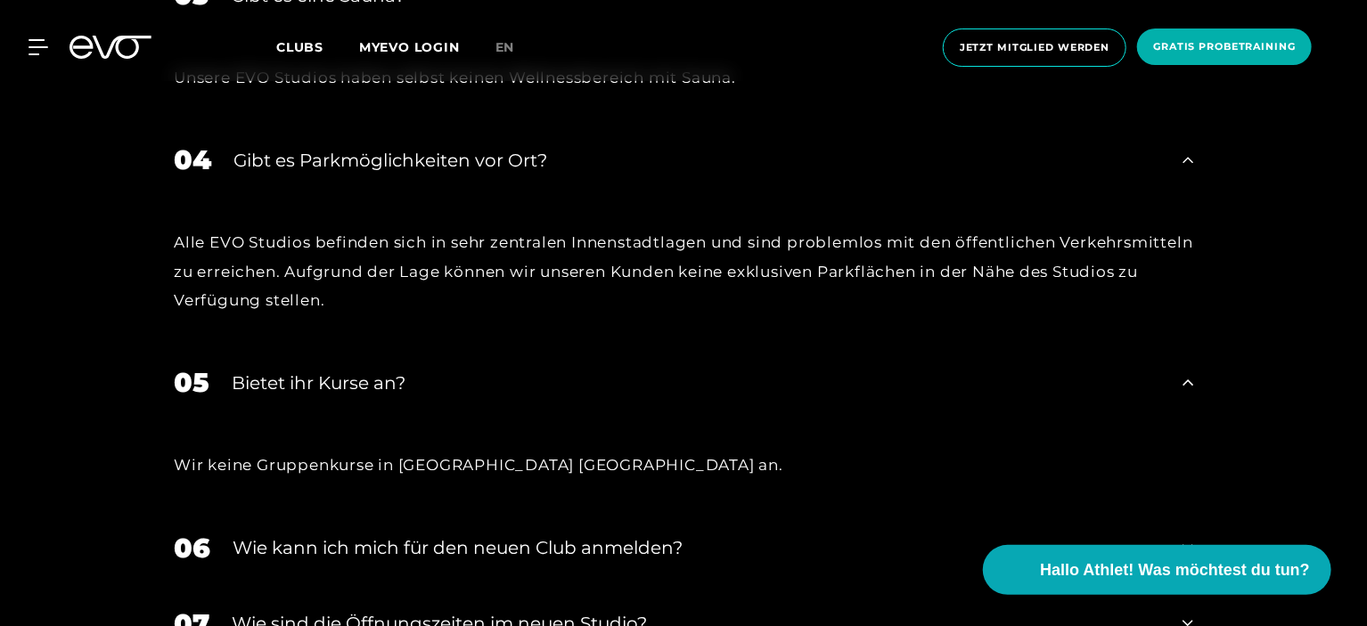
scroll to position [4099, 0]
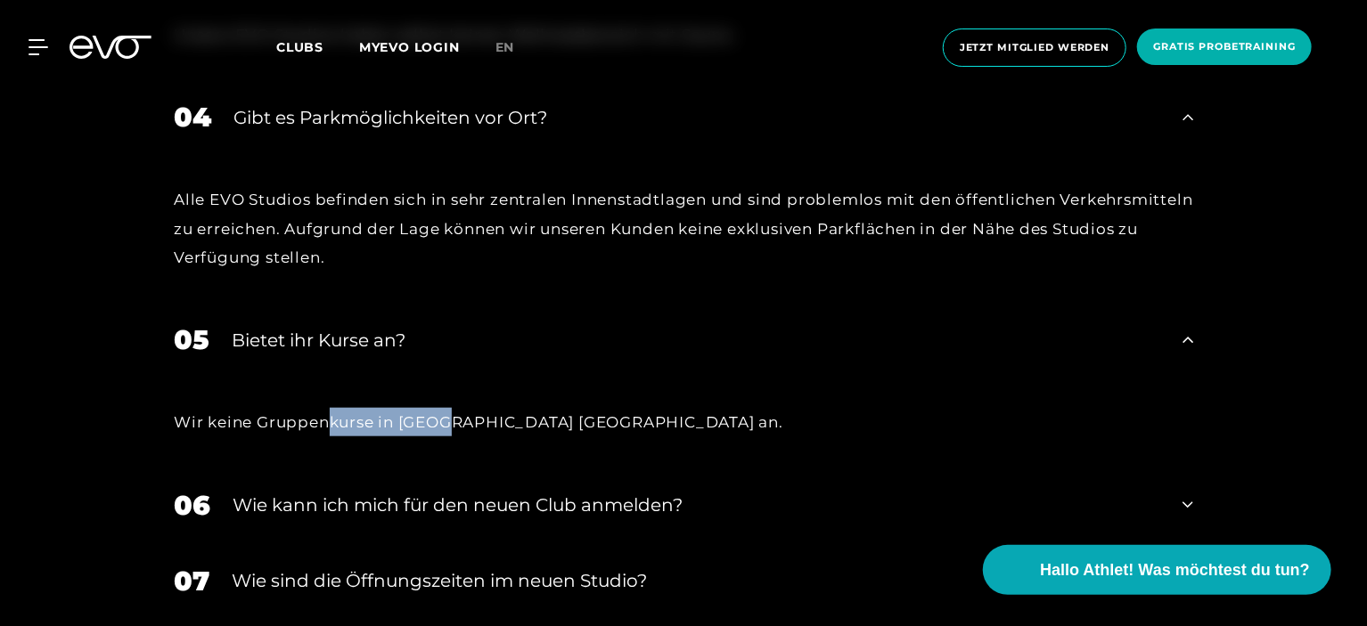
drag, startPoint x: 330, startPoint y: 344, endPoint x: 458, endPoint y: 342, distance: 128.3
click at [458, 408] on div "Wir keine Gruppenkurse in München Maxvorstadt an." at bounding box center [683, 422] width 1019 height 29
drag, startPoint x: 352, startPoint y: 341, endPoint x: 455, endPoint y: 348, distance: 103.6
click at [455, 408] on div "Wir keine Gruppenkurse in München Maxvorstadt an." at bounding box center [683, 422] width 1019 height 29
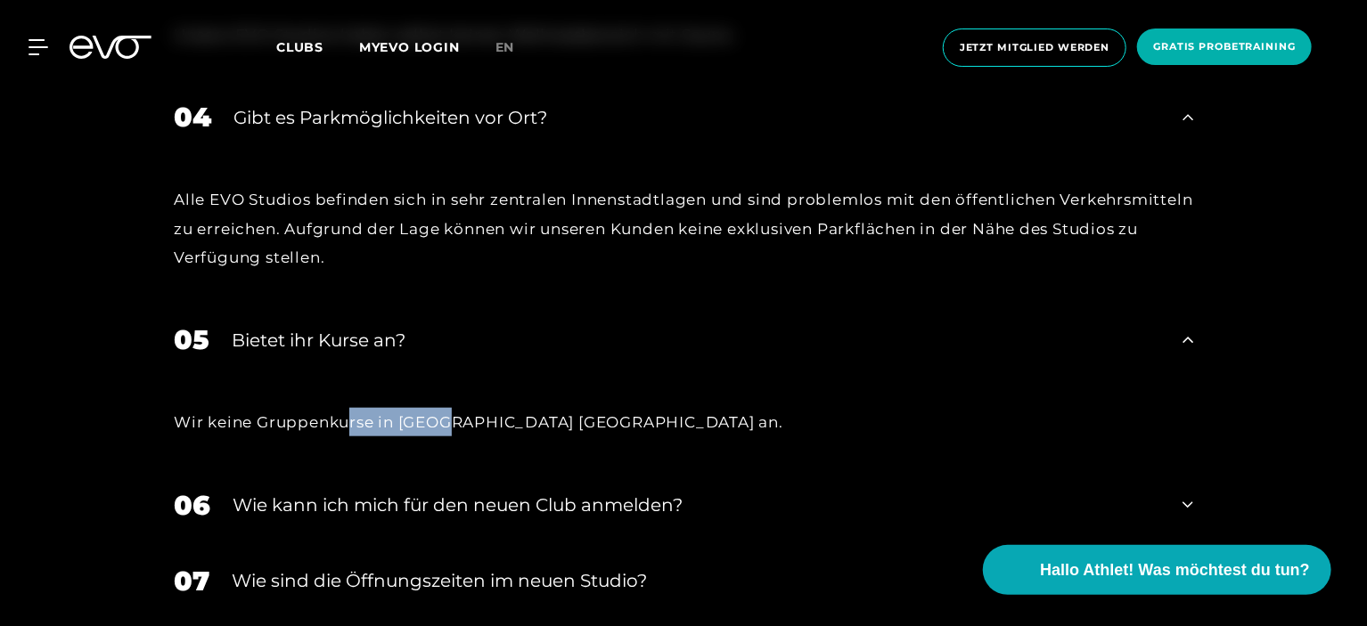
click at [455, 408] on div "Wir keine Gruppenkurse in München Maxvorstadt an." at bounding box center [683, 422] width 1019 height 29
click at [366, 492] on div "Wie kann ich mich für den neuen Club anmelden?" at bounding box center [697, 505] width 928 height 27
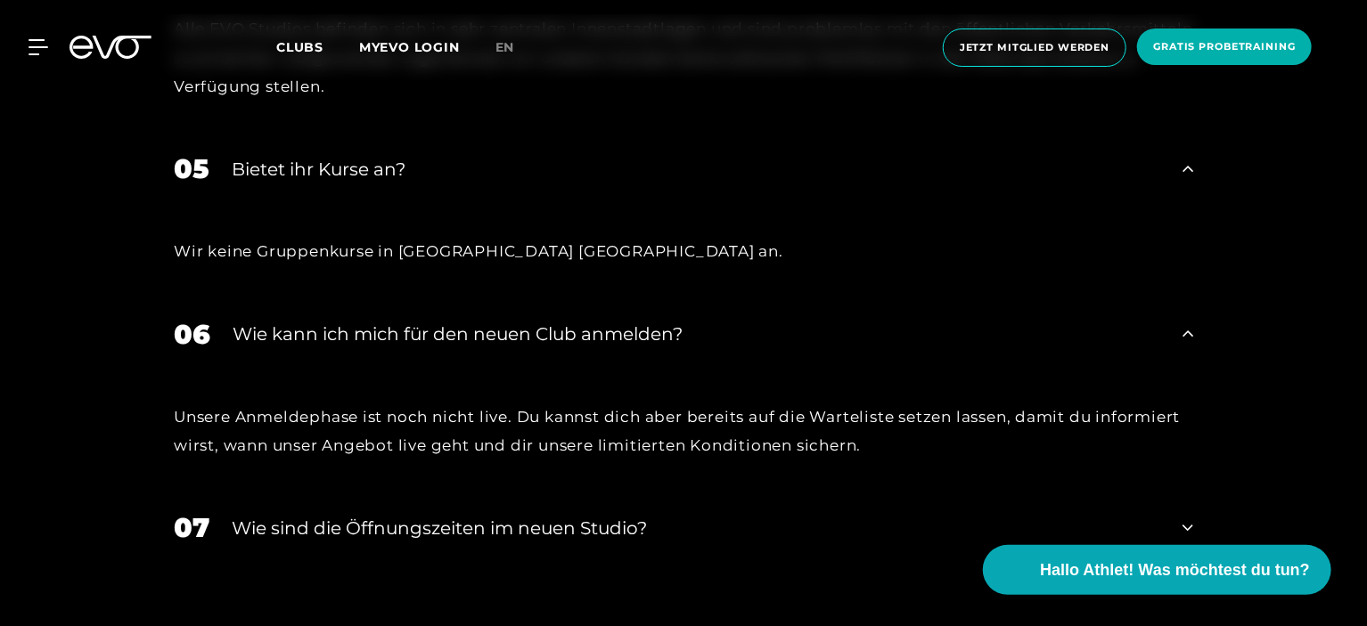
scroll to position [4277, 0]
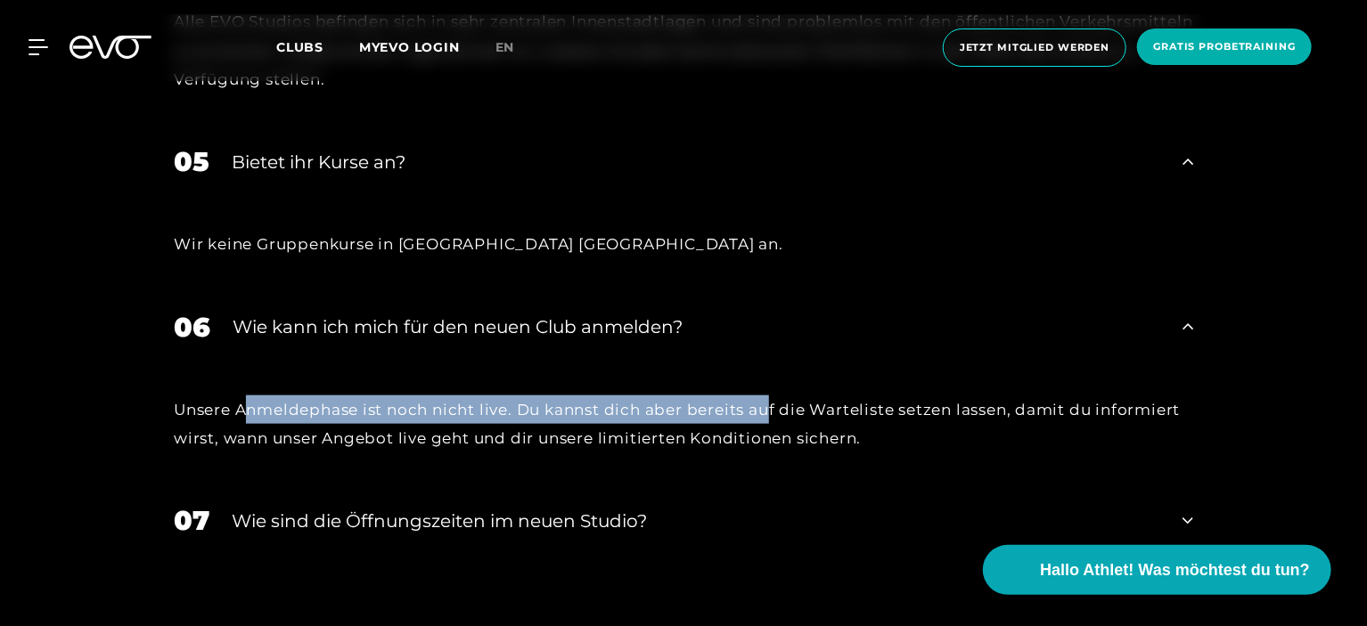
drag, startPoint x: 248, startPoint y: 331, endPoint x: 775, endPoint y: 339, distance: 527.5
click at [775, 396] on div "Unsere Anmeldephase ist noch nicht live. Du kannst dich aber bereits auf die Wa…" at bounding box center [683, 425] width 1019 height 58
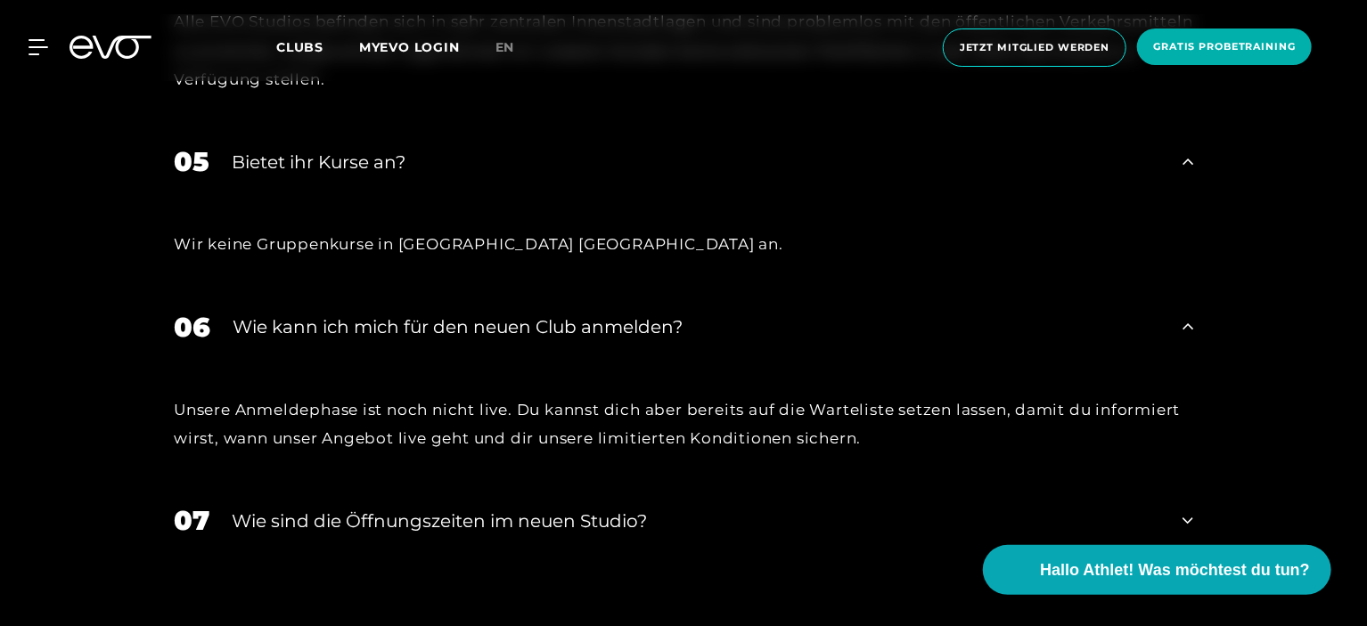
click at [378, 508] on div "​Wie sind die Öffnungszeiten im neuen Studio?" at bounding box center [696, 521] width 928 height 27
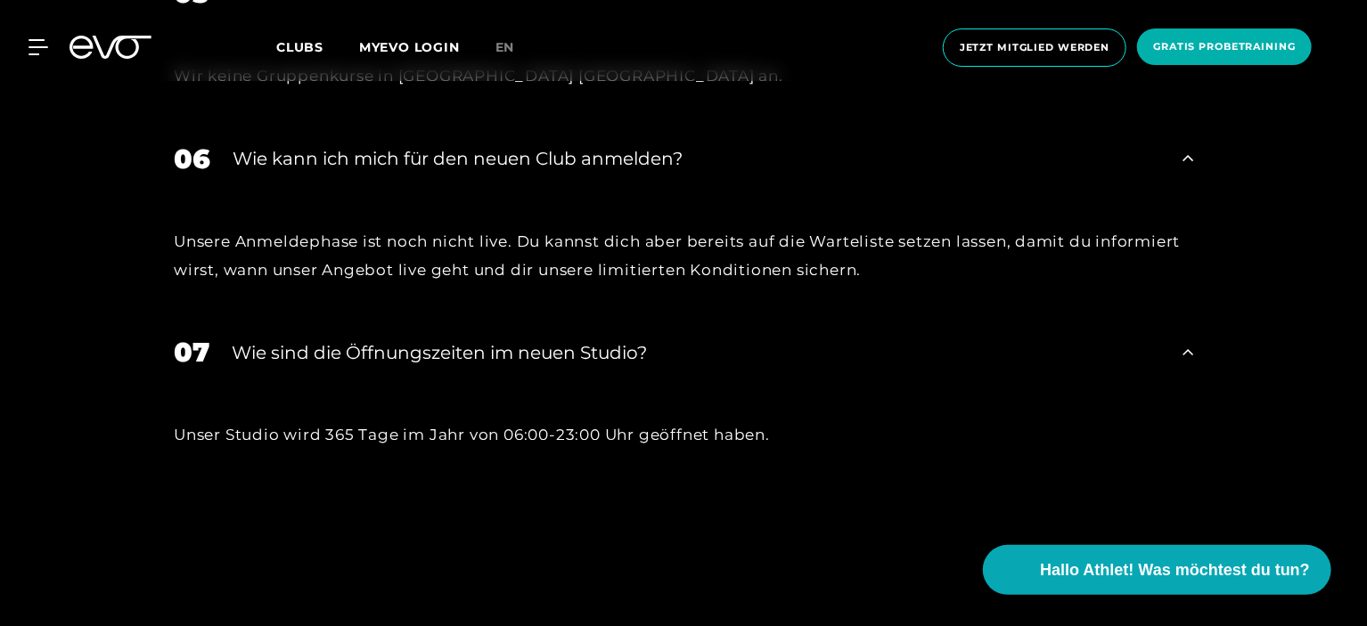
scroll to position [4455, 0]
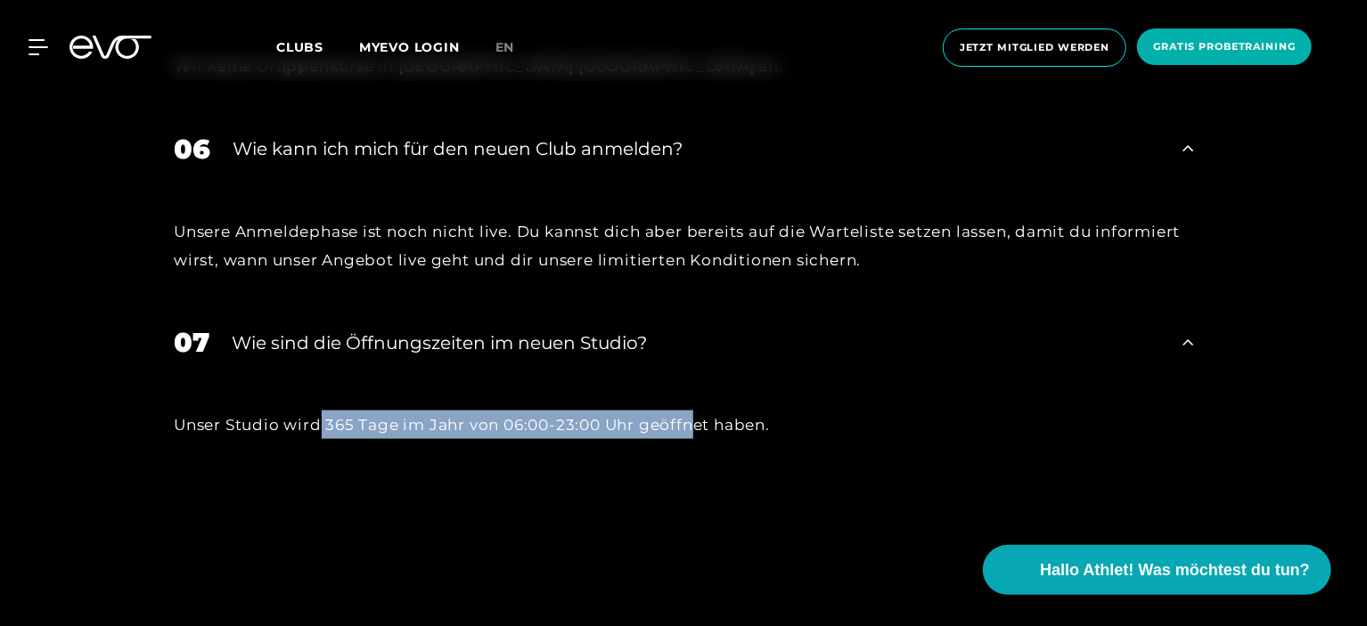
drag, startPoint x: 317, startPoint y: 333, endPoint x: 696, endPoint y: 341, distance: 378.8
click at [696, 411] on div "Unser Studio wird 365 Tage im Jahr von 06:00-23:00 Uhr geöffnet haben." at bounding box center [683, 425] width 1019 height 29
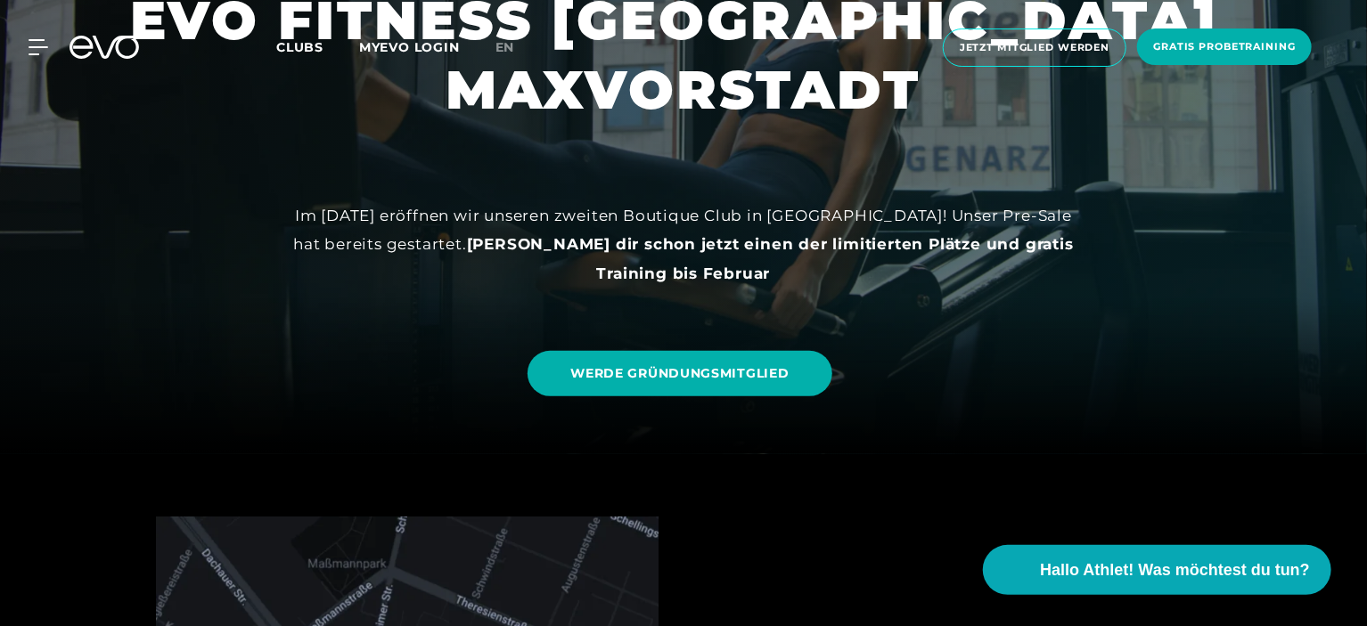
scroll to position [0, 0]
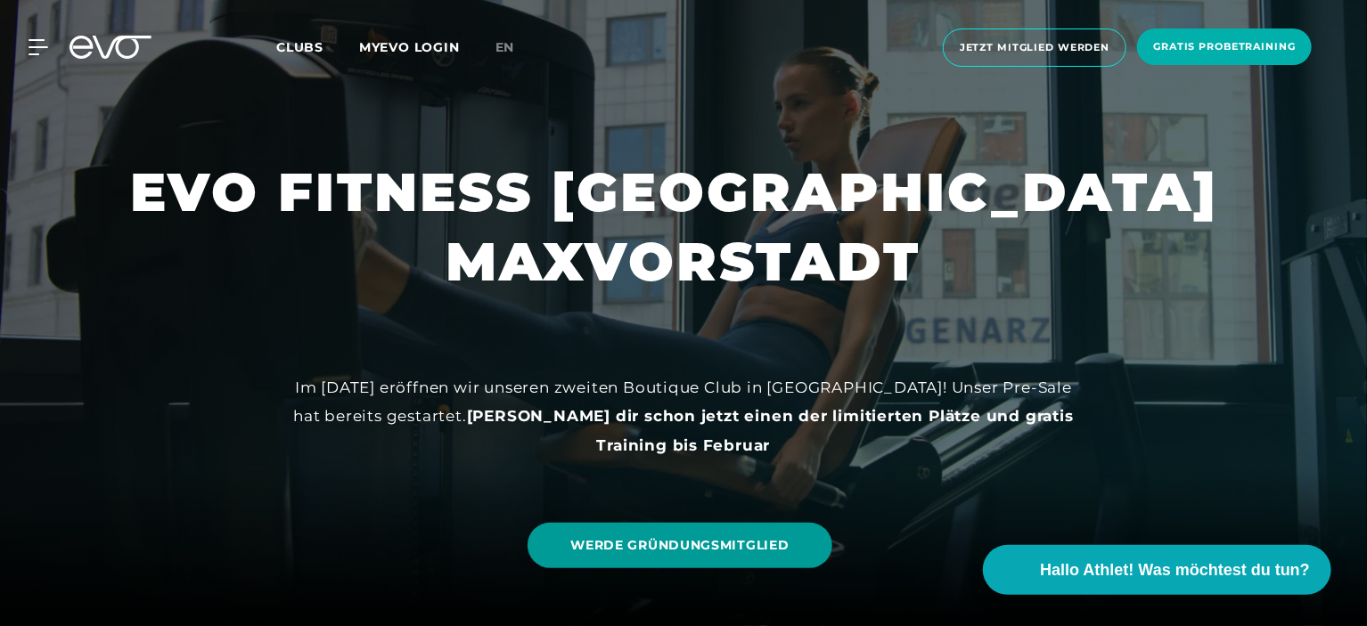
click at [773, 541] on span "WERDE GRÜNDUNGSMITGLIED" at bounding box center [679, 545] width 218 height 19
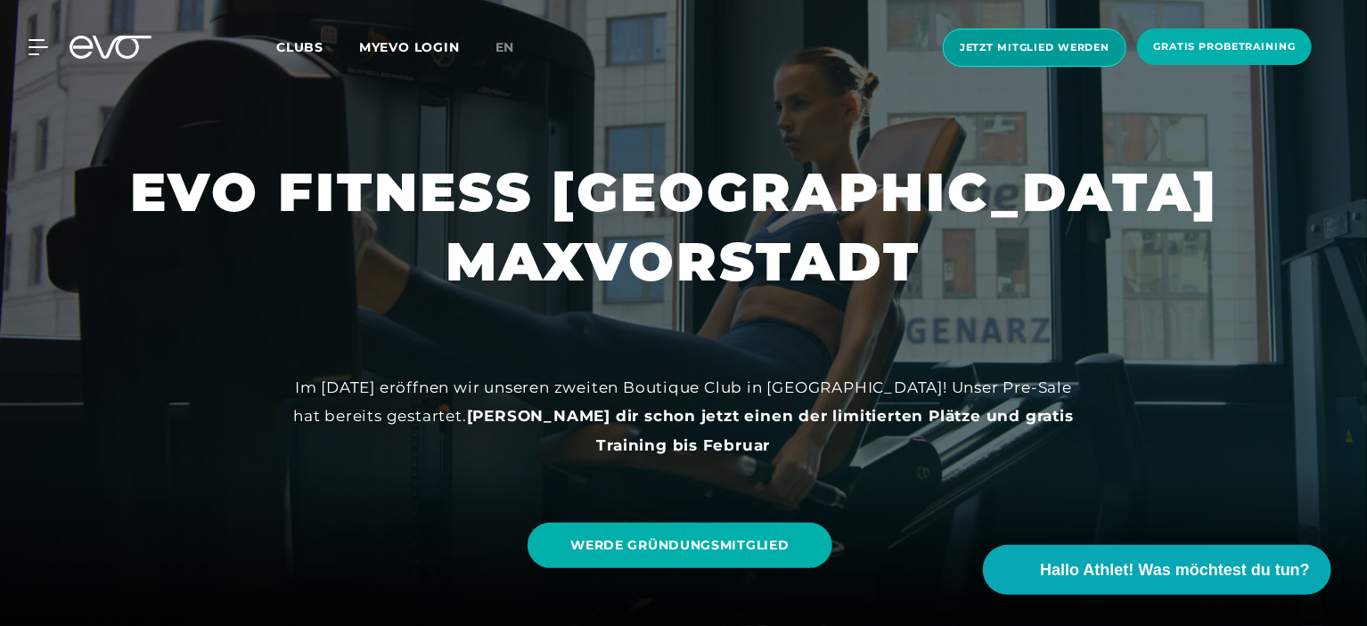
click at [1051, 52] on span "Jetzt Mitglied werden" at bounding box center [1035, 47] width 150 height 15
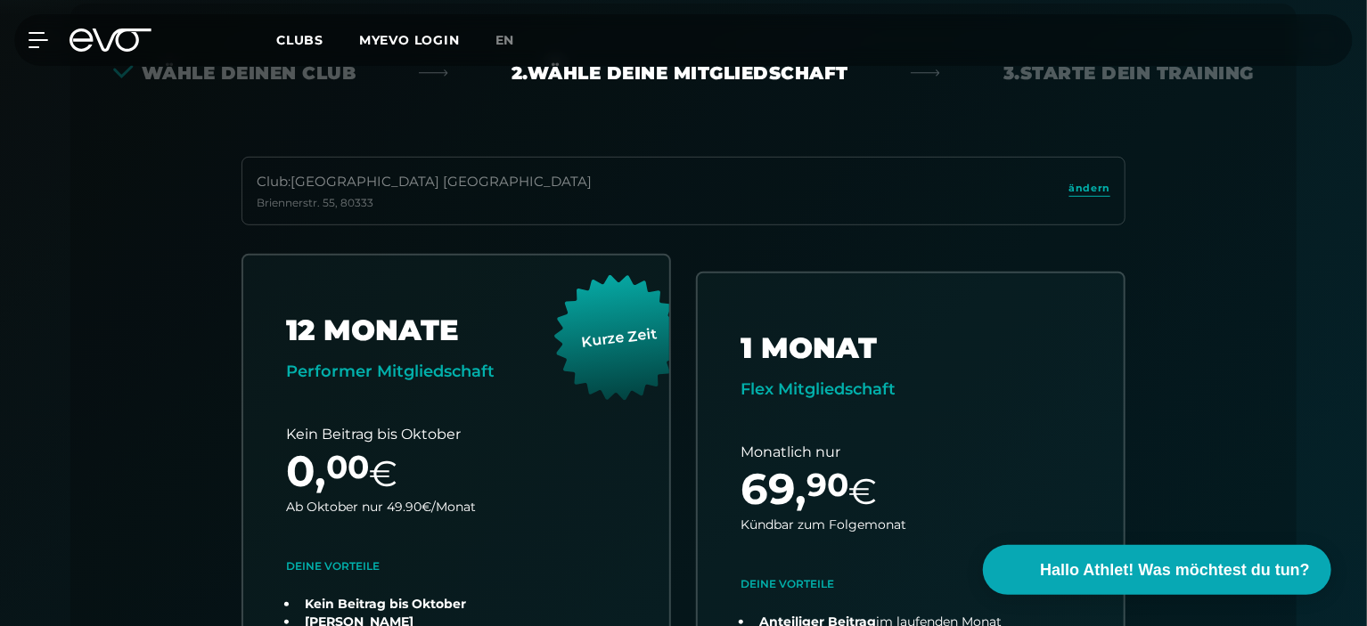
scroll to position [394, 0]
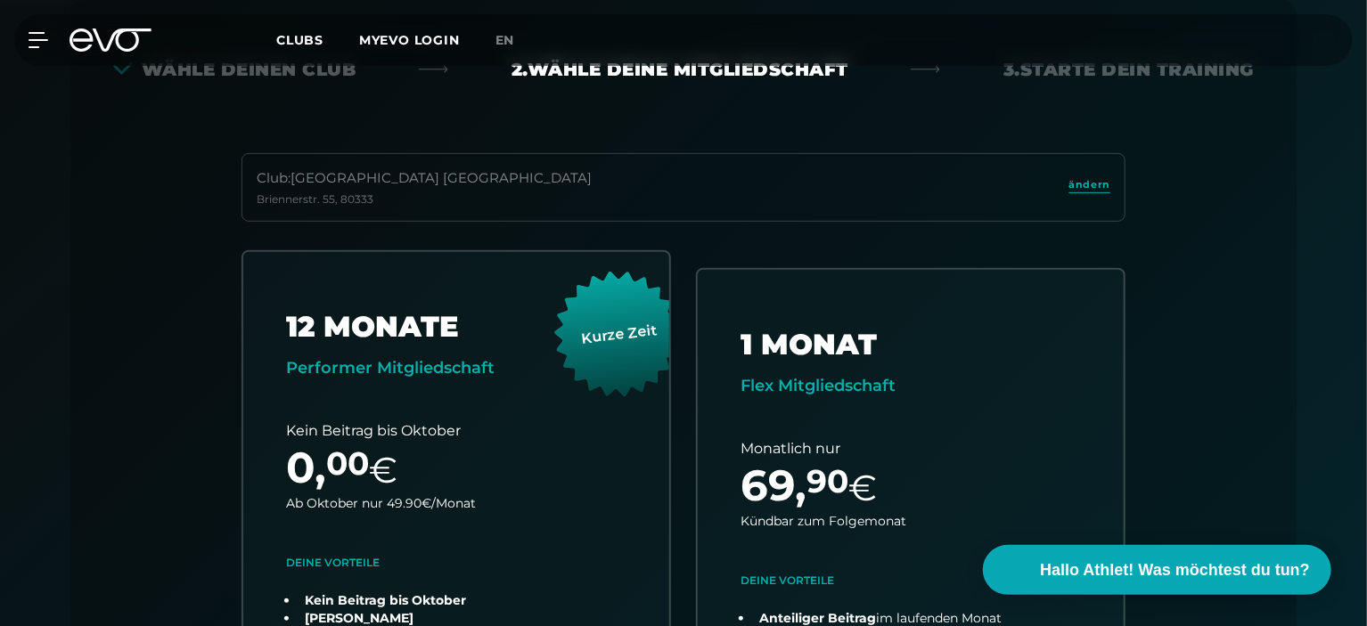
click at [451, 184] on div "Club : München Maxvorstadt Briennerstr. 55 , 80333 ändern" at bounding box center [683, 187] width 884 height 69
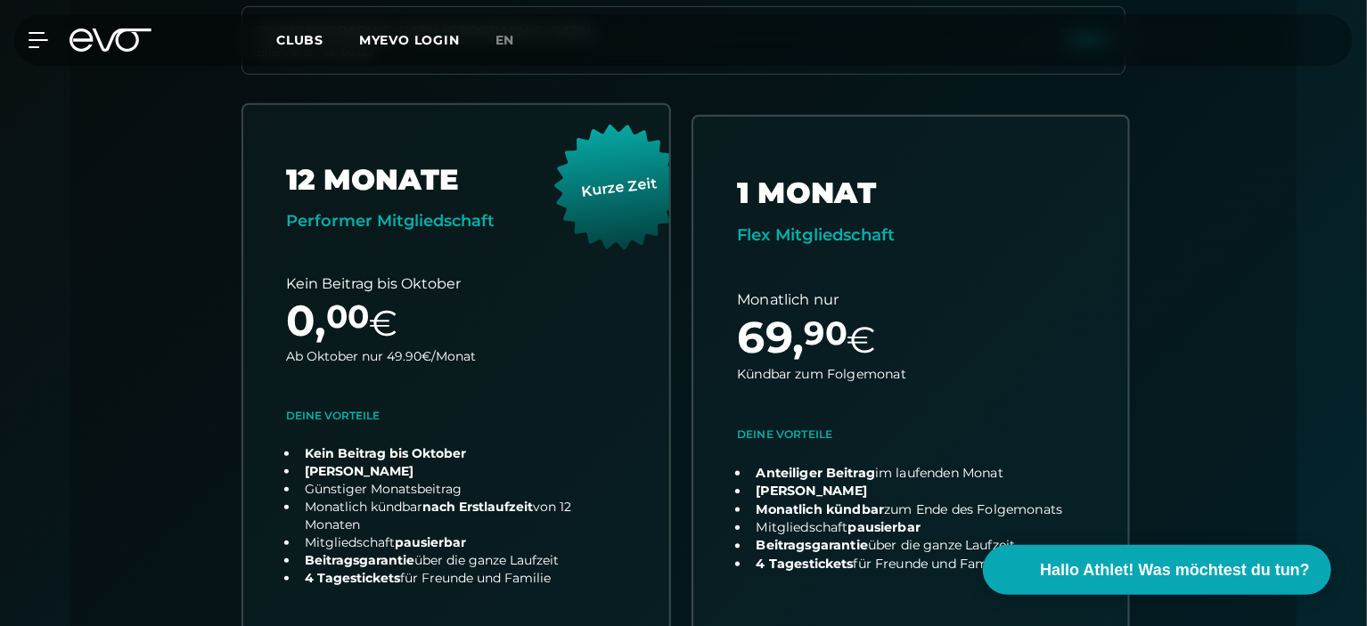
scroll to position [572, 0]
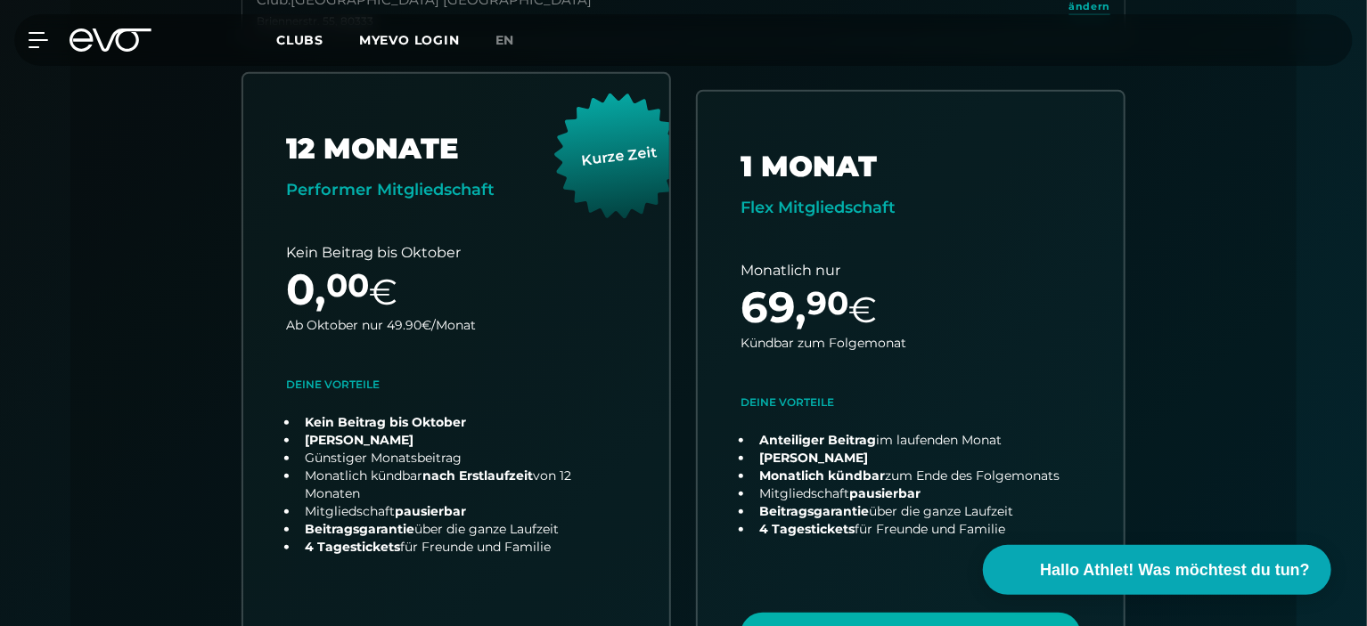
click at [681, 296] on div "12 MONATE Performer Mitgliedschaft Kurze Zeit Kein Beitrag bis Oktober 0 , 00 €…" at bounding box center [683, 421] width 912 height 698
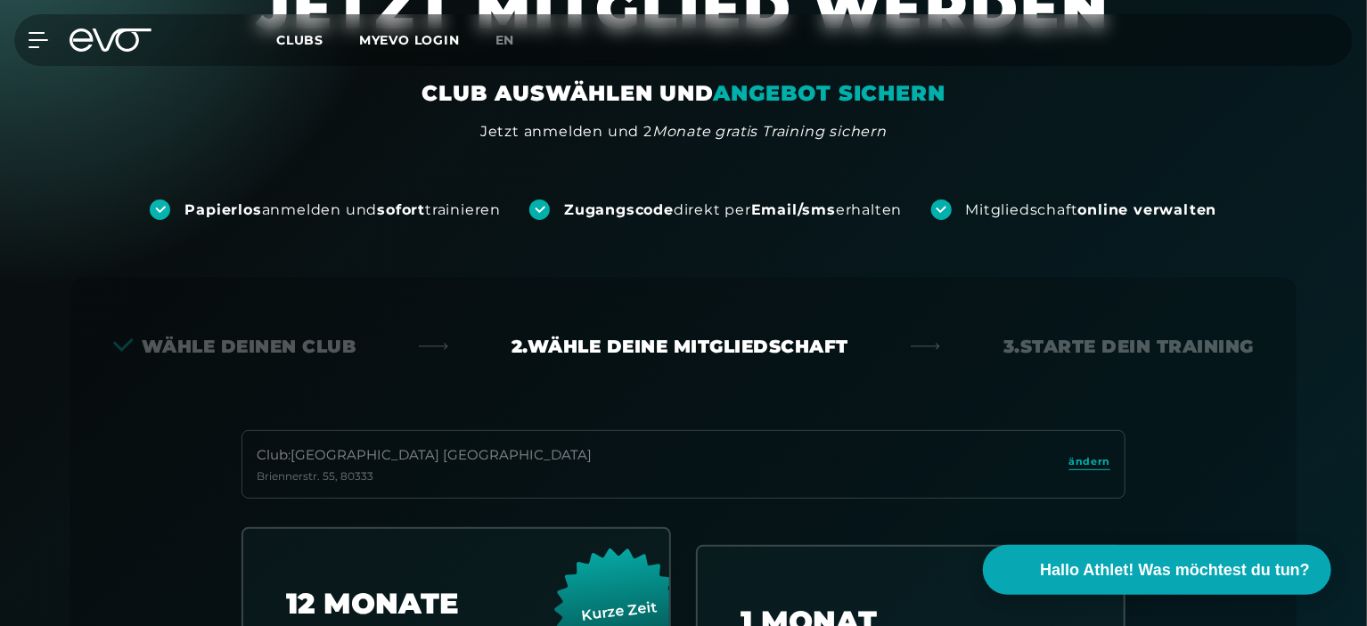
scroll to position [0, 0]
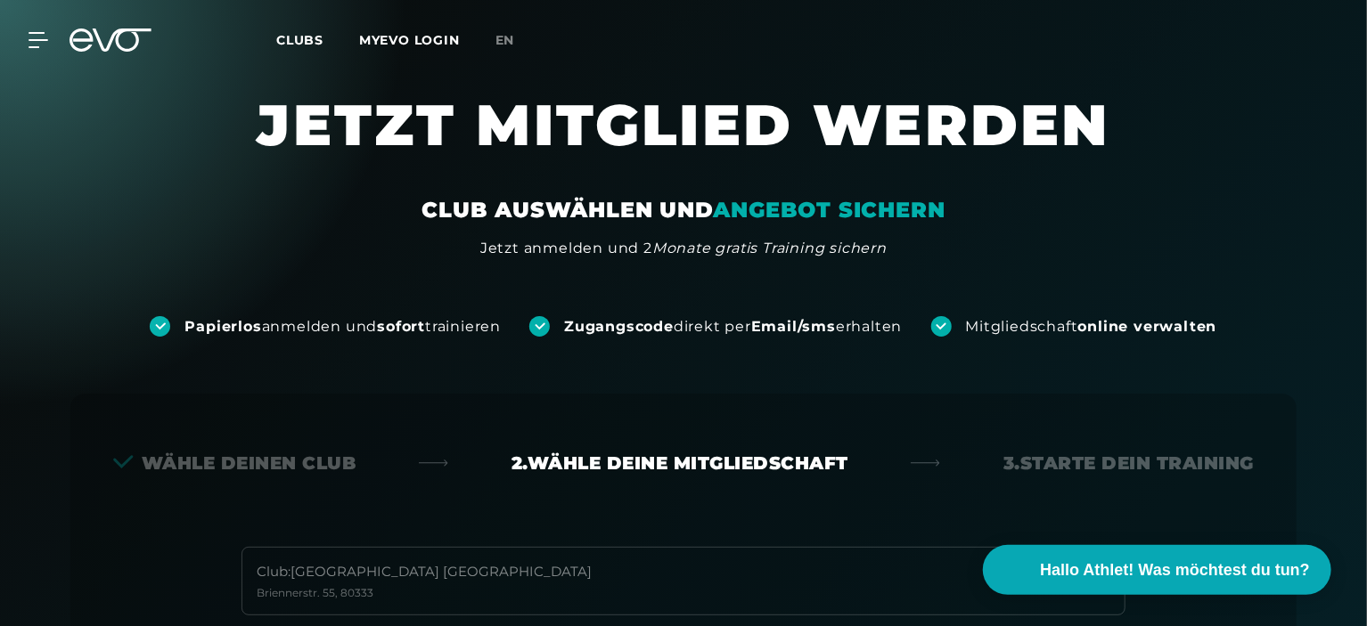
click at [317, 42] on span "Clubs" at bounding box center [299, 40] width 47 height 16
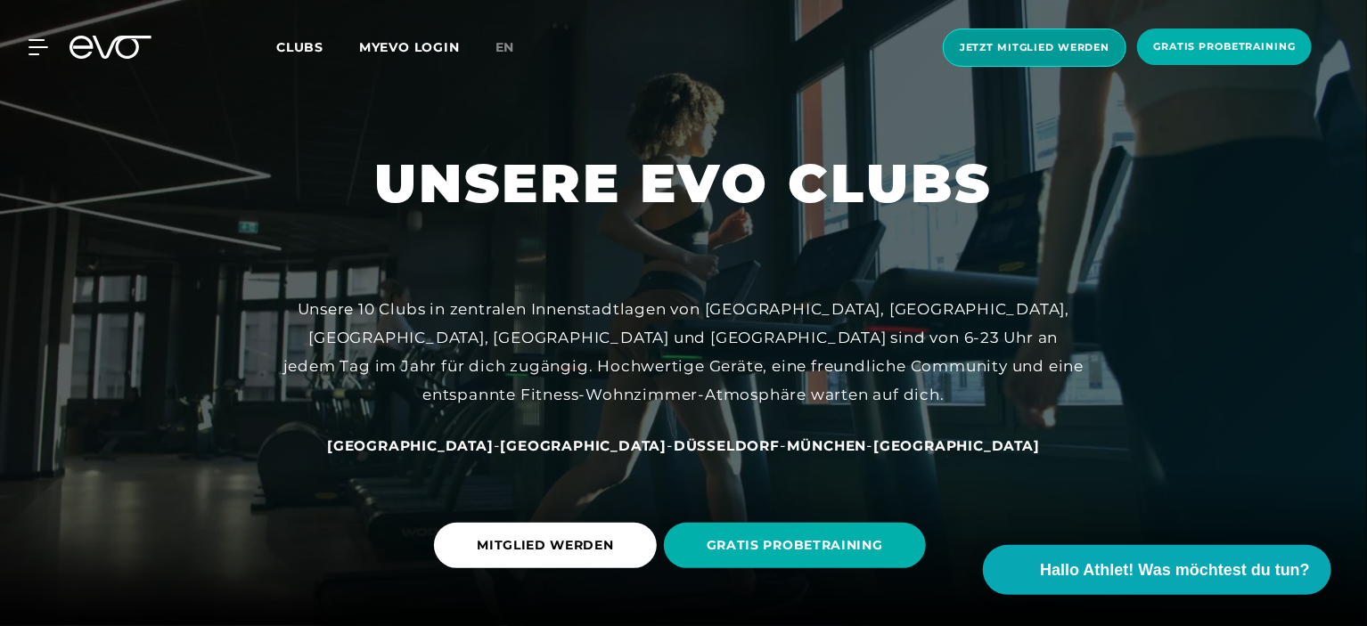
click at [1085, 61] on span "Jetzt Mitglied werden" at bounding box center [1035, 48] width 184 height 38
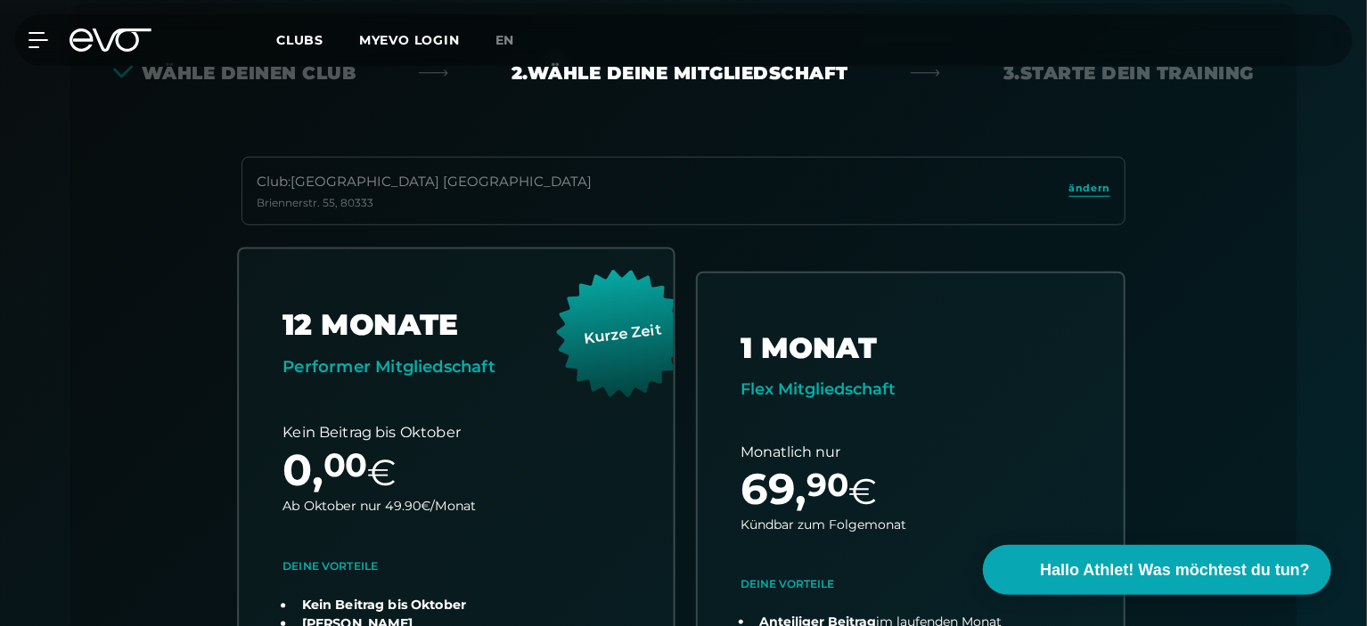
scroll to position [394, 0]
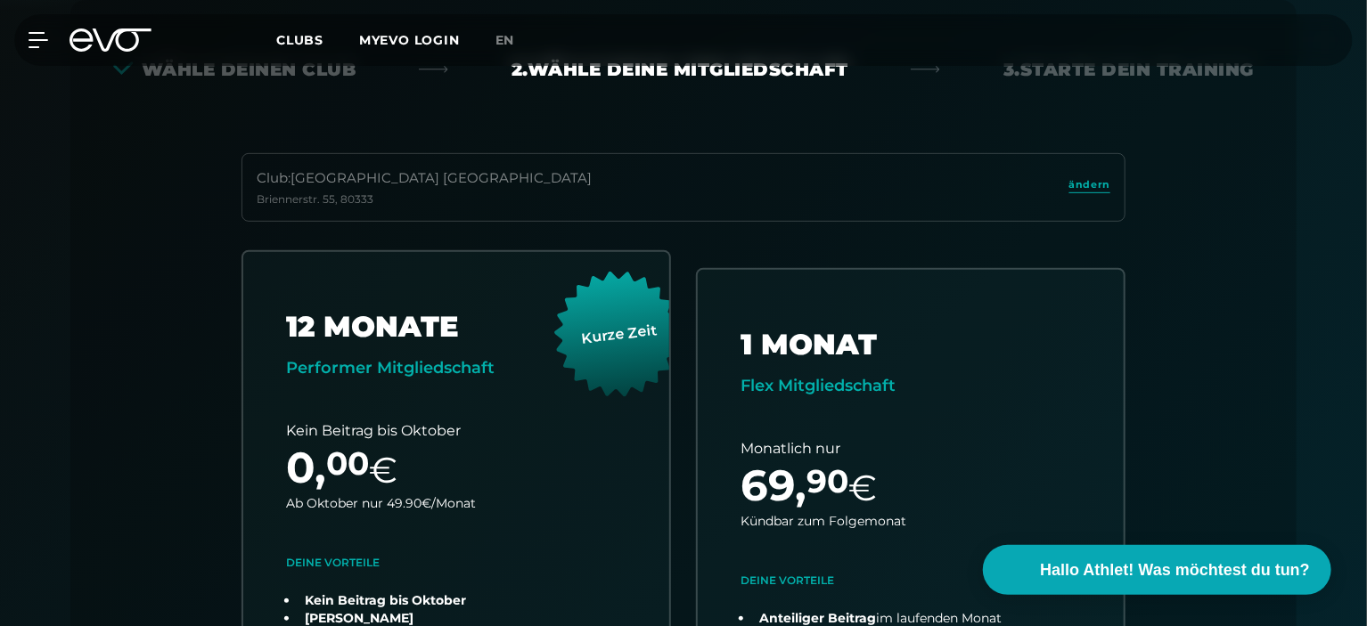
click at [465, 167] on div "Club : München Maxvorstadt Briennerstr. 55 , 80333 ändern" at bounding box center [683, 187] width 884 height 69
drag, startPoint x: 504, startPoint y: 197, endPoint x: 871, endPoint y: 206, distance: 367.2
click at [521, 199] on div "Club : München Maxvorstadt Briennerstr. 55 , 80333 ändern" at bounding box center [683, 187] width 884 height 69
click at [1076, 191] on span "ändern" at bounding box center [1089, 184] width 41 height 15
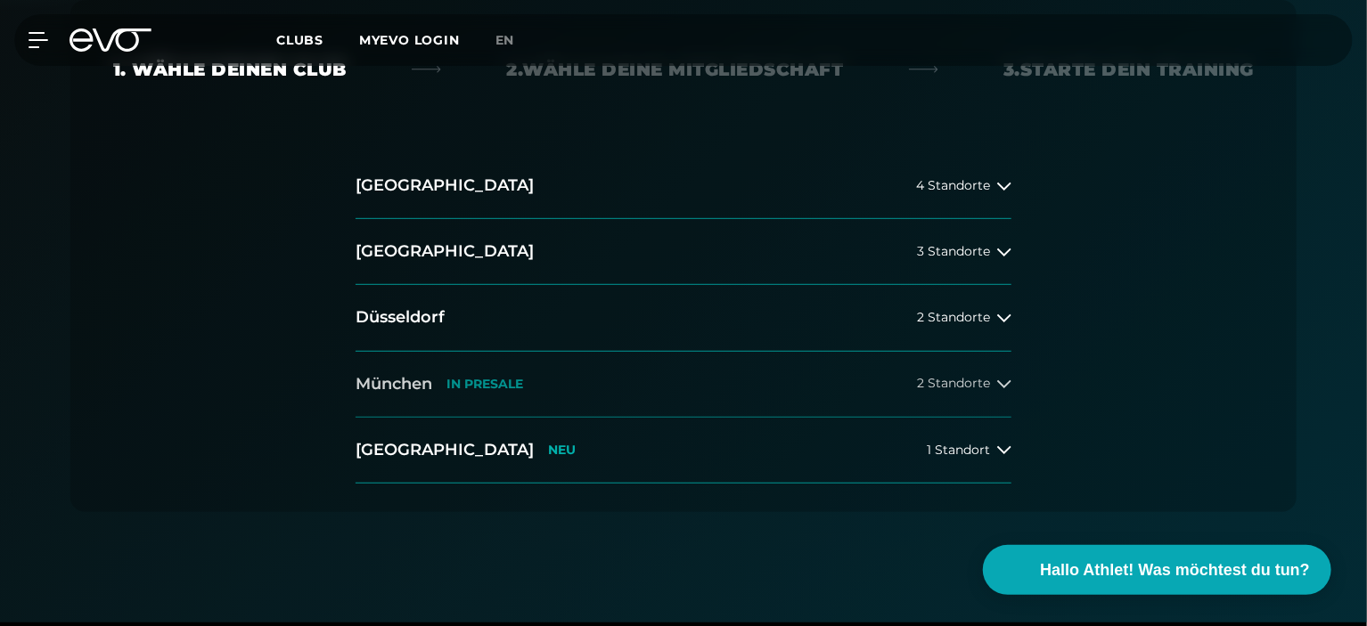
click at [454, 386] on p "IN PRESALE" at bounding box center [484, 384] width 77 height 15
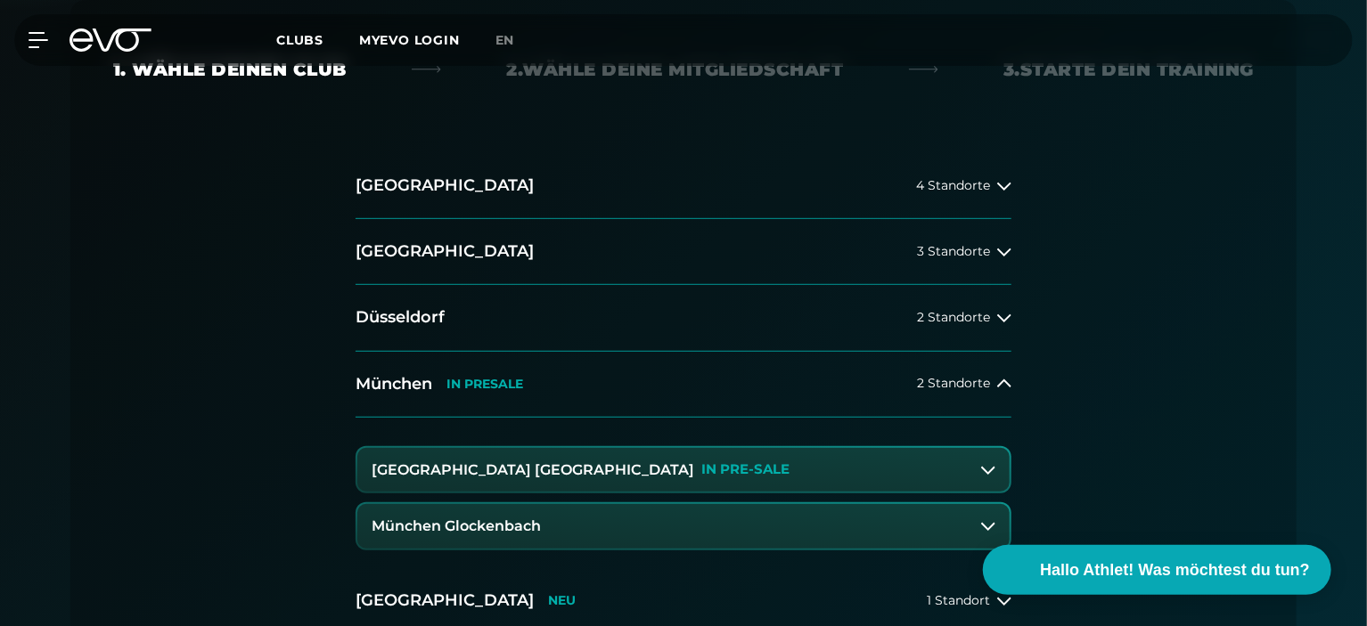
click at [531, 520] on h3 "München Glockenbach" at bounding box center [456, 527] width 169 height 16
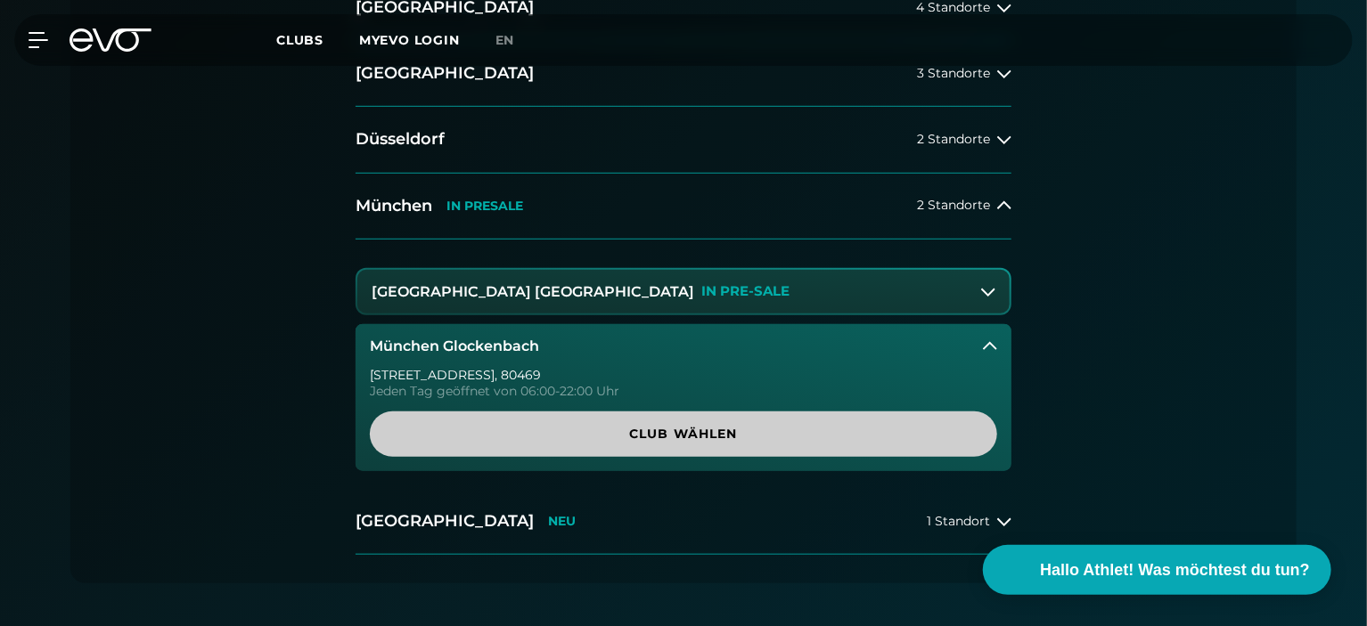
click at [582, 445] on span "Club wählen" at bounding box center [683, 434] width 627 height 45
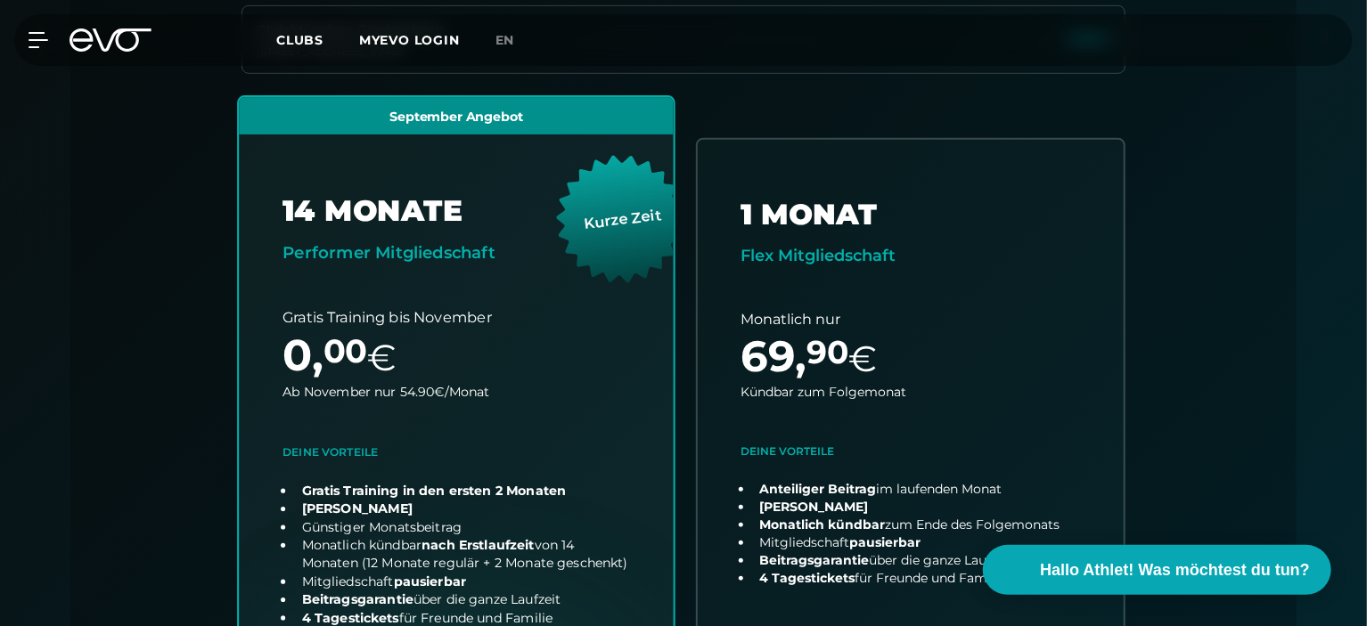
scroll to position [572, 0]
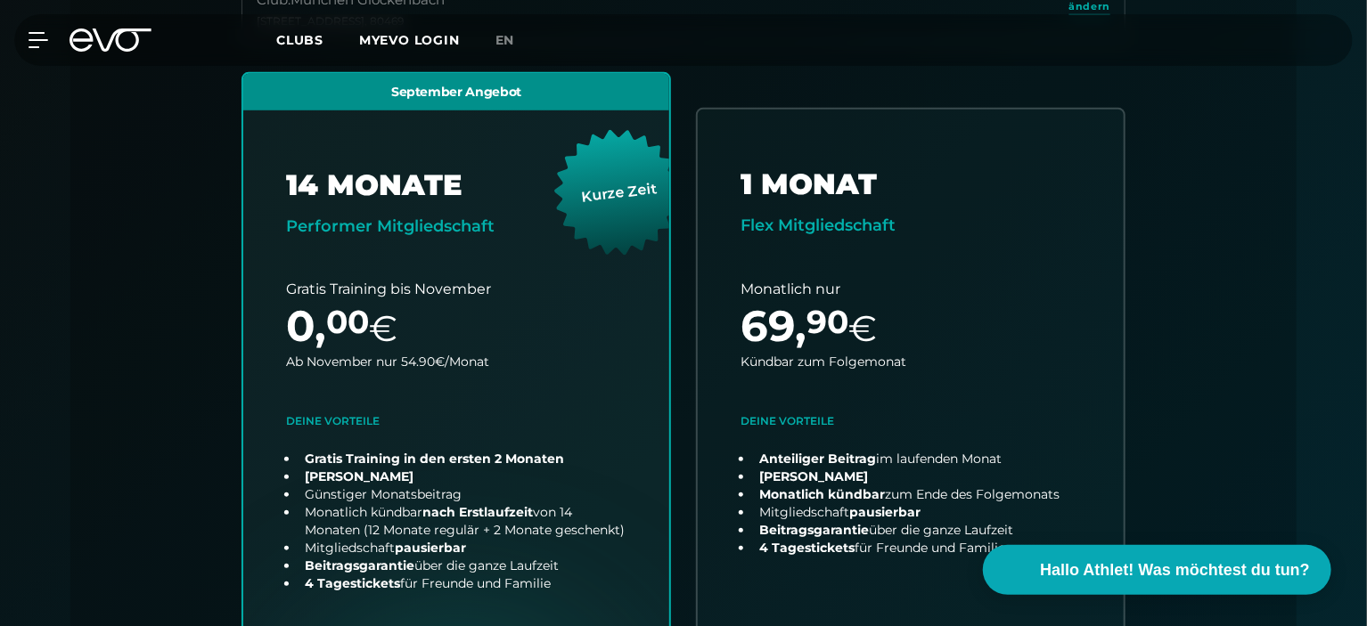
click at [690, 377] on div "September Angebot 14 MONATE Performer Mitgliedschaft Kurze Zeit Gratis Training…" at bounding box center [683, 439] width 912 height 734
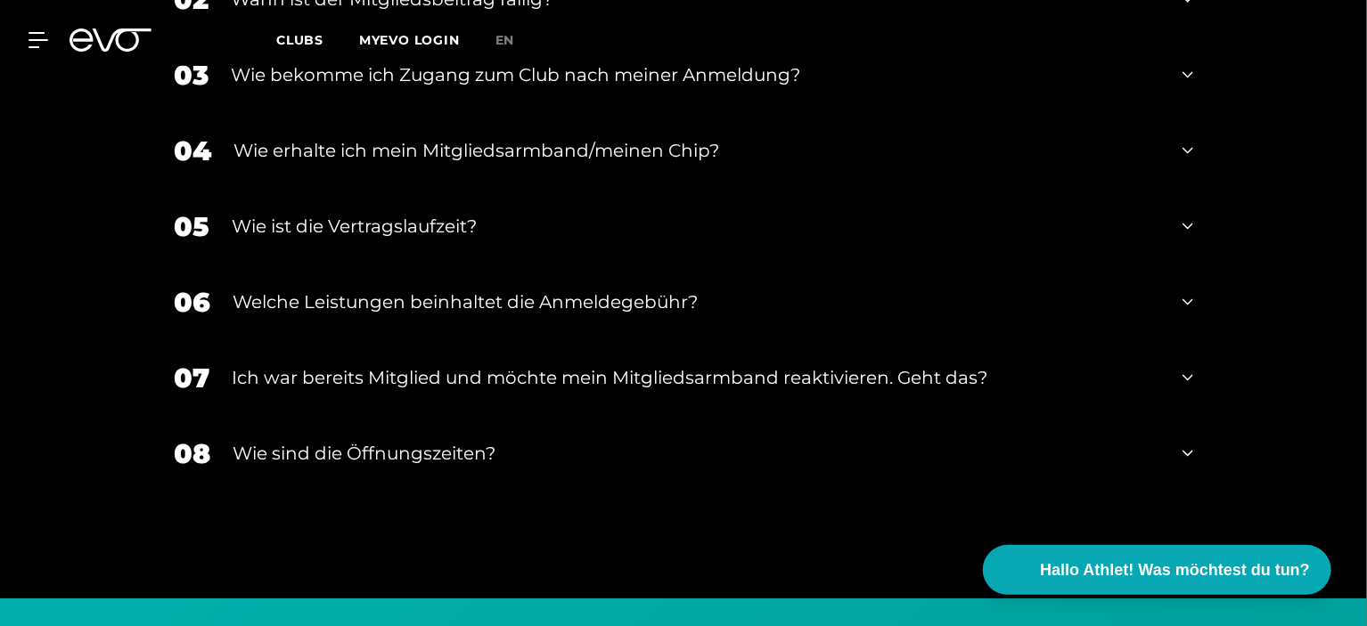
scroll to position [3334, 0]
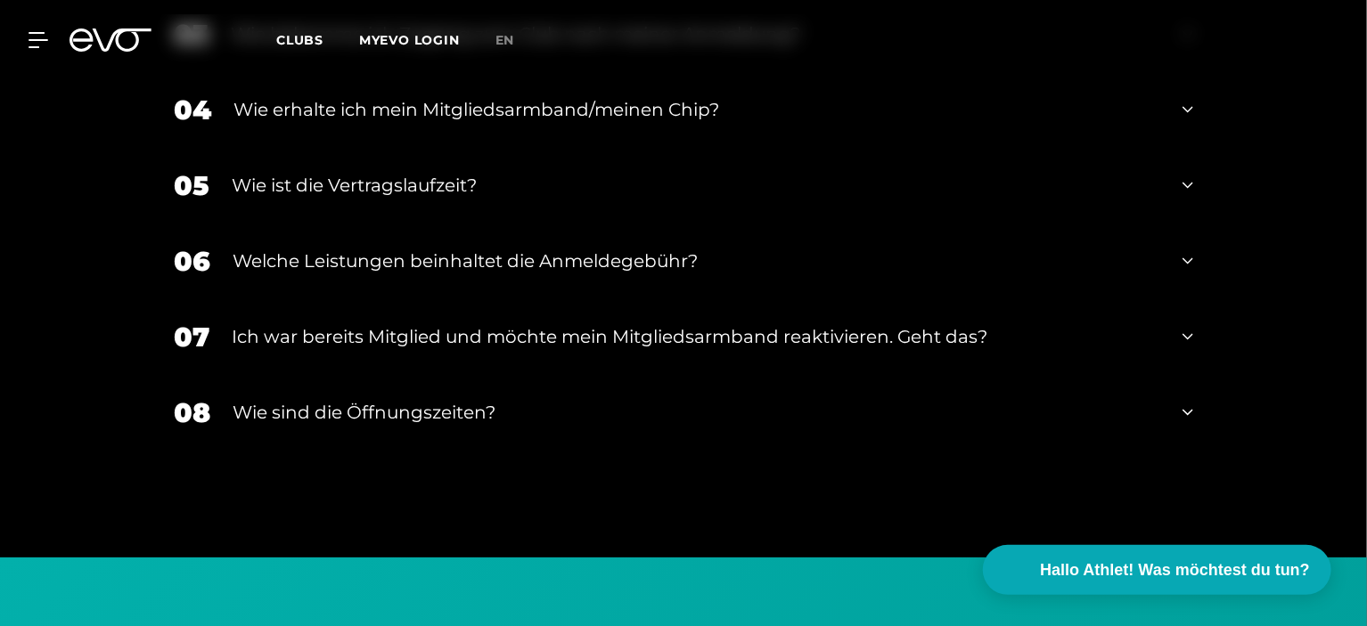
click at [612, 248] on div "Welche Leistungen beinhaltet die Anmeldegebühr?" at bounding box center [697, 261] width 928 height 27
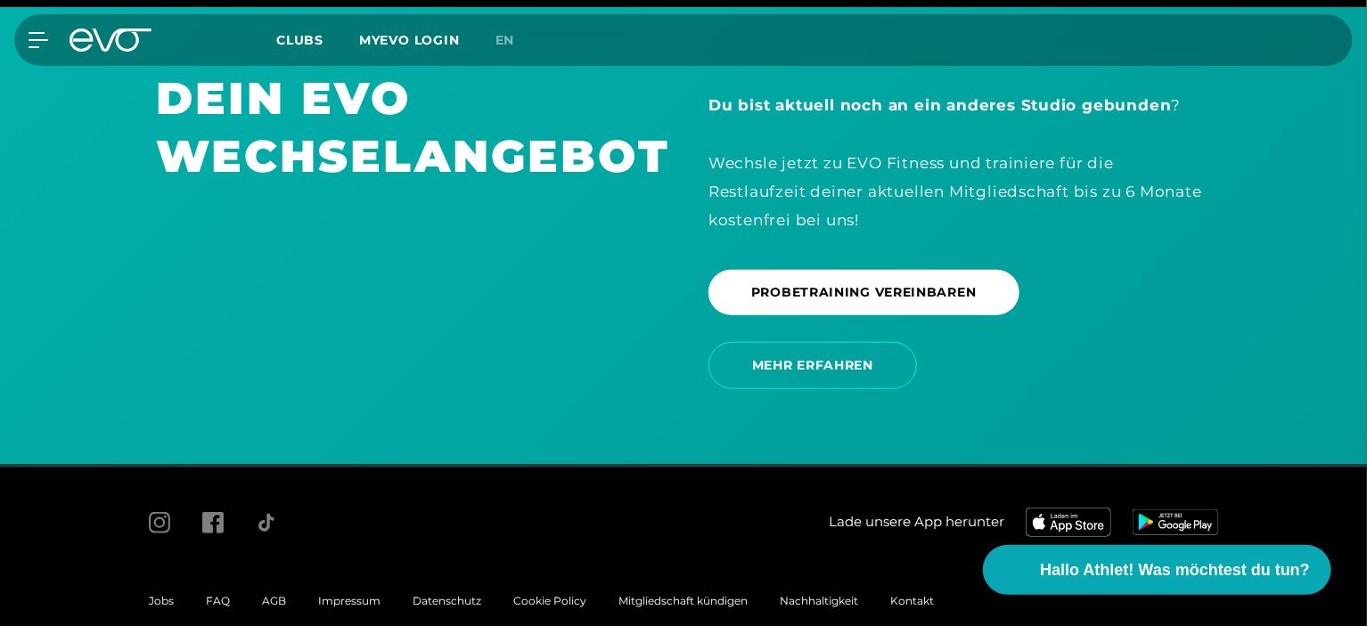
scroll to position [4063, 0]
